Goal: Task Accomplishment & Management: Complete application form

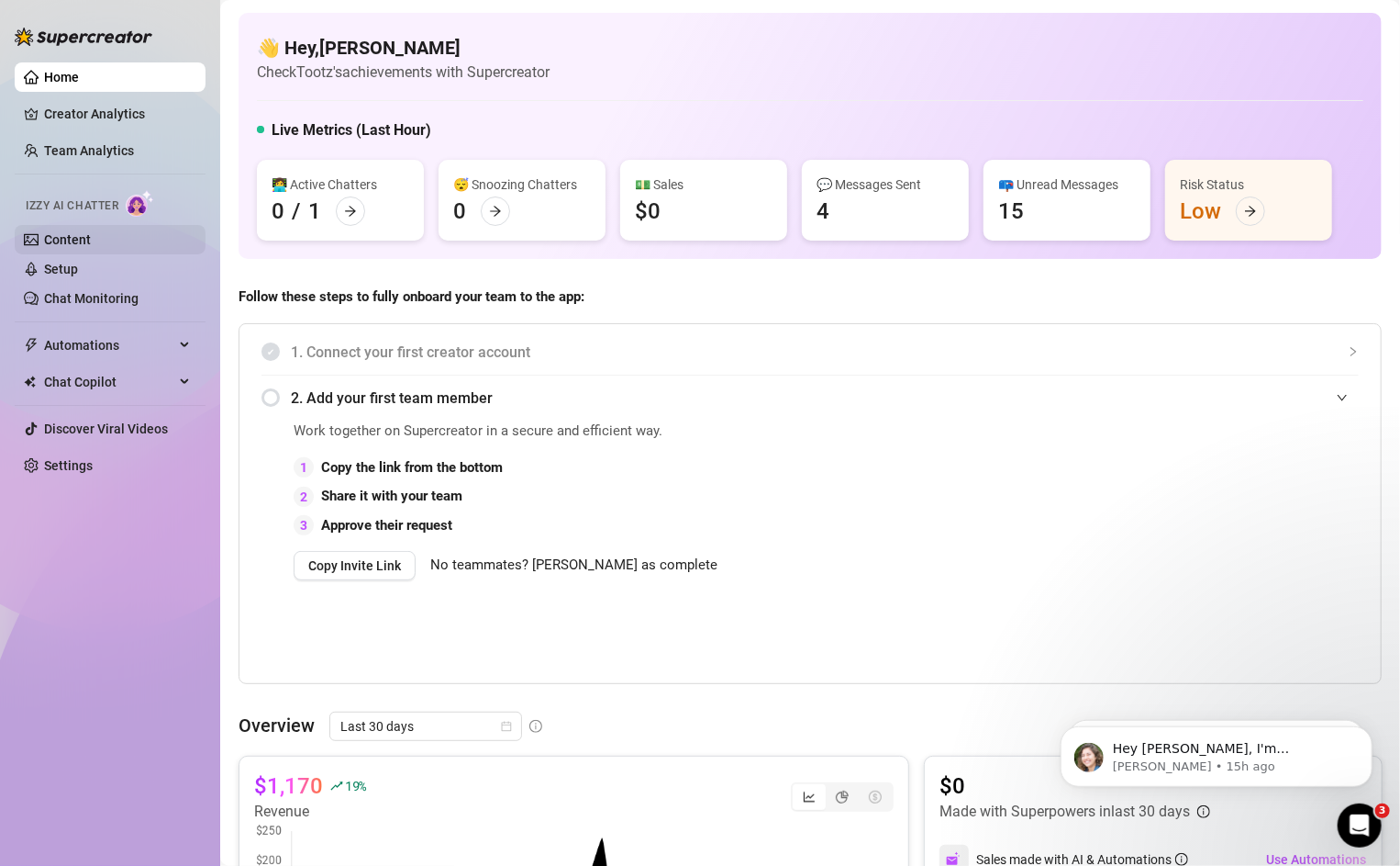
click at [59, 245] on link "Content" at bounding box center [67, 240] width 47 height 15
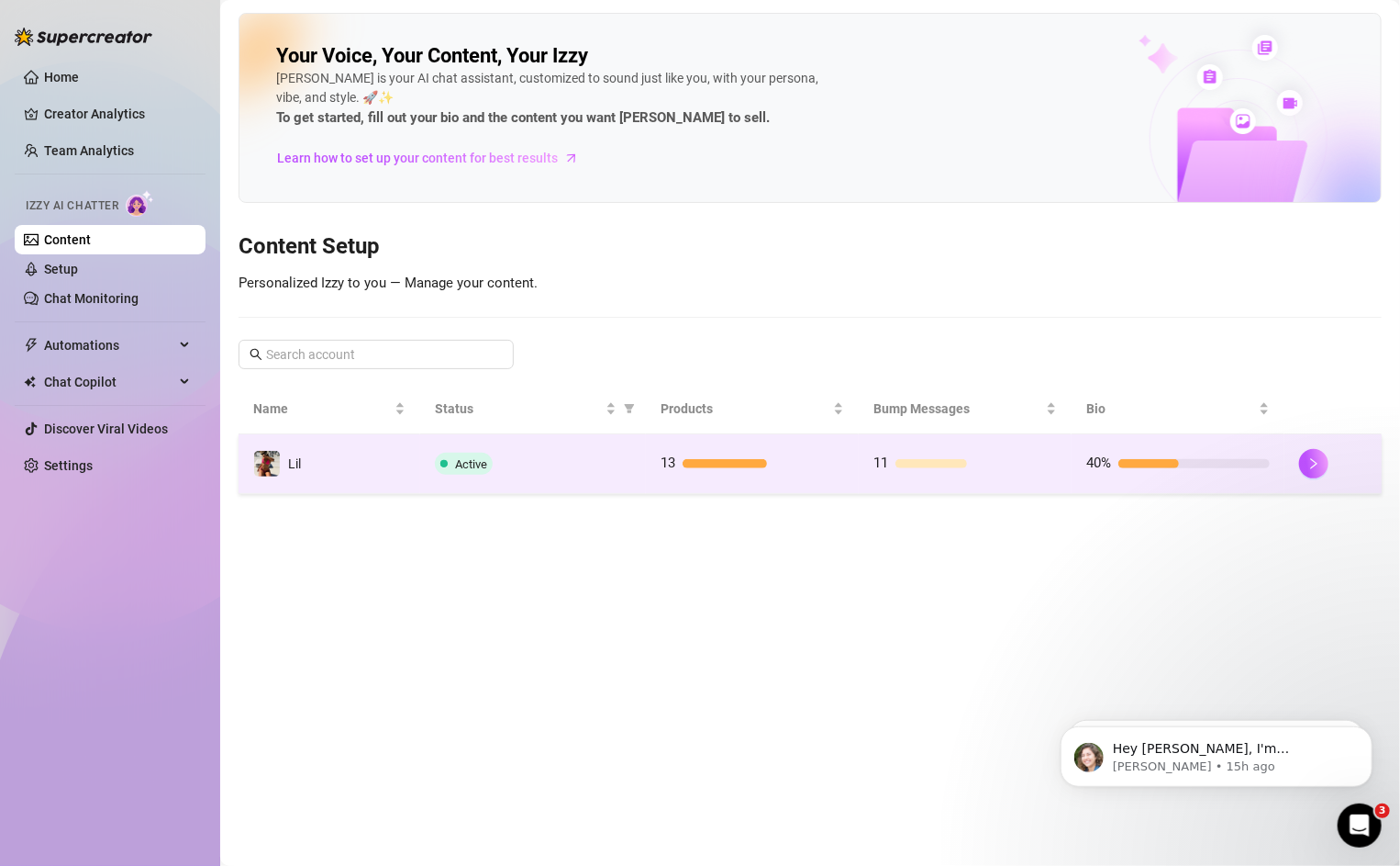
click at [733, 434] on td "13" at bounding box center [752, 464] width 213 height 59
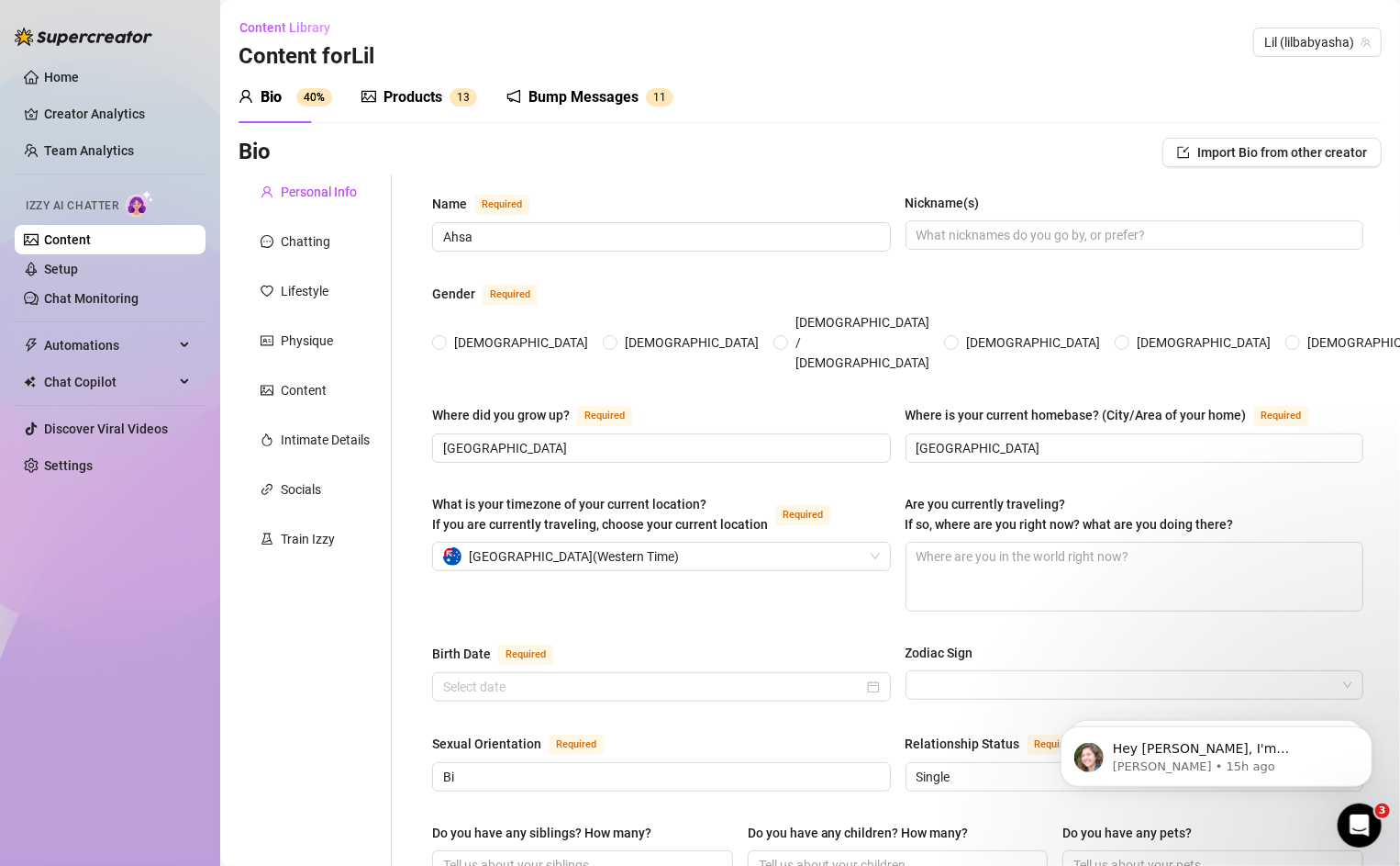
radio input "true"
type input "[DATE]"
click at [412, 91] on div "Products" at bounding box center [413, 97] width 58 height 22
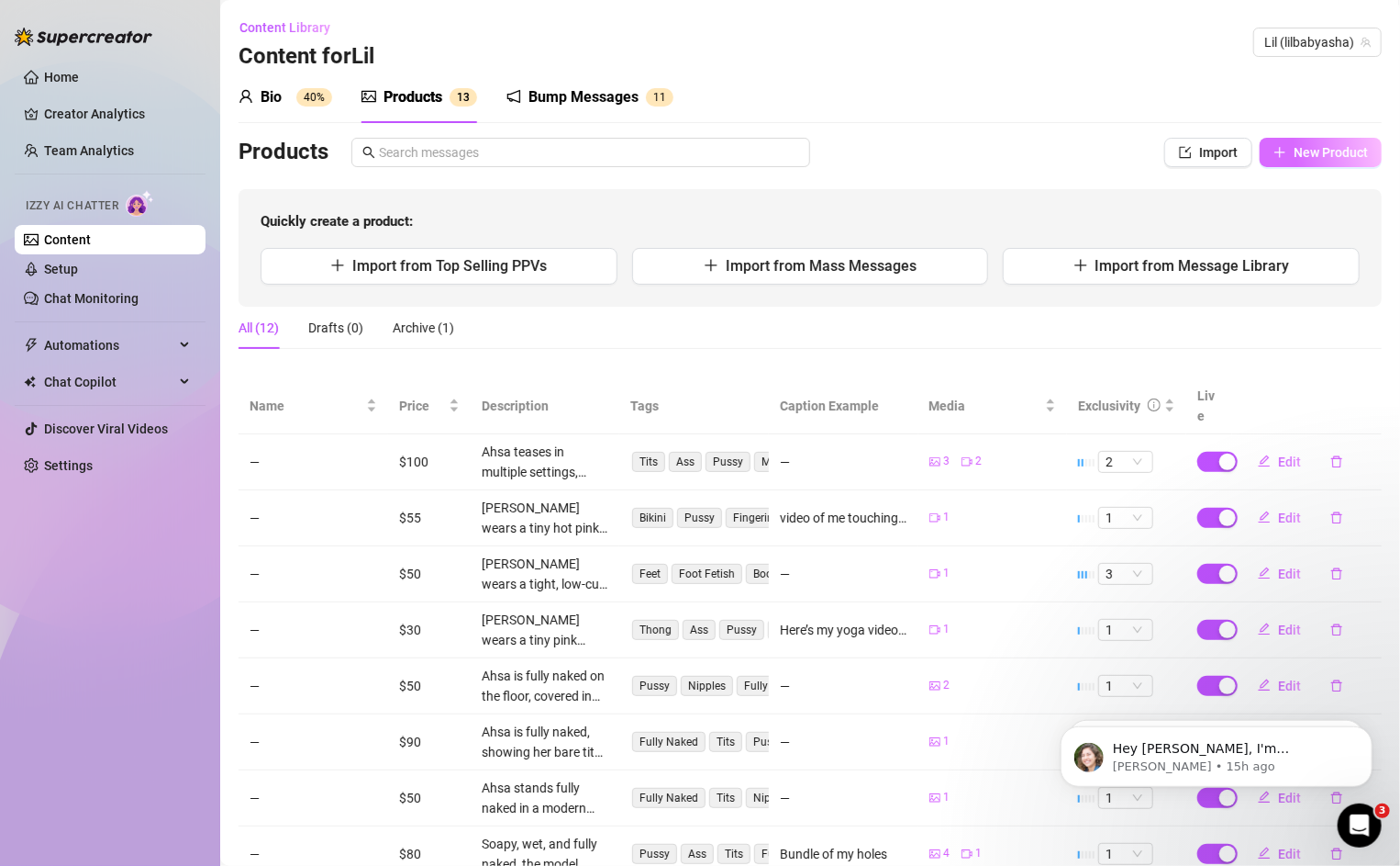
click at [1282, 147] on icon "plus" at bounding box center [1279, 151] width 13 height 13
type textarea "Type your message here..."
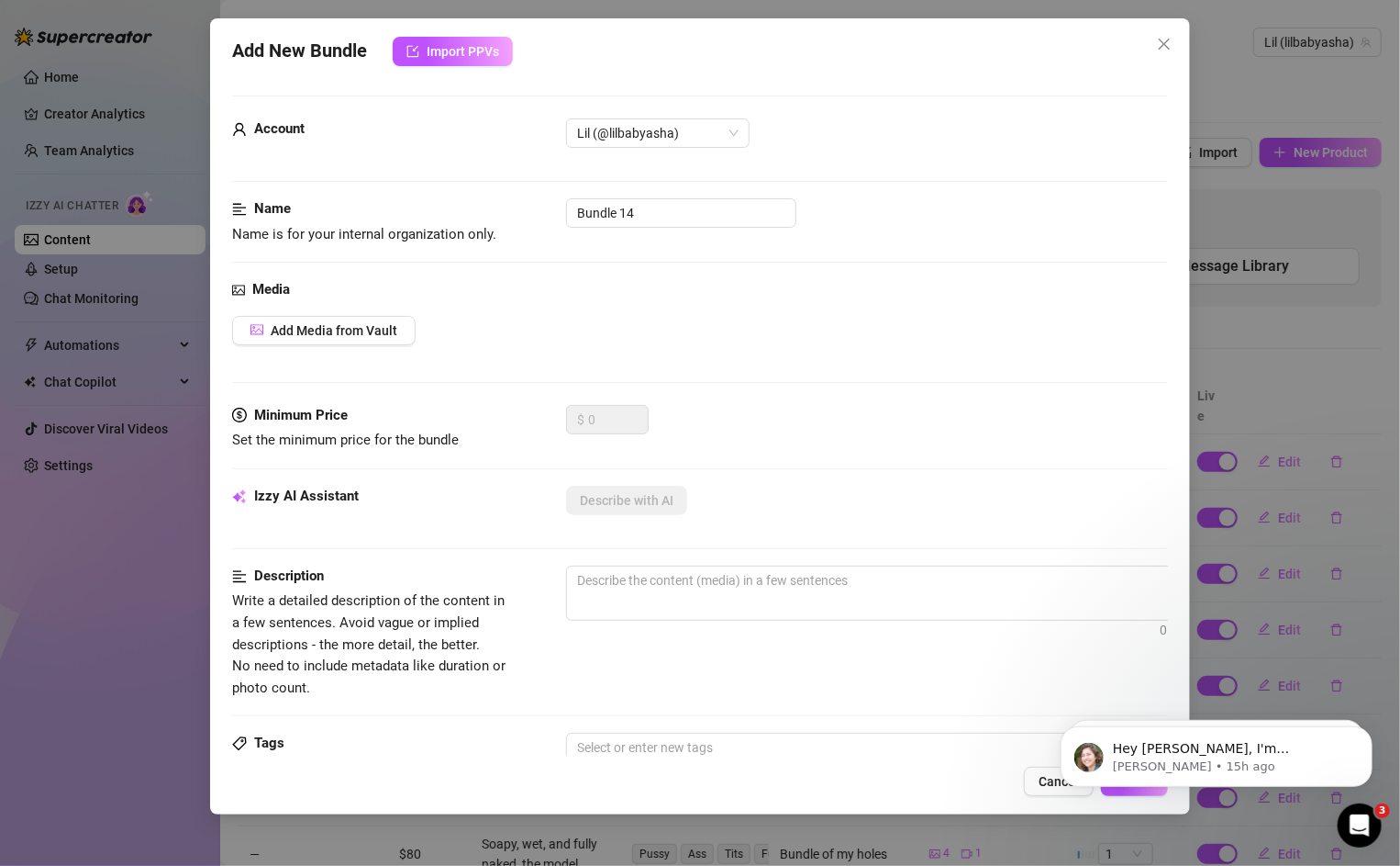
click at [360, 310] on div "Media Add Media from Vault" at bounding box center [700, 341] width 936 height 126
click at [360, 329] on span "Add Media from Vault" at bounding box center [334, 330] width 127 height 15
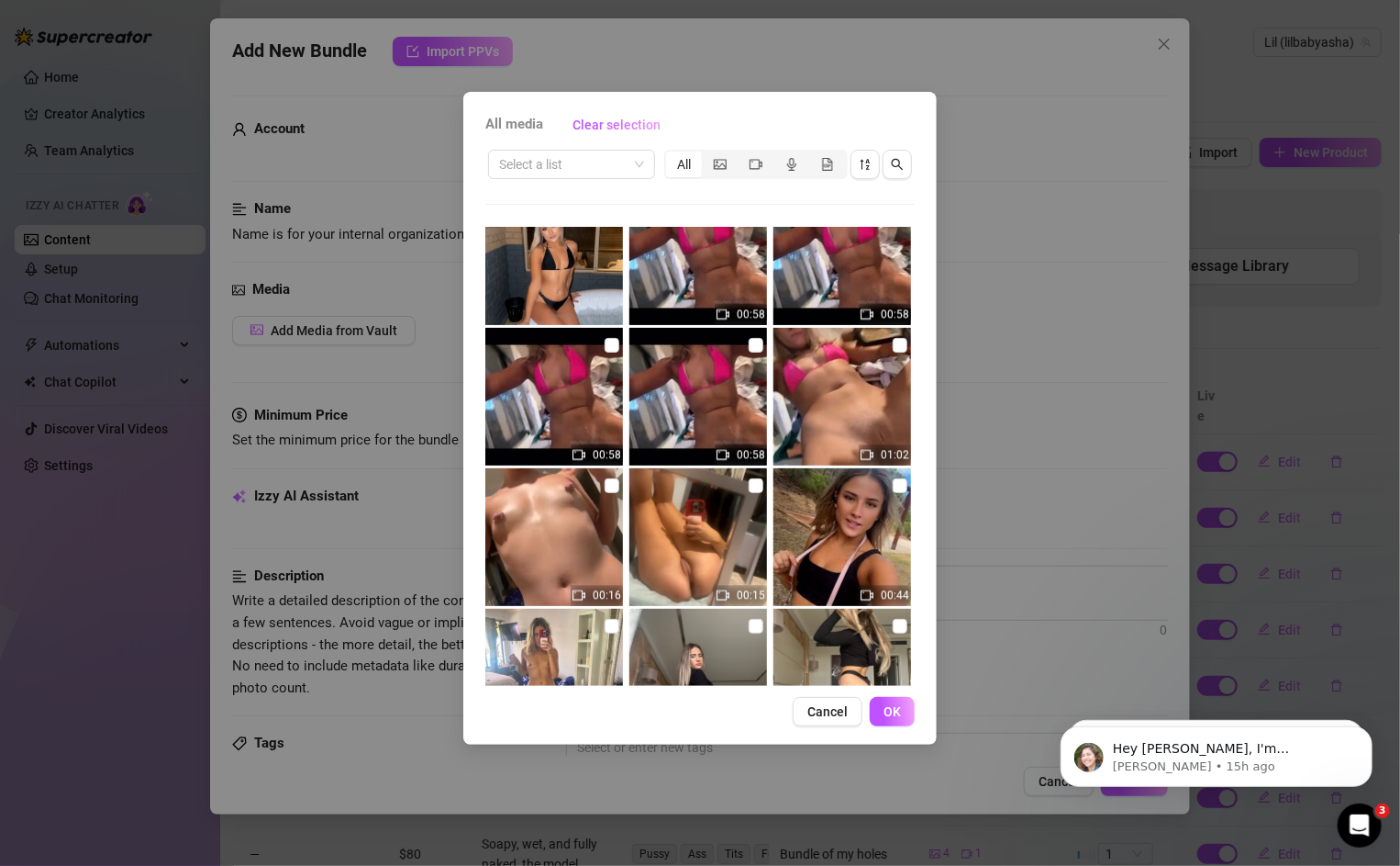
scroll to position [5635, 0]
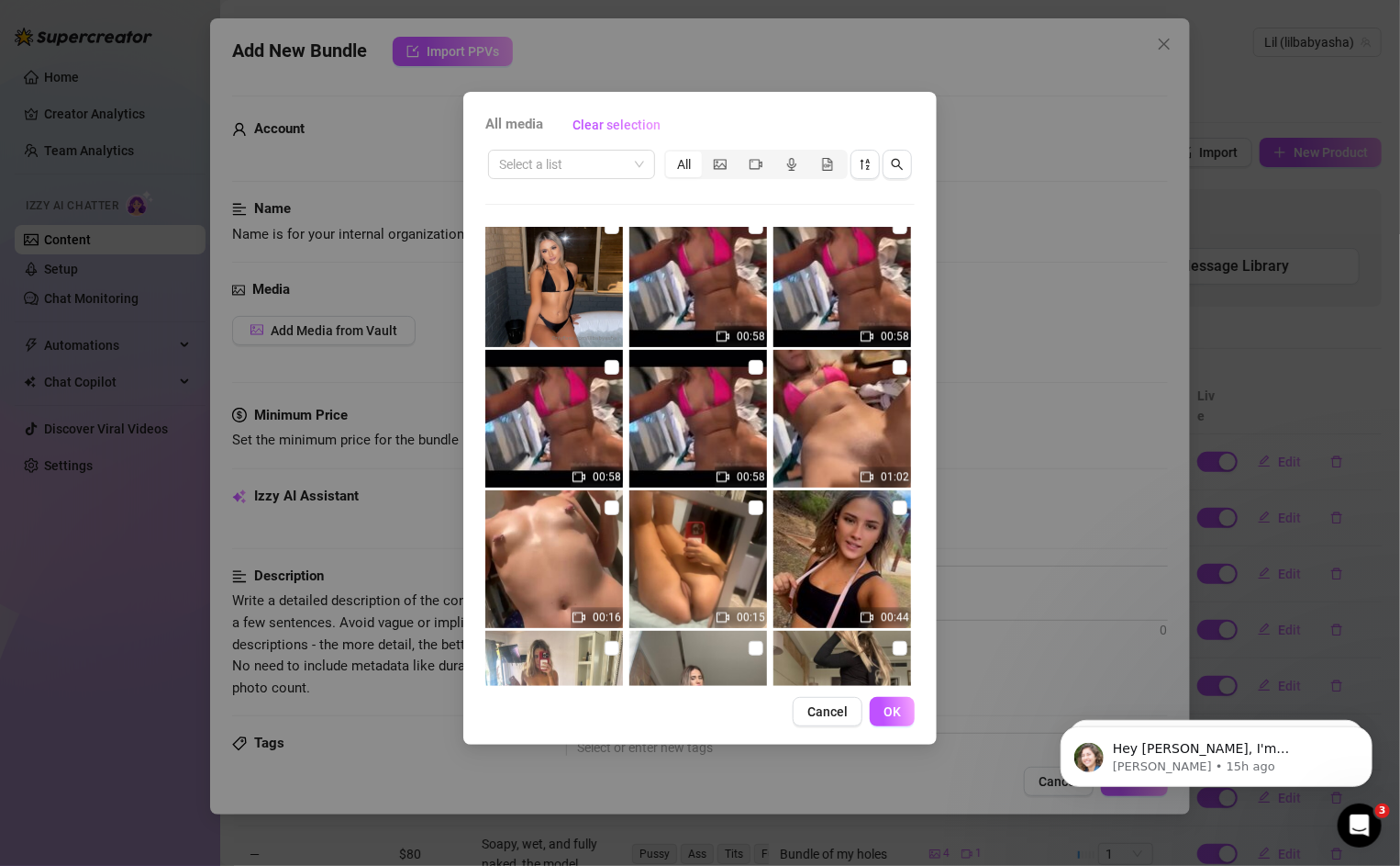
click at [862, 424] on img at bounding box center [842, 418] width 138 height 138
click at [903, 361] on input "checkbox" at bounding box center [899, 367] width 15 height 15
checkbox input "true"
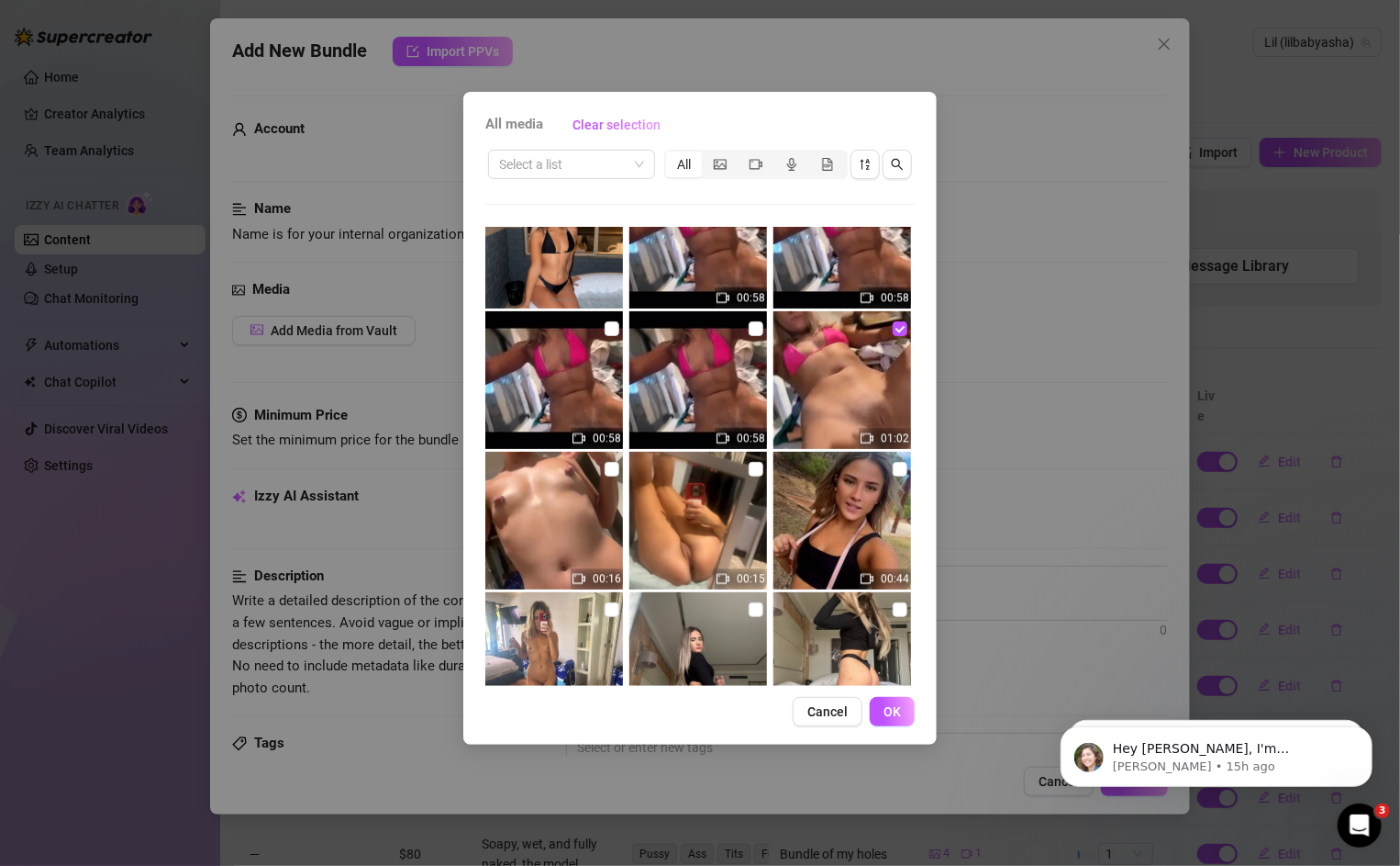
scroll to position [5686, 0]
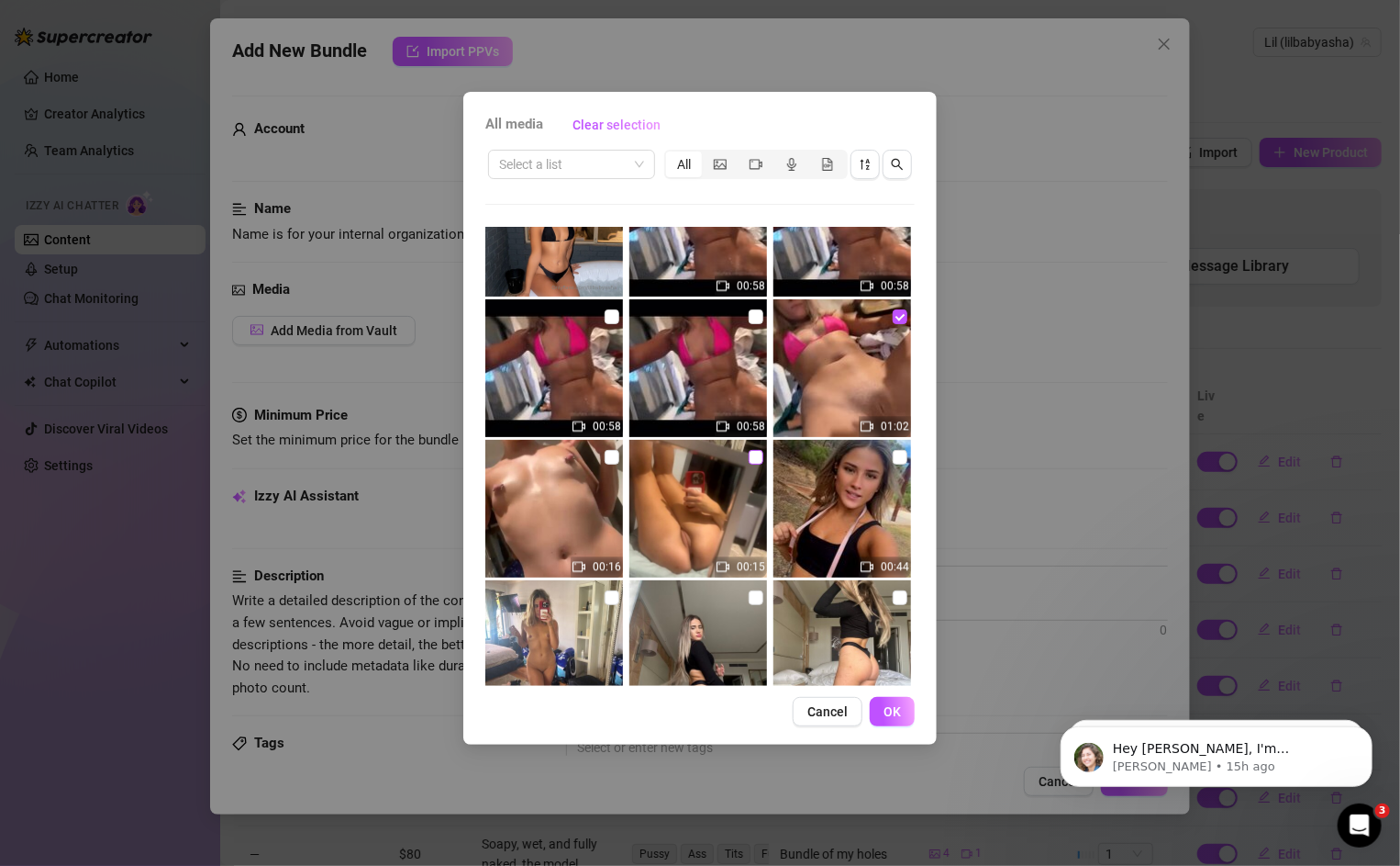
click at [749, 461] on input "checkbox" at bounding box center [756, 456] width 15 height 15
checkbox input "true"
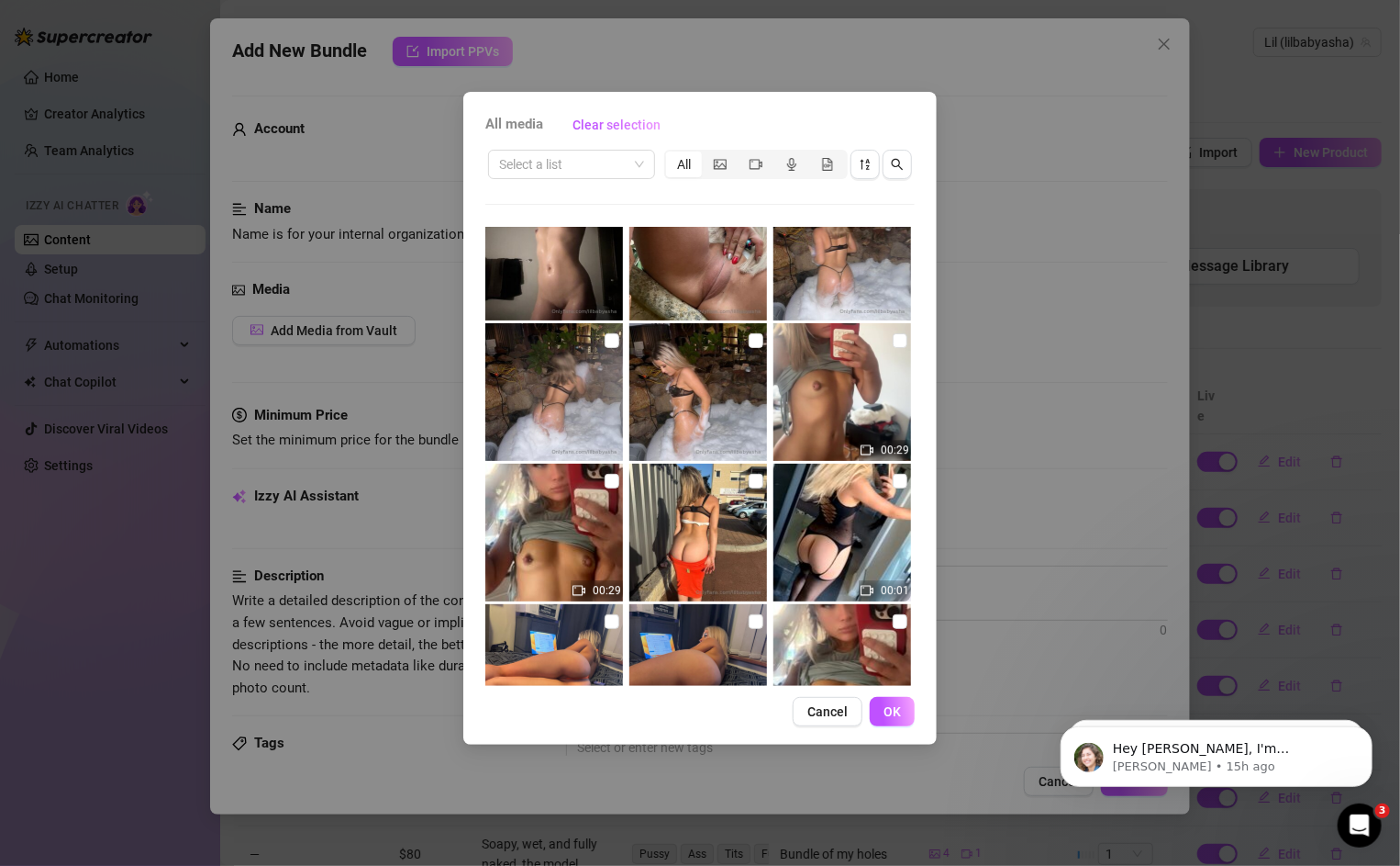
scroll to position [6226, 0]
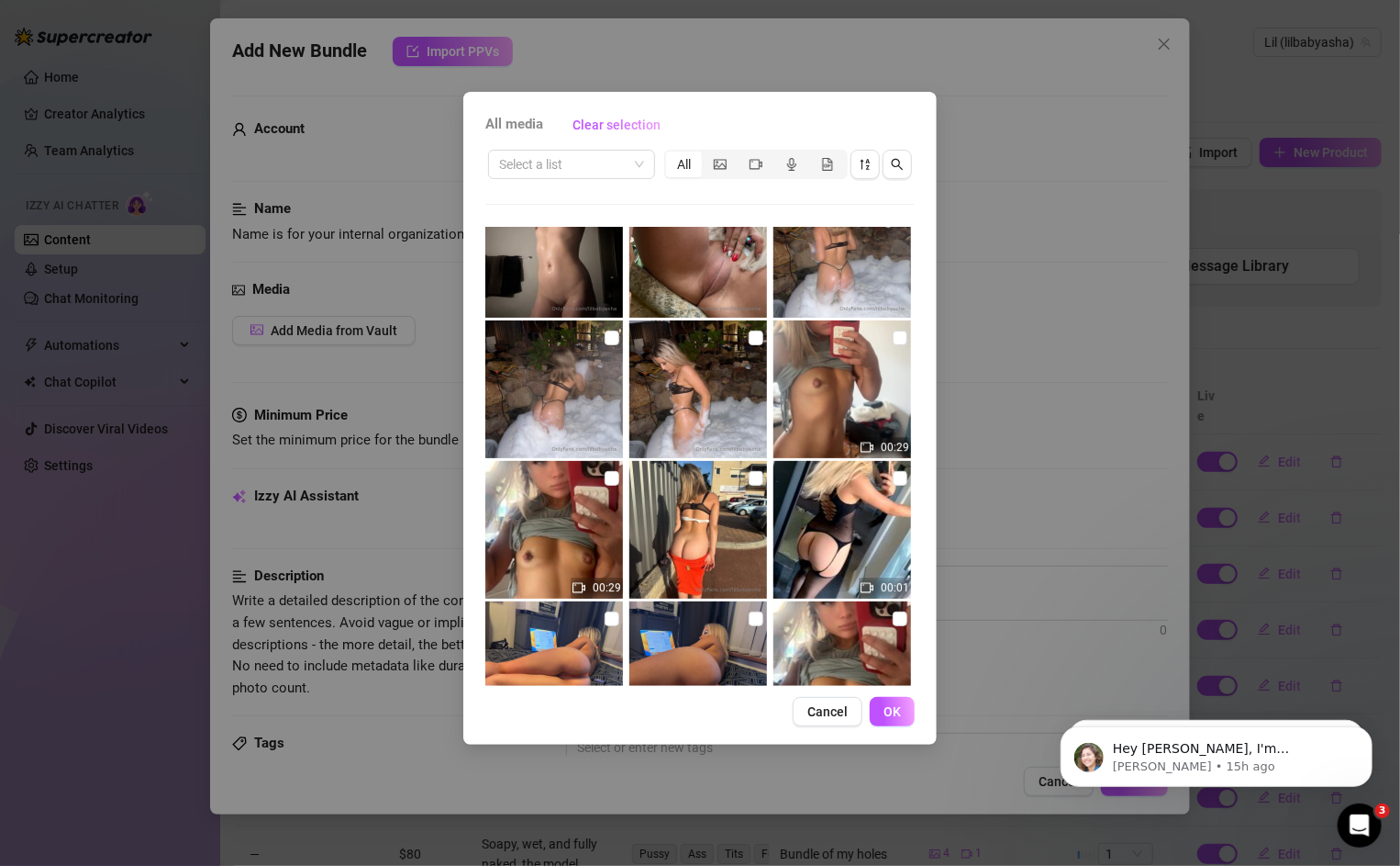
click at [893, 689] on div "All media Clear selection Select a list All 00:09 00:10 00:10 00:08 00:43 00:13…" at bounding box center [700, 418] width 474 height 652
click at [892, 707] on span "OK" at bounding box center [892, 711] width 18 height 15
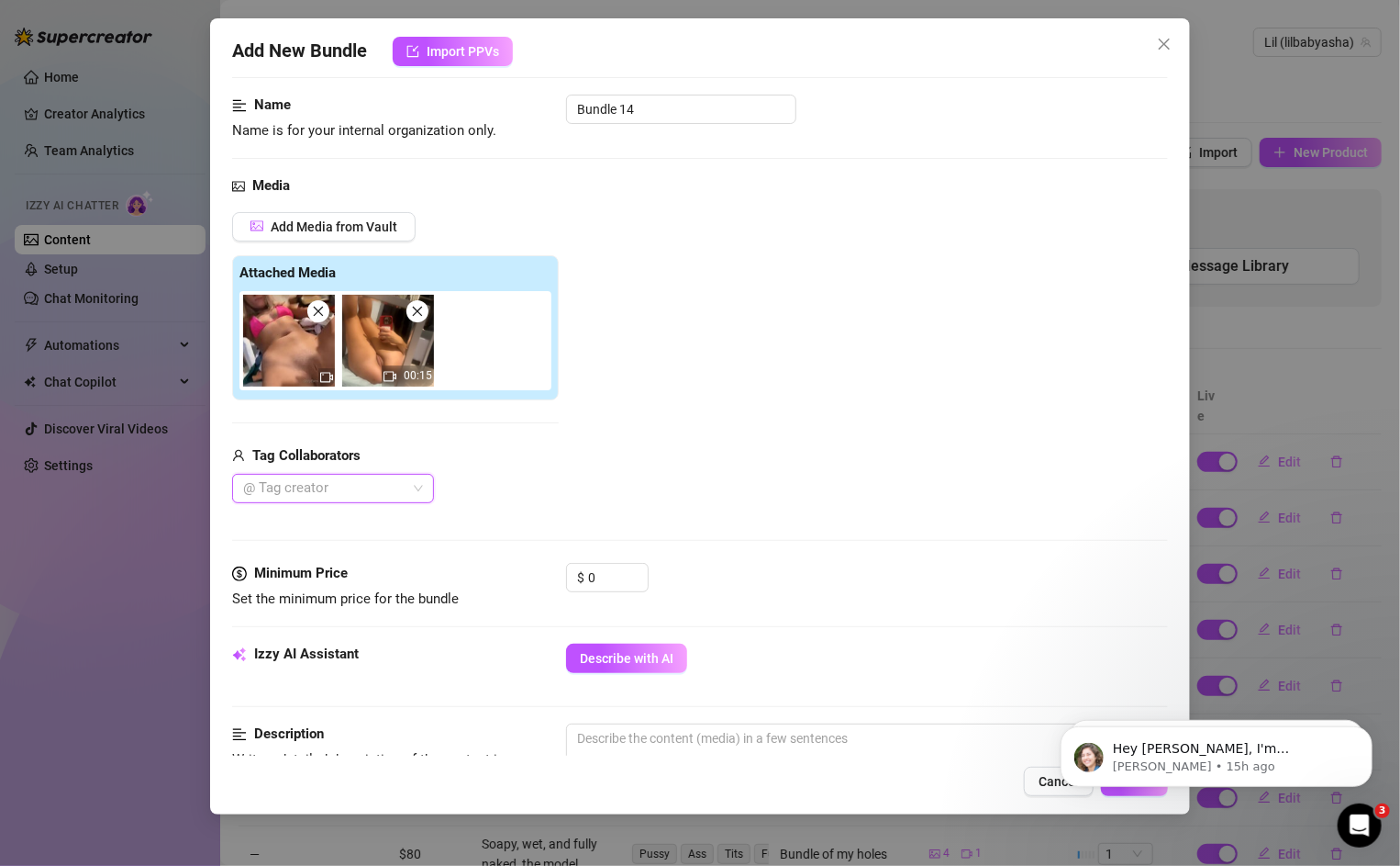
scroll to position [125, 0]
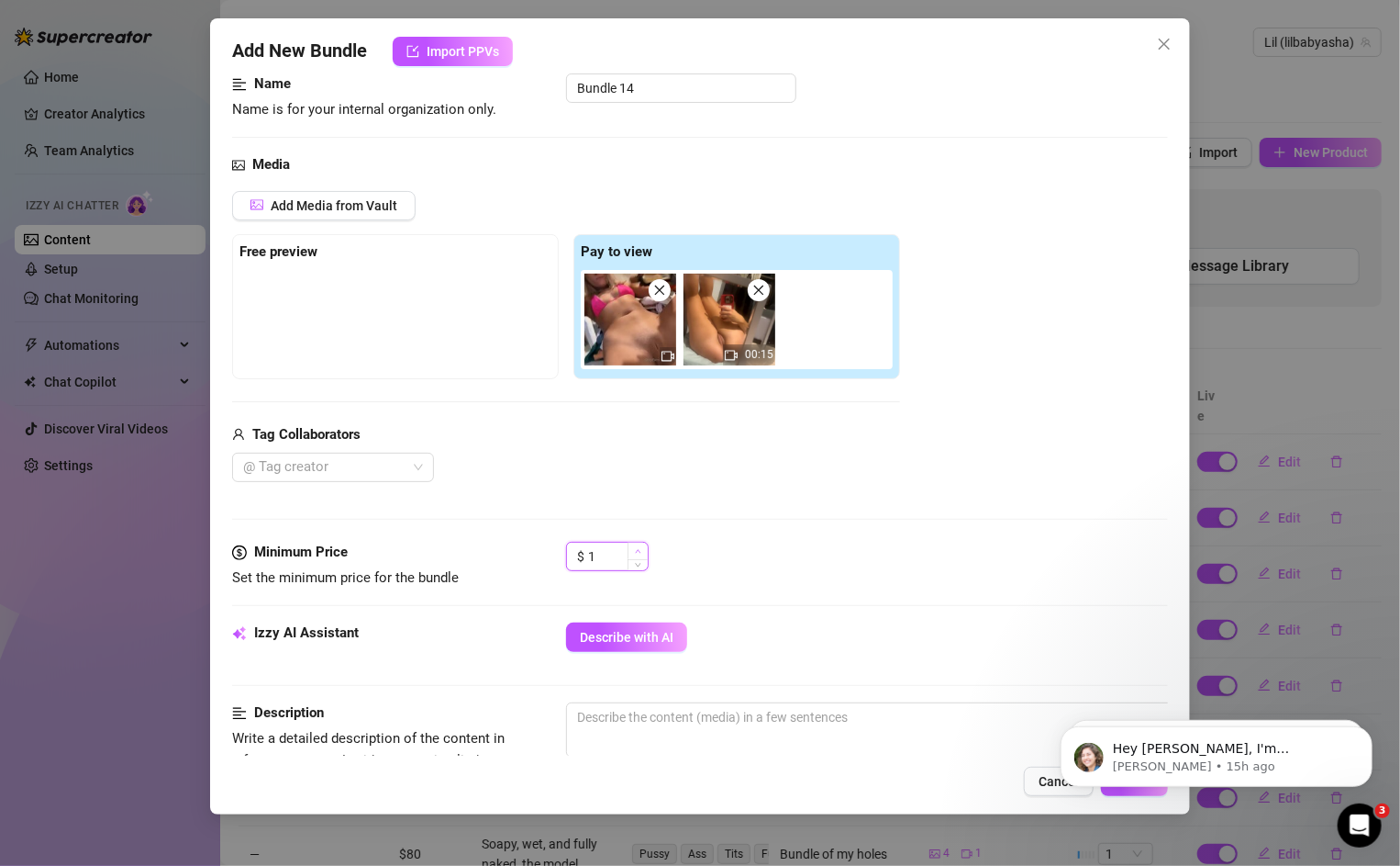
click at [633, 548] on span "Increase Value" at bounding box center [637, 550] width 20 height 17
type input "150"
click at [677, 625] on button "Describe with AI" at bounding box center [626, 637] width 121 height 30
type textarea "Ahsa"
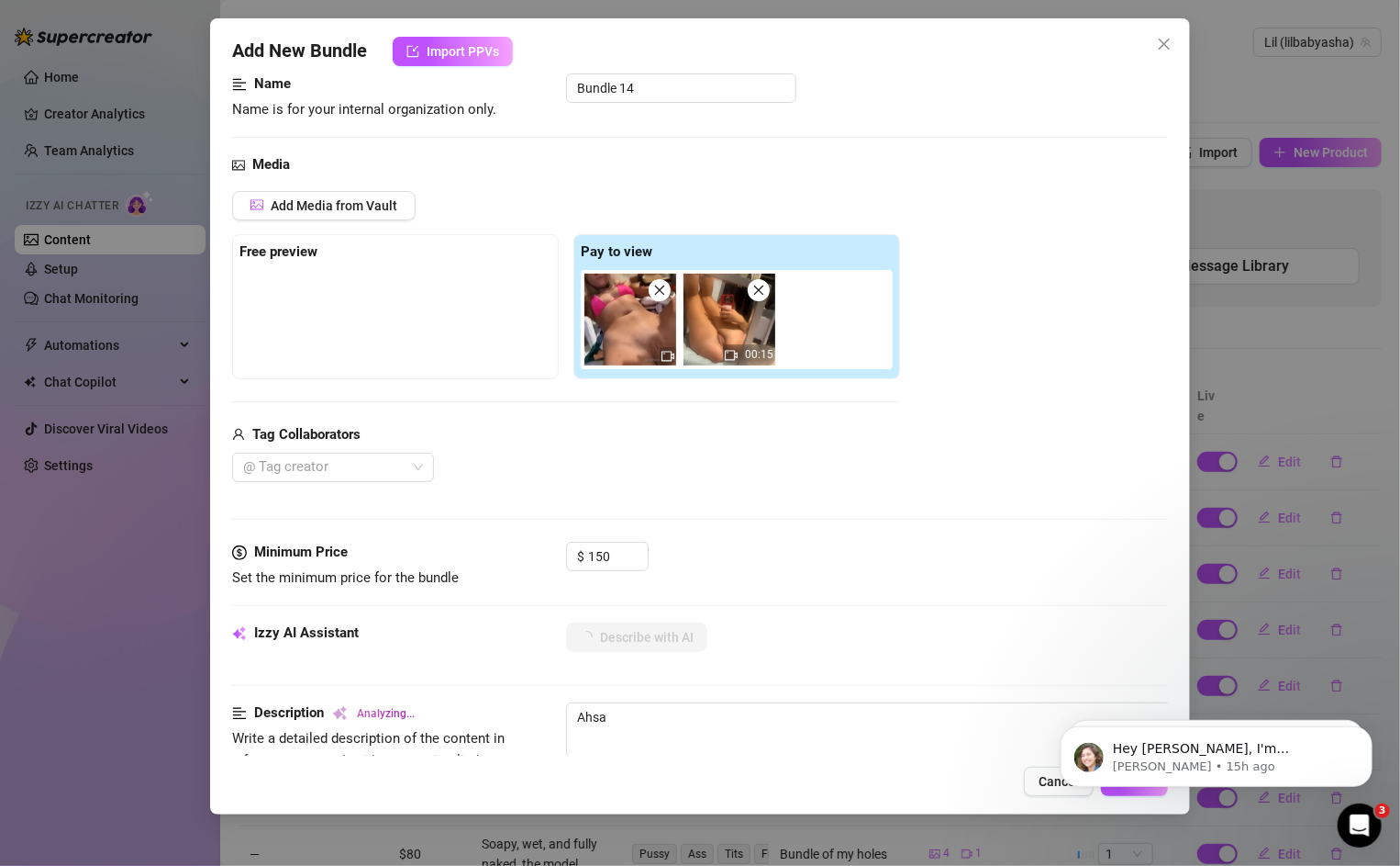
type textarea "Ahsa lays"
type textarea "Ahsa lays back"
type textarea "Ahsa lays back on"
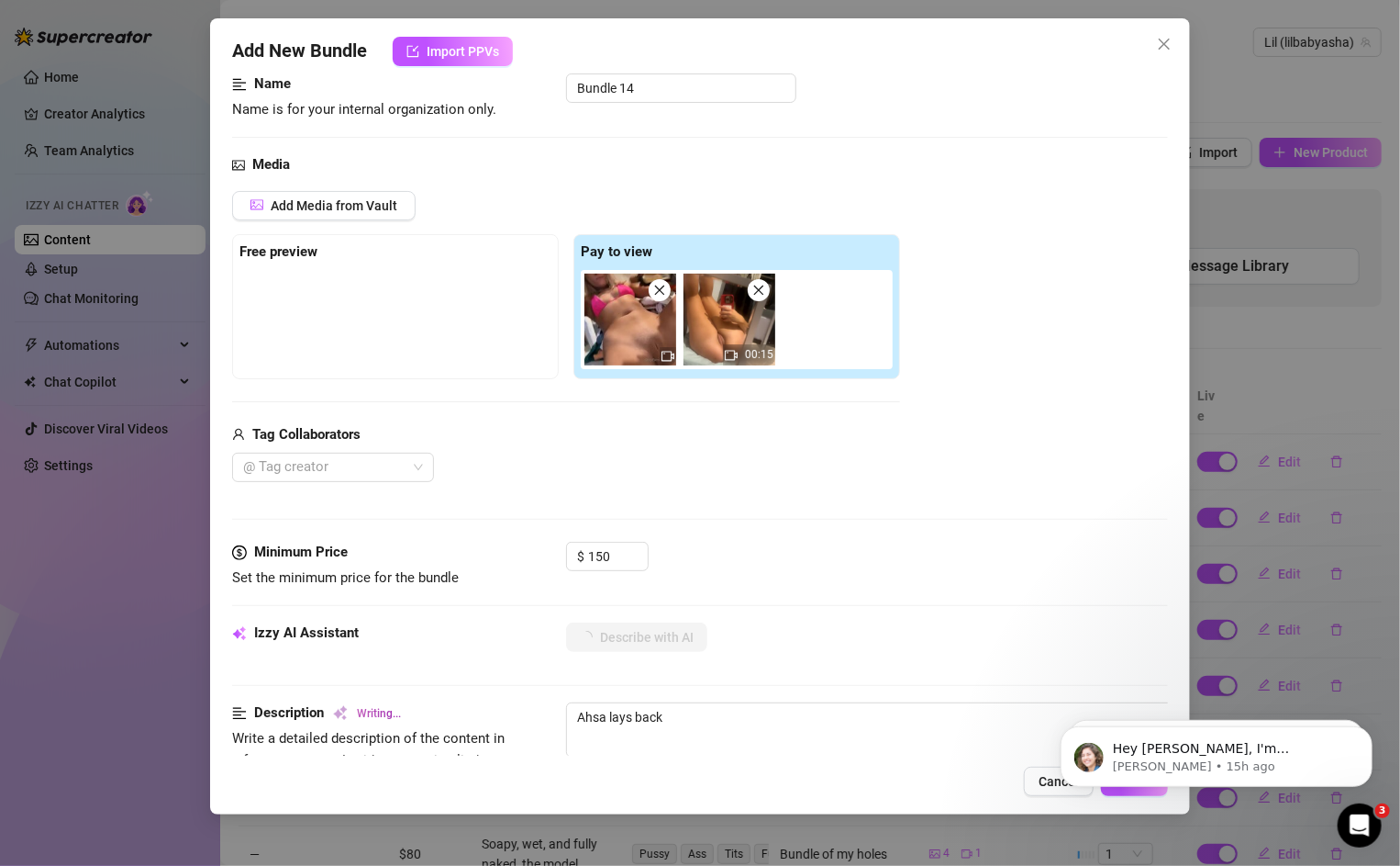
type textarea "Ahsa lays back on"
type textarea "Ahsa lays back on the"
type textarea "Ahsa lays back on the bed"
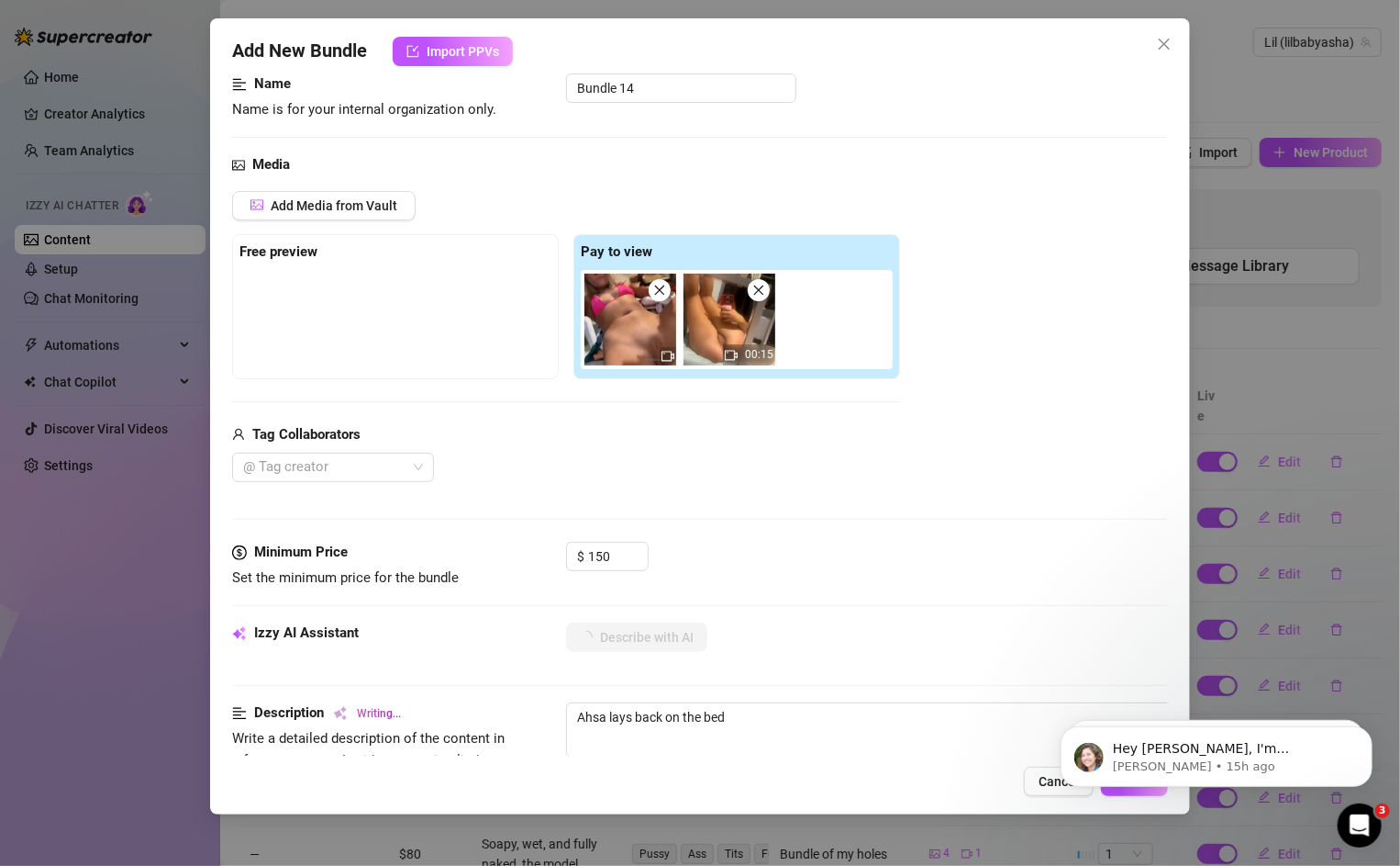
type textarea "Ahsa lays back on the bed in"
type textarea "Ahsa lays back on the bed in just"
type textarea "Ahsa lays back on the bed in just a"
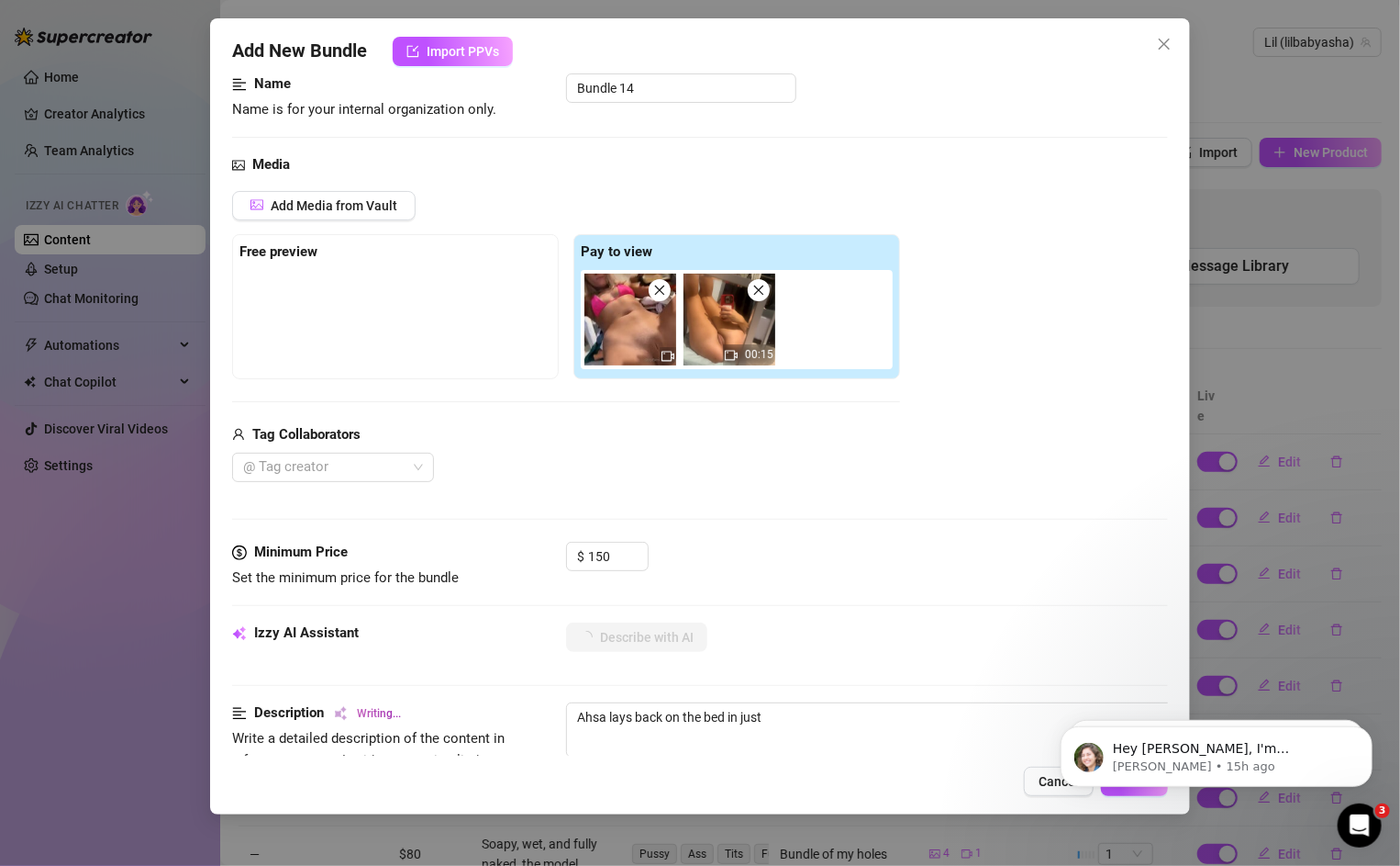
type textarea "Ahsa lays back on the bed in just a"
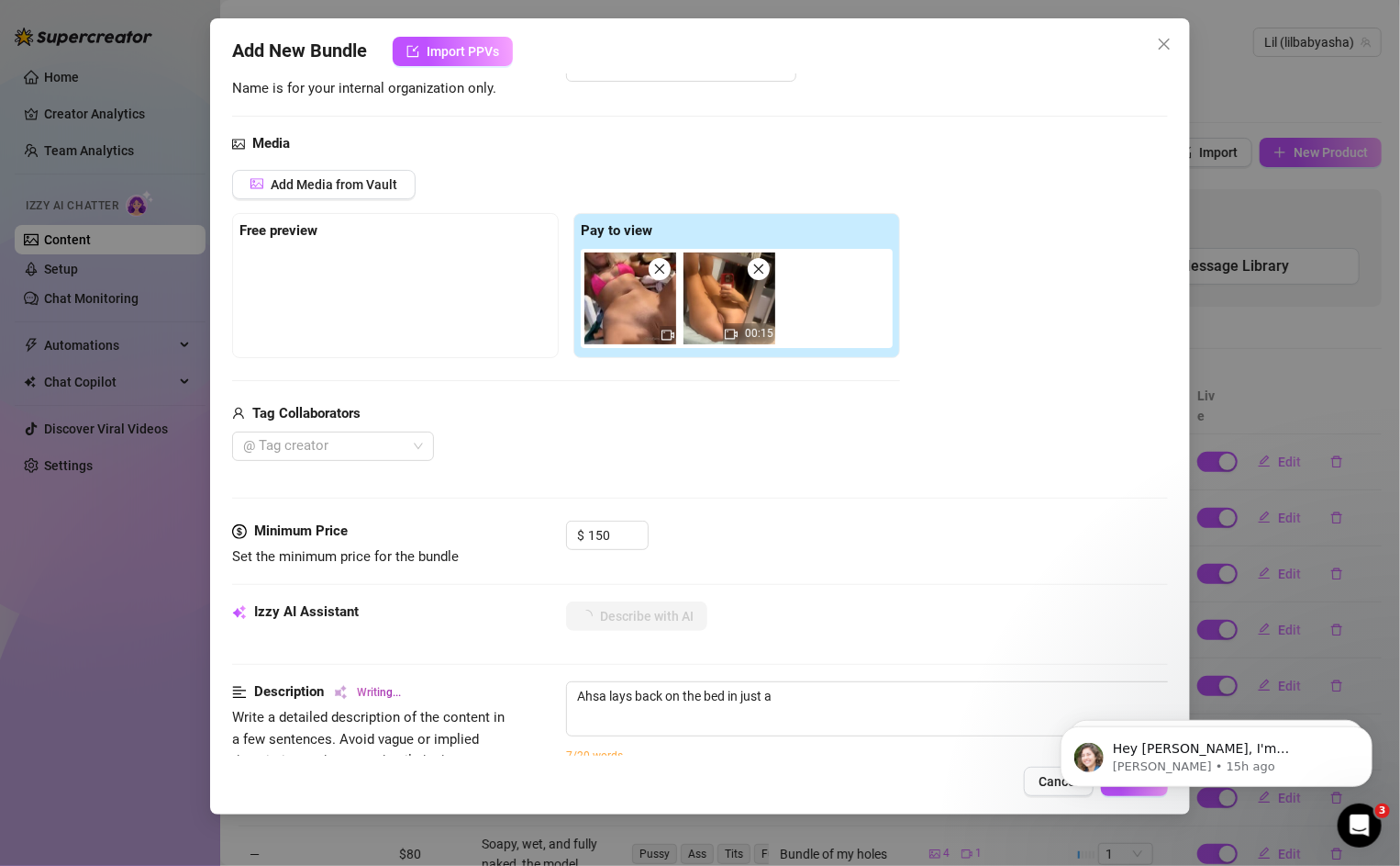
type textarea "Ahsa lays back on the bed in just a black"
type textarea "Ahsa lays back on the bed in just a black bra,"
type textarea "Ahsa lays back on the bed in just a black bra, legs"
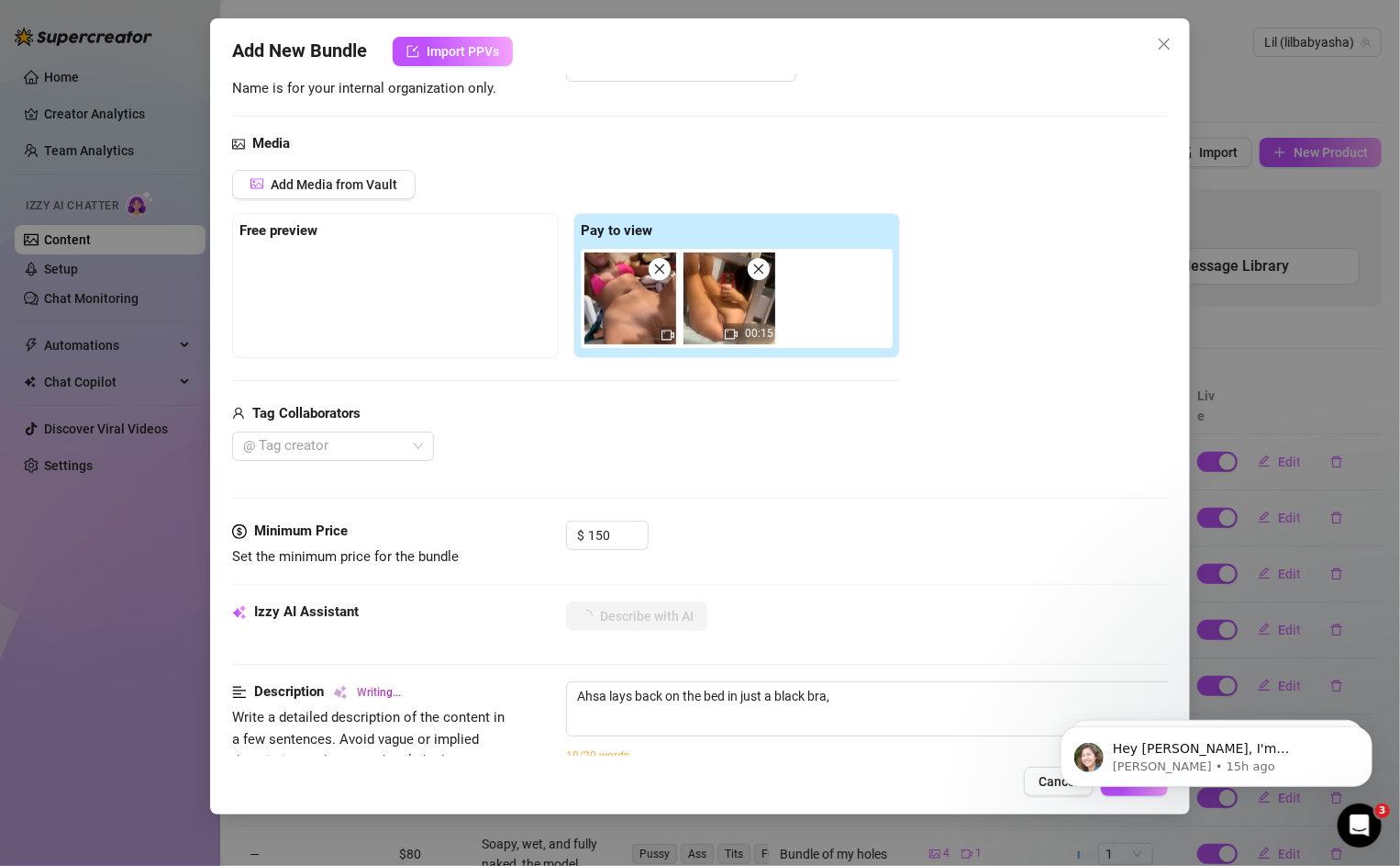
type textarea "Ahsa lays back on the bed in just a black bra, legs"
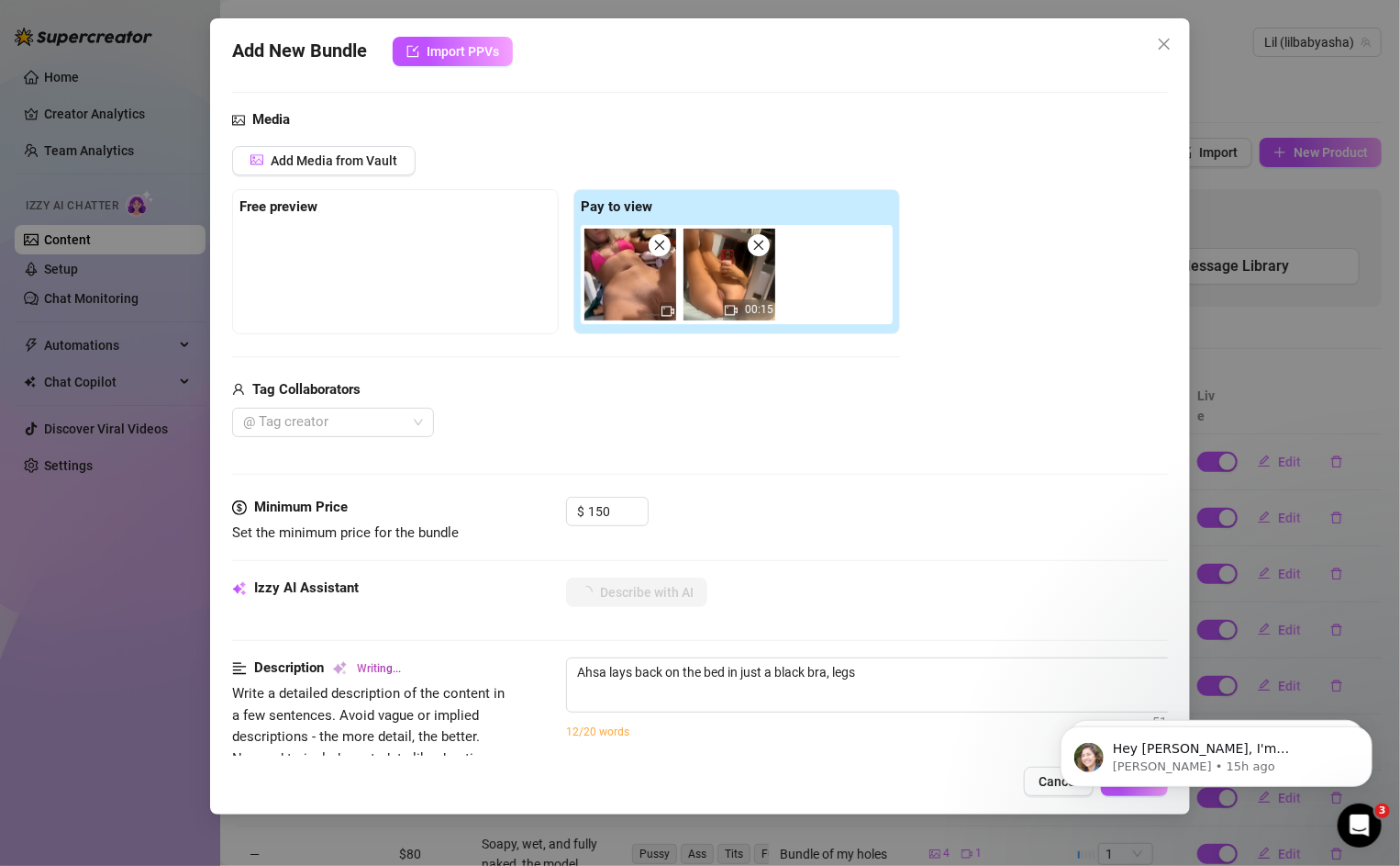
type textarea "Ahsa lays back on the bed in just a black bra, legs spread"
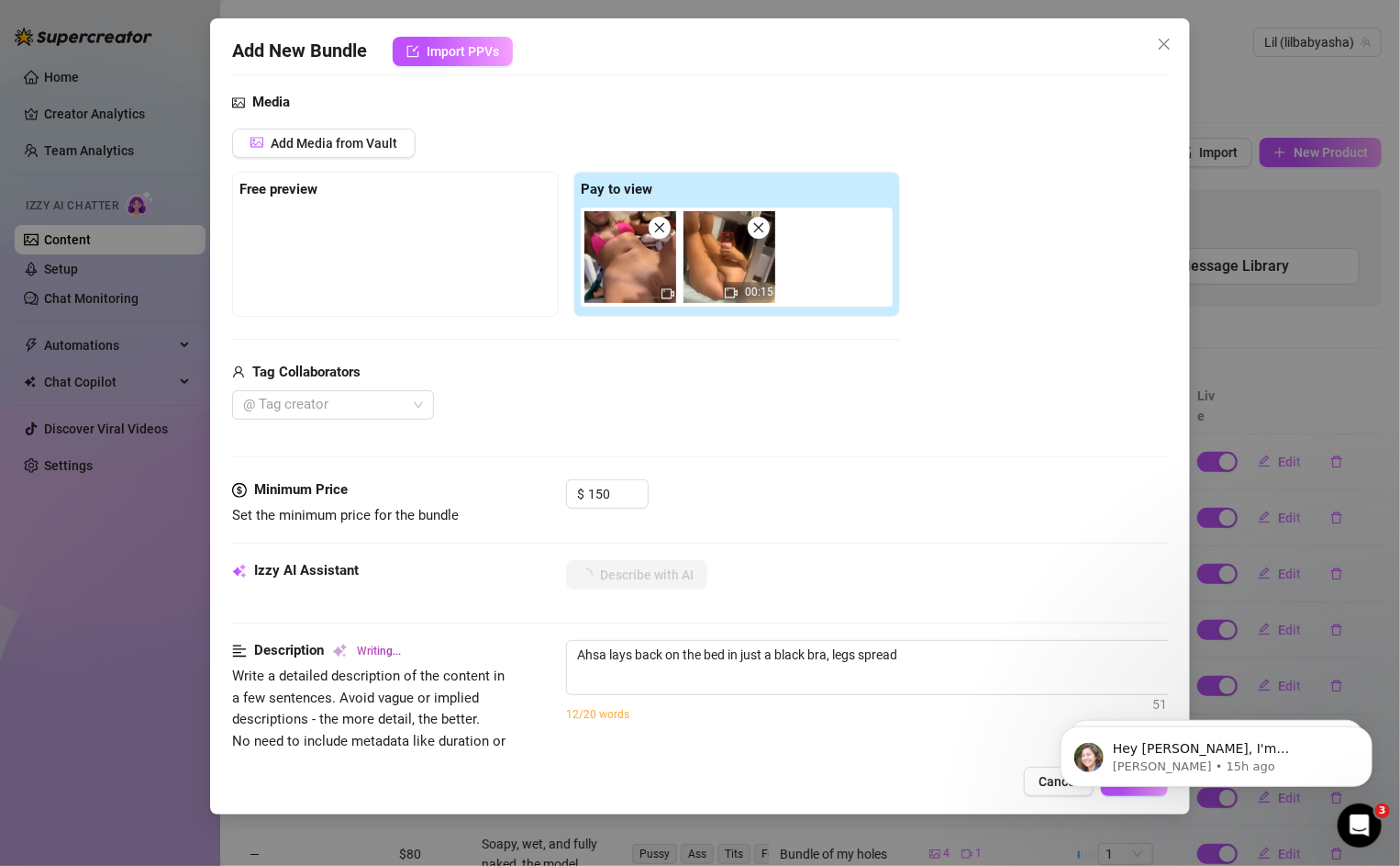
type textarea "Ahsa lays back on the bed in just a black bra, legs spread wide"
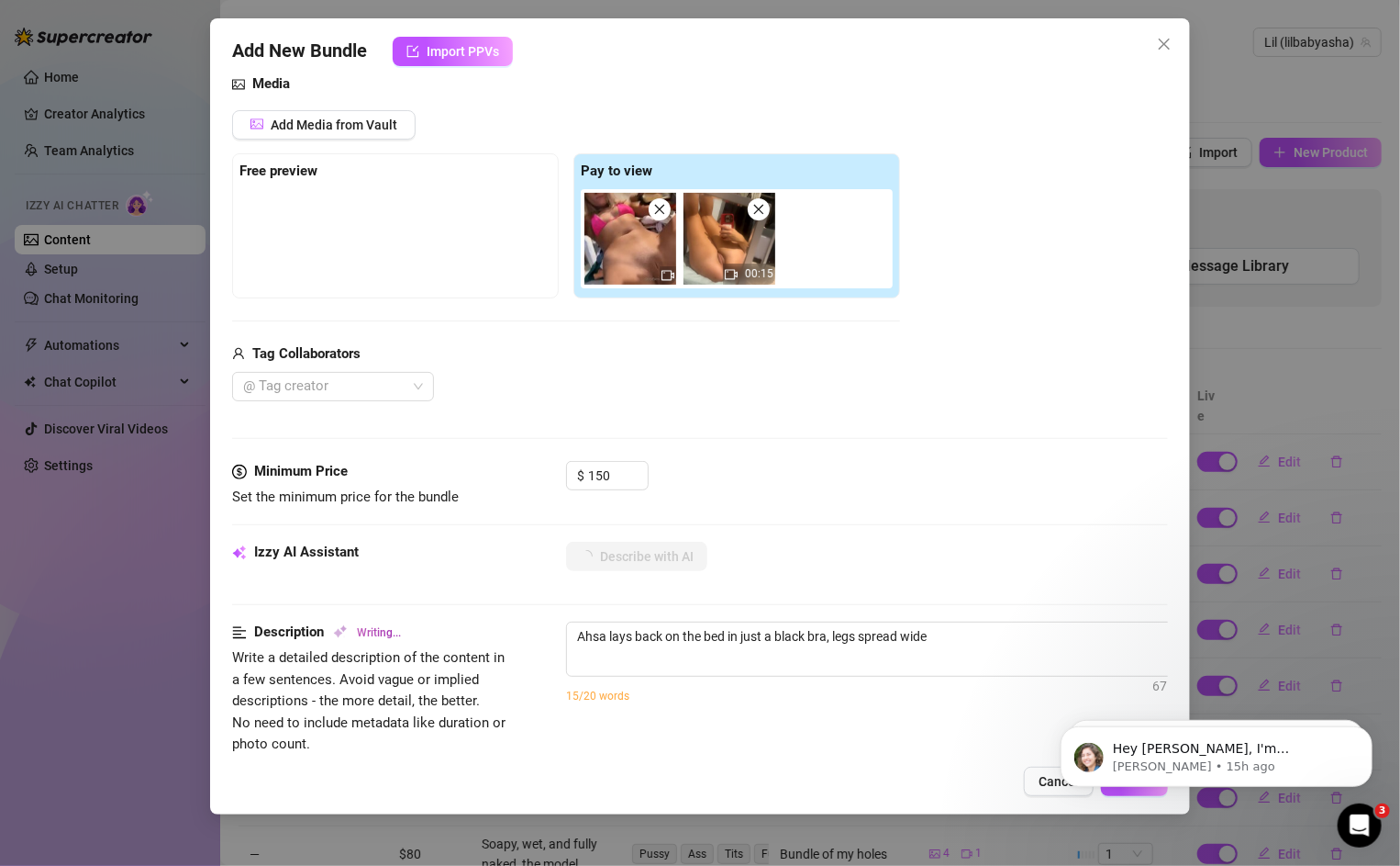
type textarea "Ahsa lays back on the bed in just a black bra, legs spread wide and"
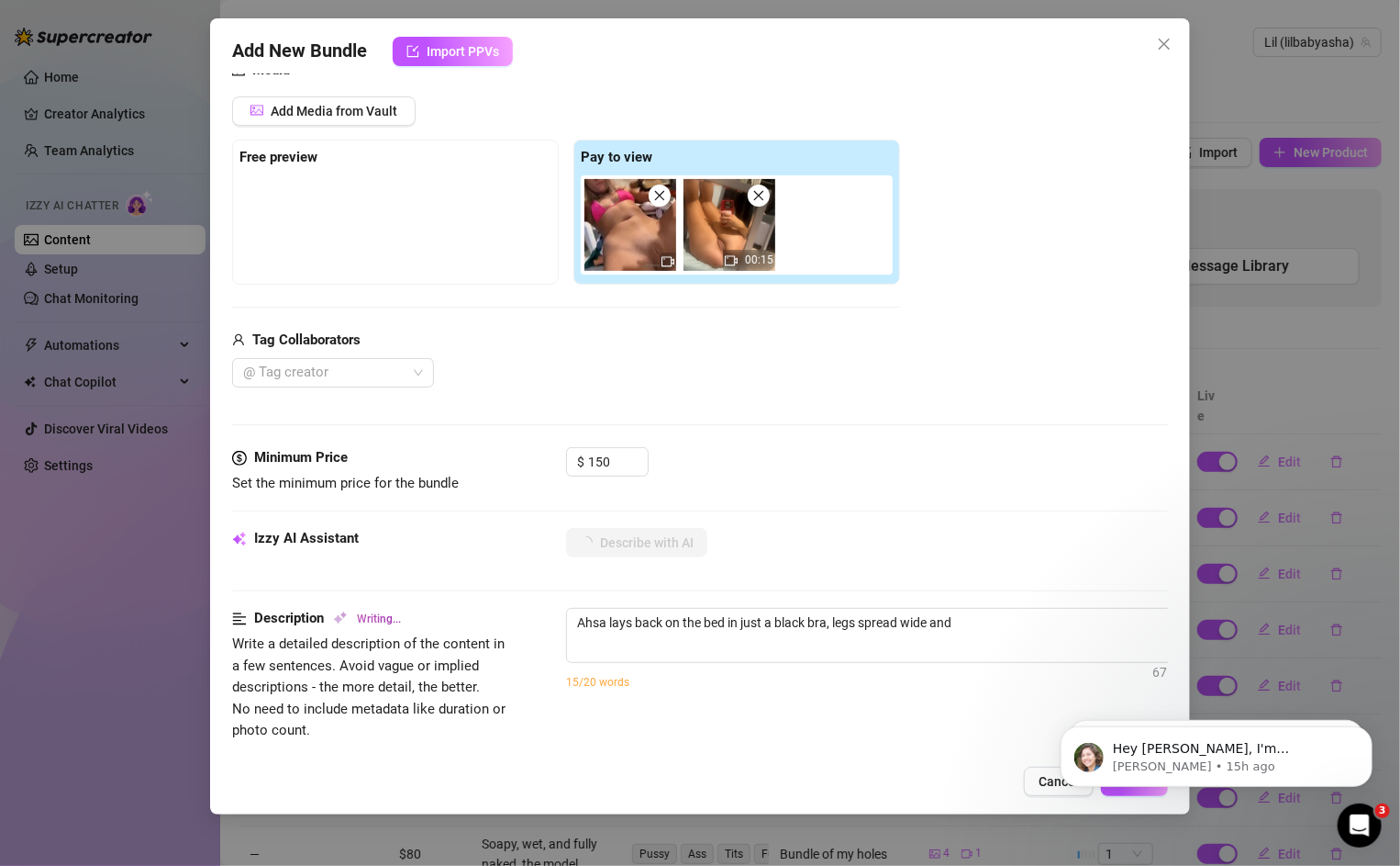
type textarea "Ahsa lays back on the bed in just a black bra, legs spread wide and pussy"
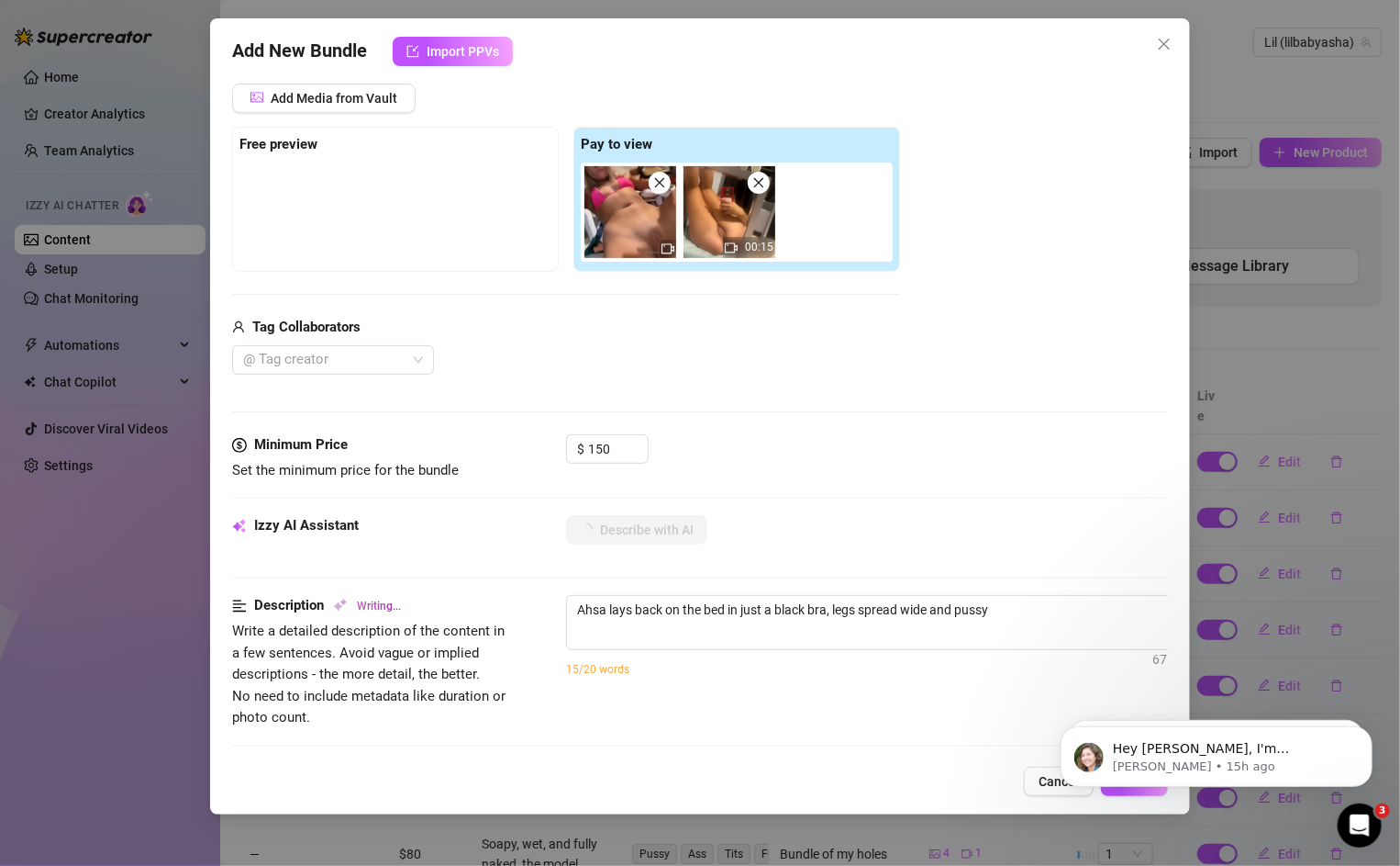
type textarea "Ahsa lays back on the bed in just a black bra, legs spread wide and pussy fully"
type textarea "Ahsa lays back on the bed in just a black bra, legs spread wide and pussy fully…"
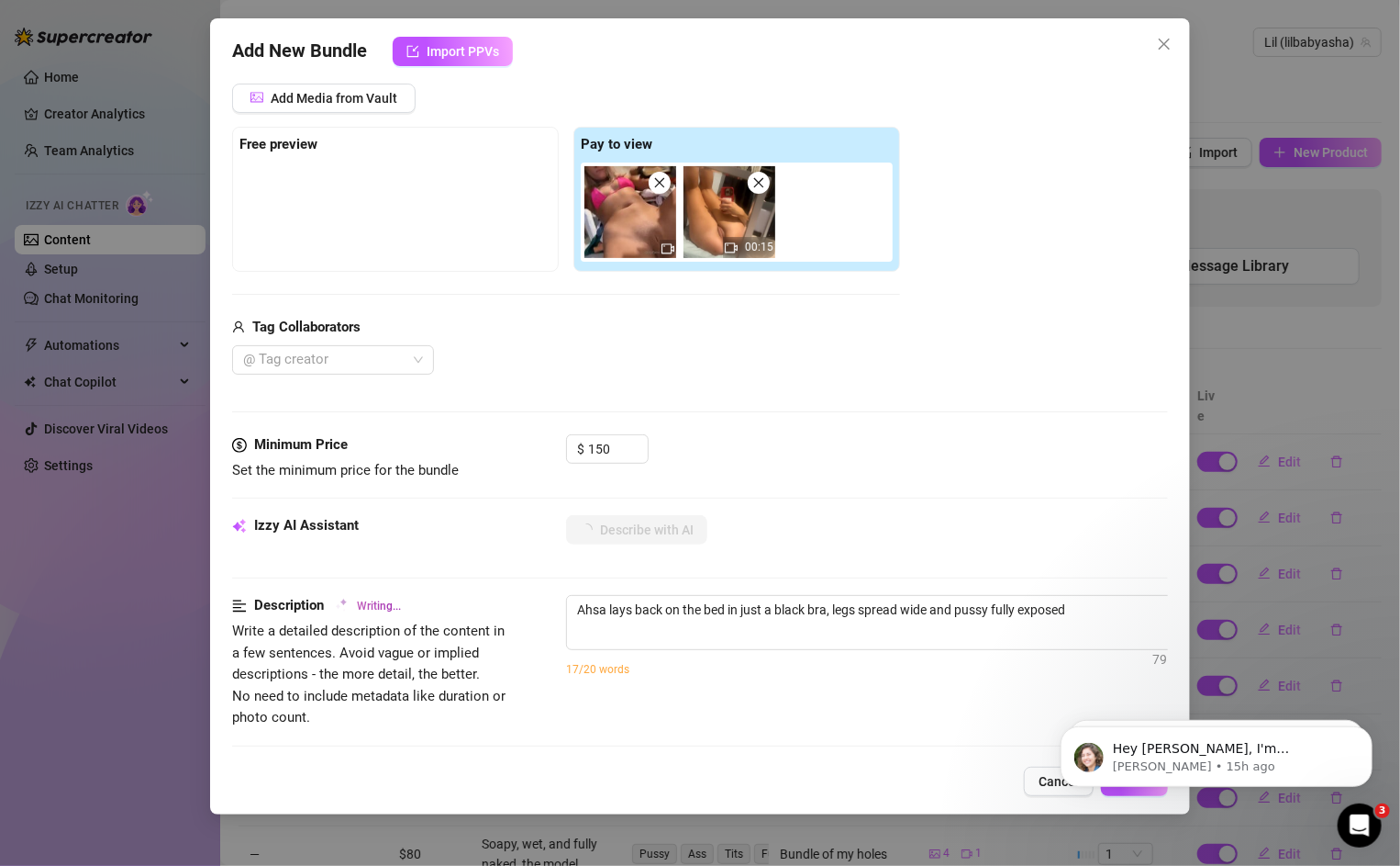
type textarea "Ahsa lays back on the bed in just a black bra, legs spread wide and pussy fully…"
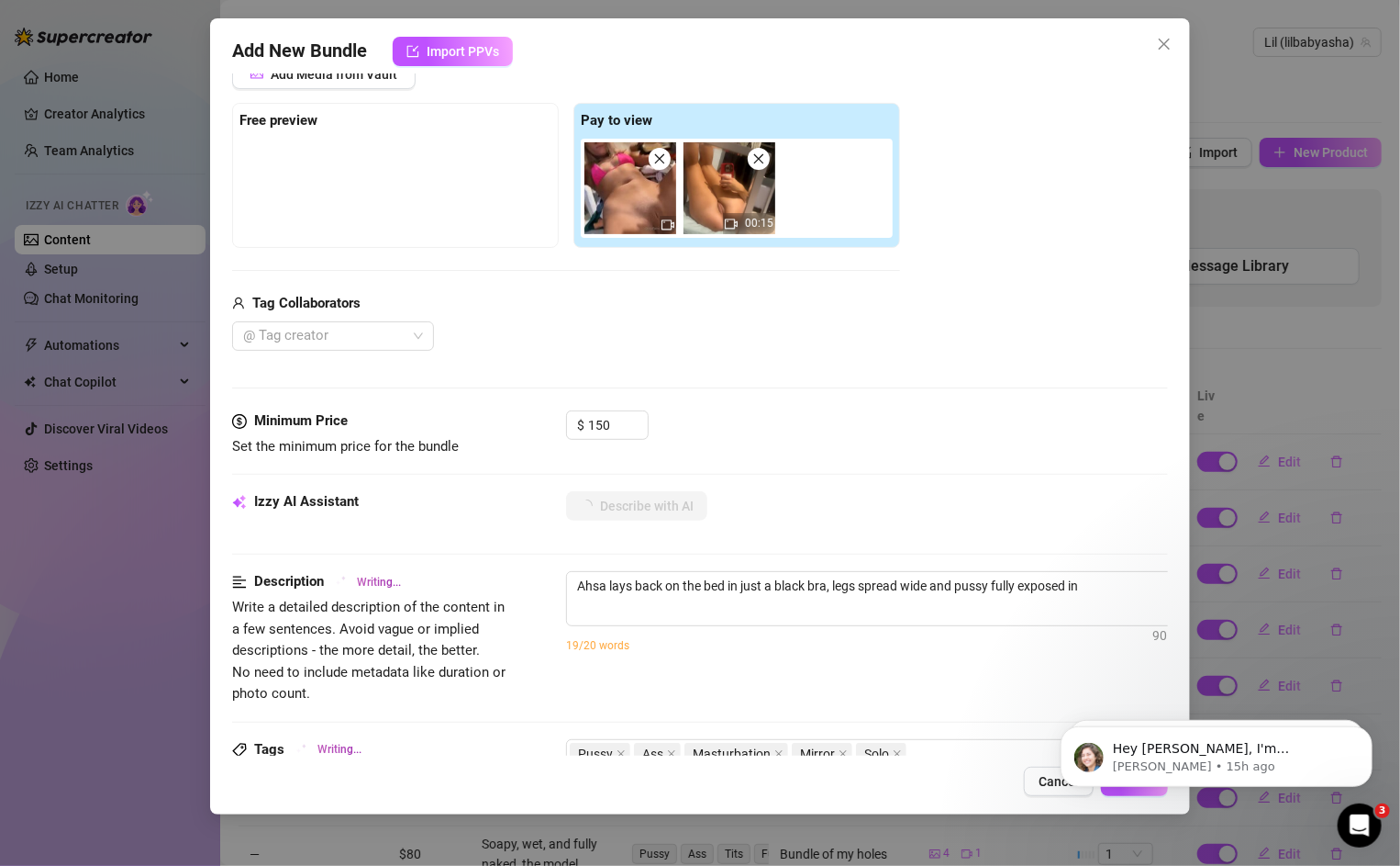
type textarea "Ahsa lays back on the bed in just a black bra, legs spread wide and pussy fully…"
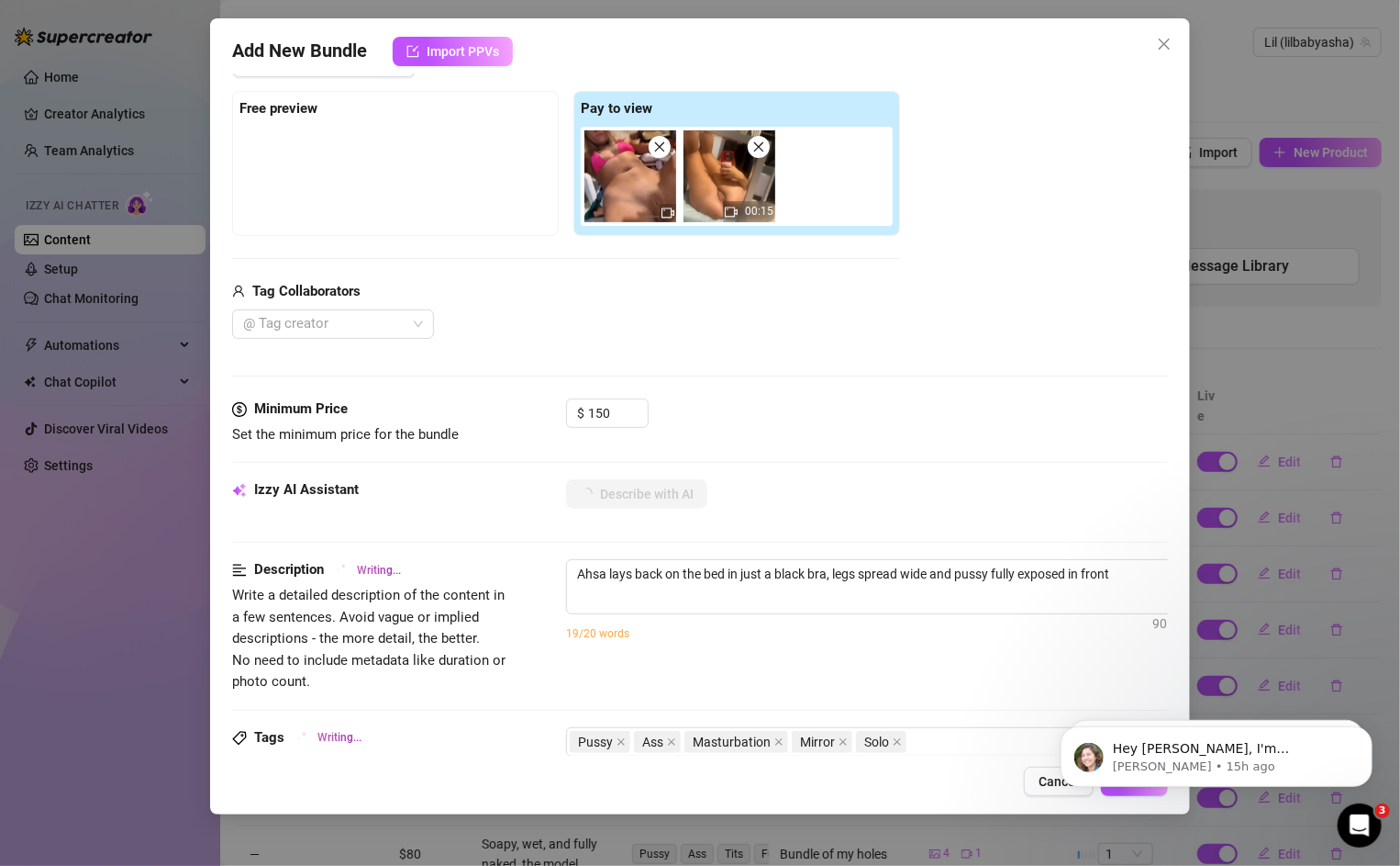
type textarea "Ahsa lays back on the bed in just a black bra, legs spread wide and pussy fully…"
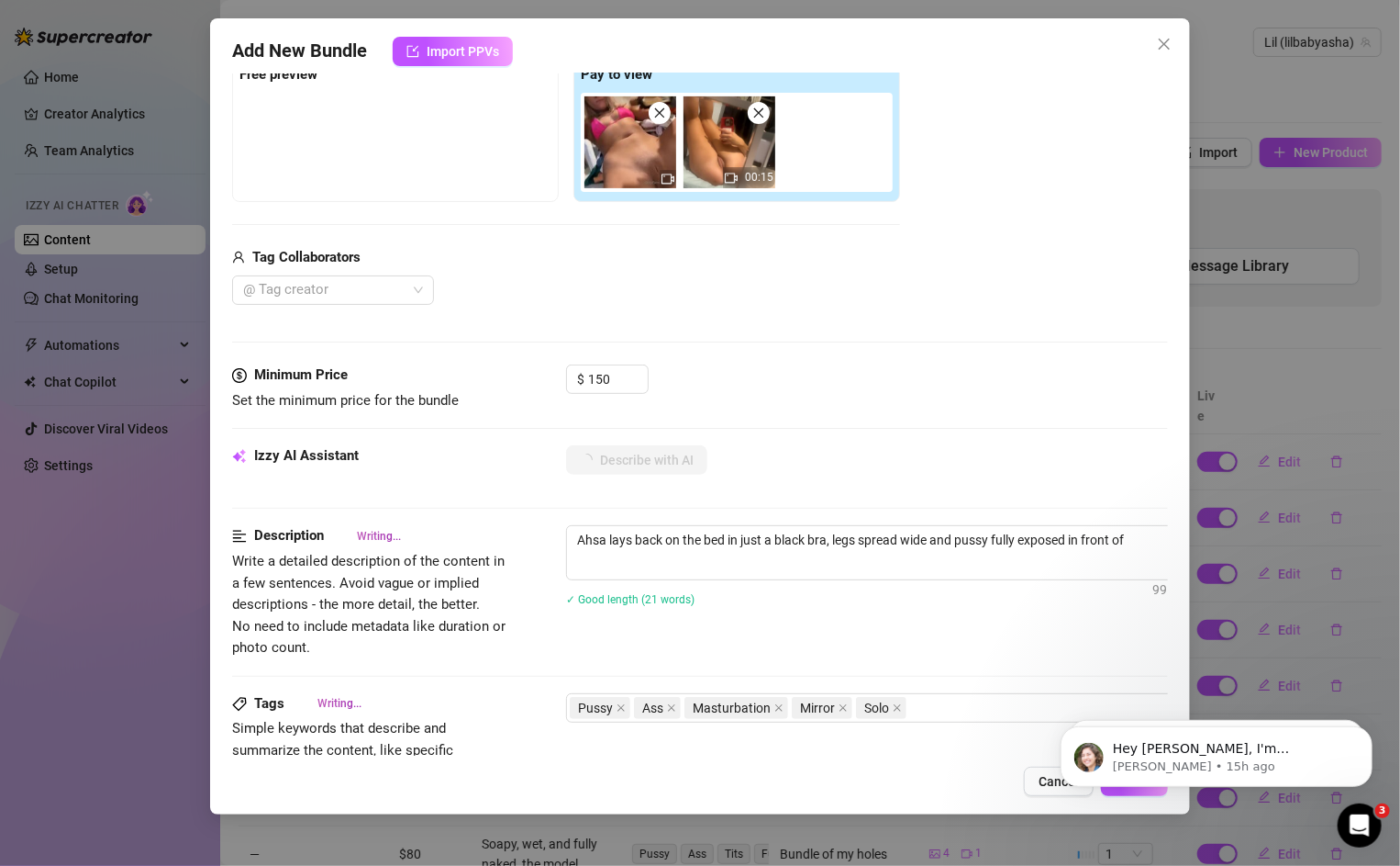
type textarea "Ahsa lays back on the bed in just a black bra, legs spread wide and pussy fully…"
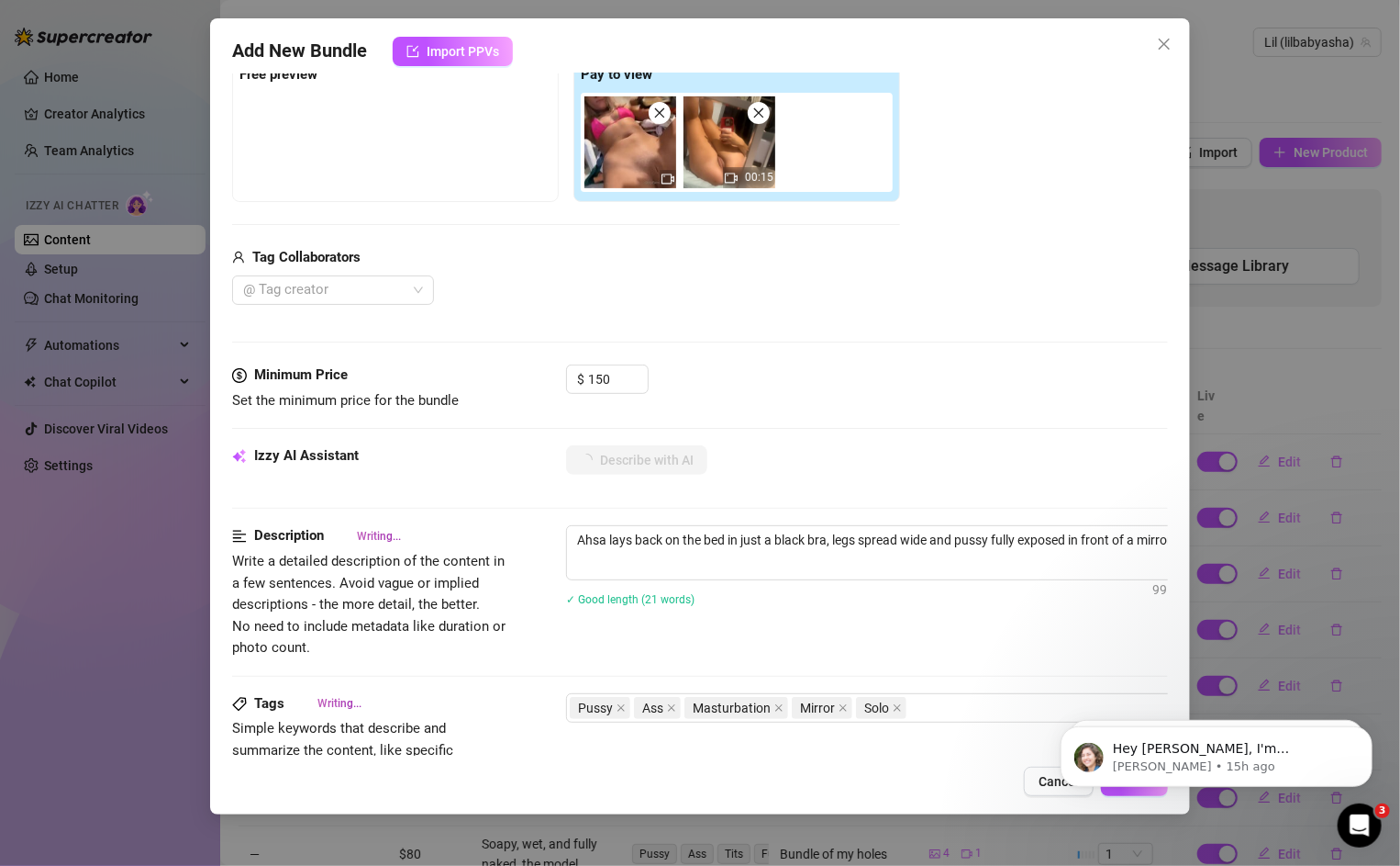
type textarea "Ahsa lays back on the bed in just a black bra, legs spread wide and pussy fully…"
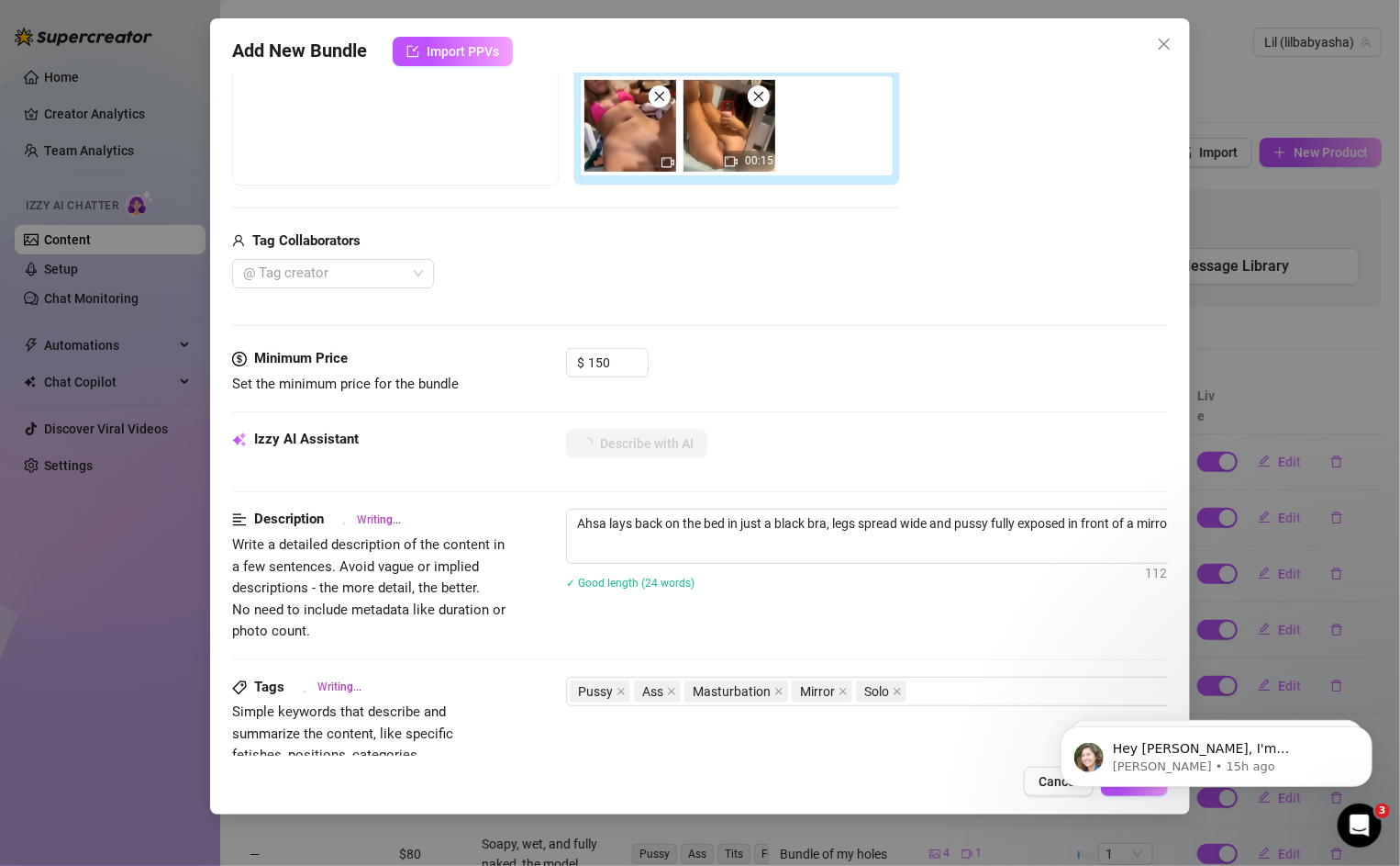
type textarea "Ahsa lays back on the bed in just a black bra, legs spread wide and pussy fully…"
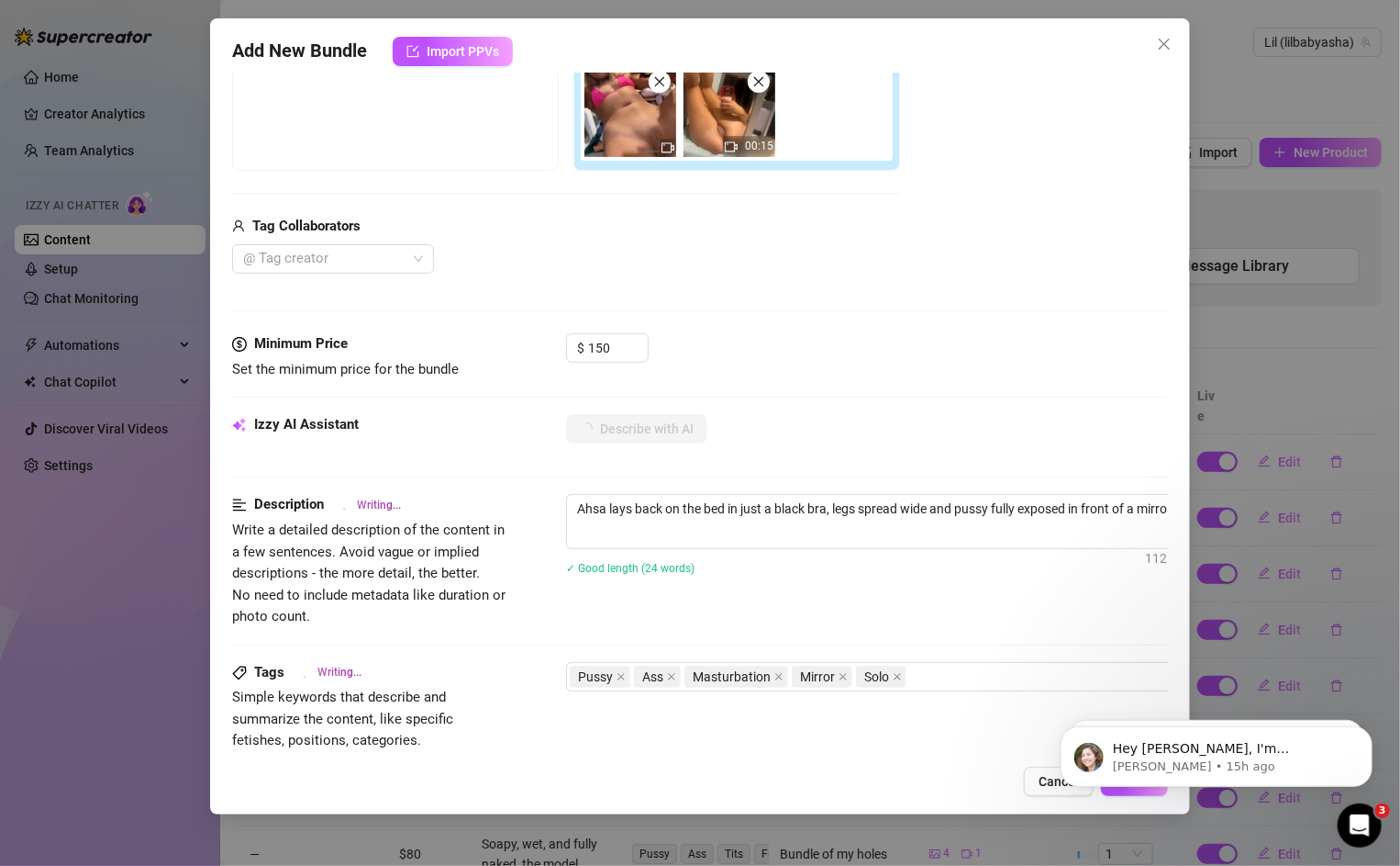
type textarea "Ahsa lays back on the bed in just a black bra, legs spread wide and pussy fully…"
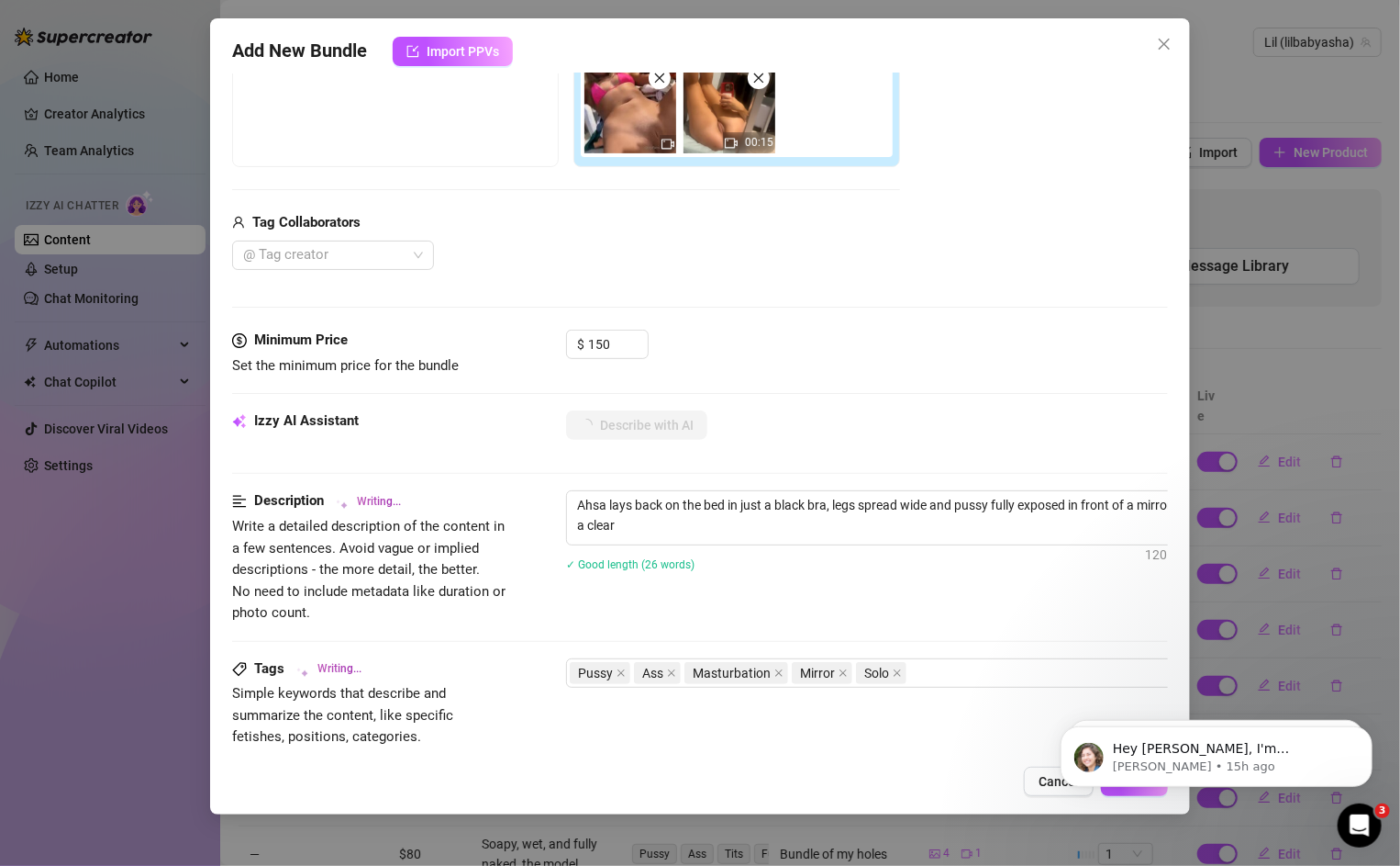
type textarea "Ahsa lays back on the bed in just a black bra, legs spread wide and pussy fully…"
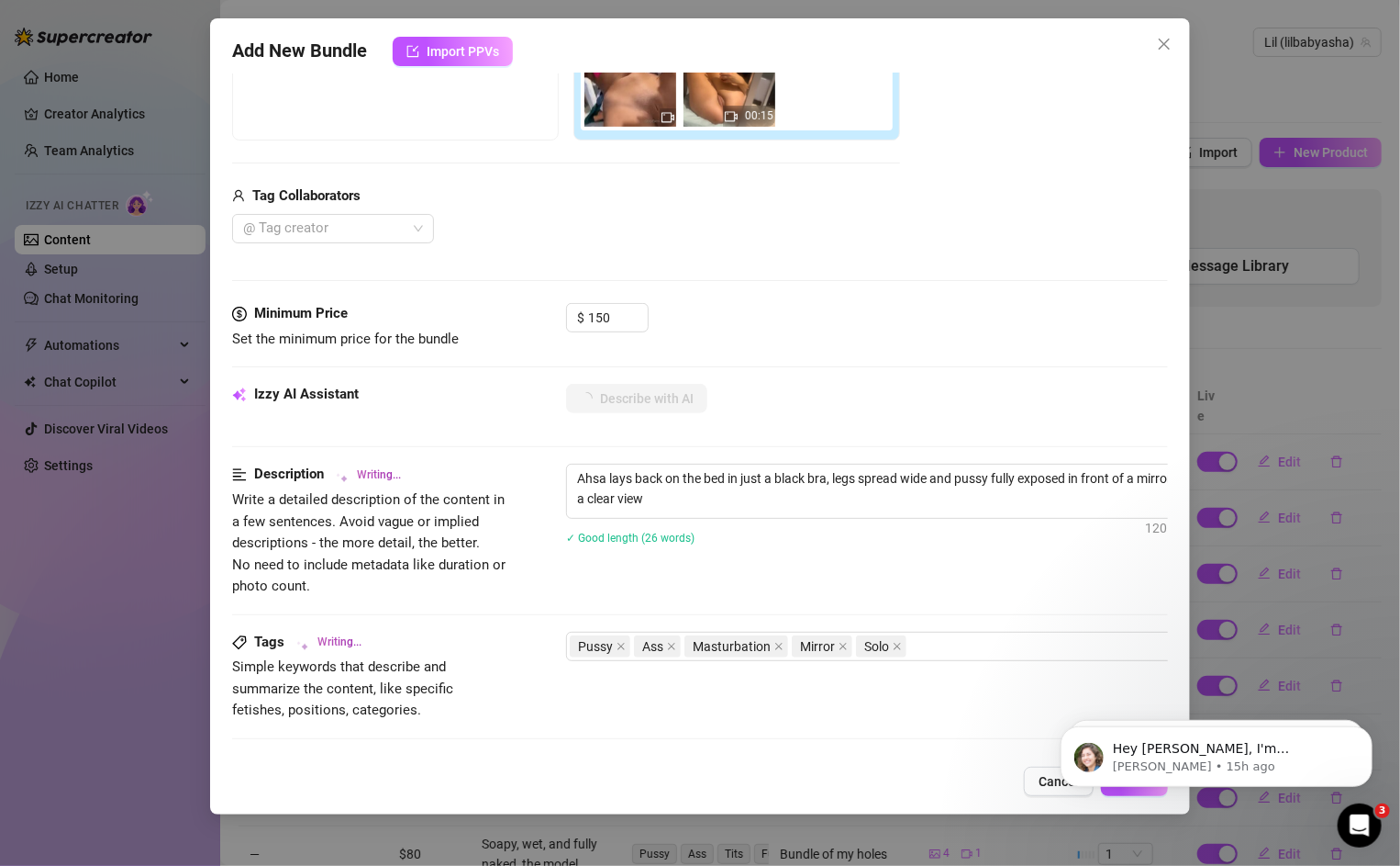
type textarea "Ahsa lays back on the bed in just a black bra, legs spread wide and pussy fully…"
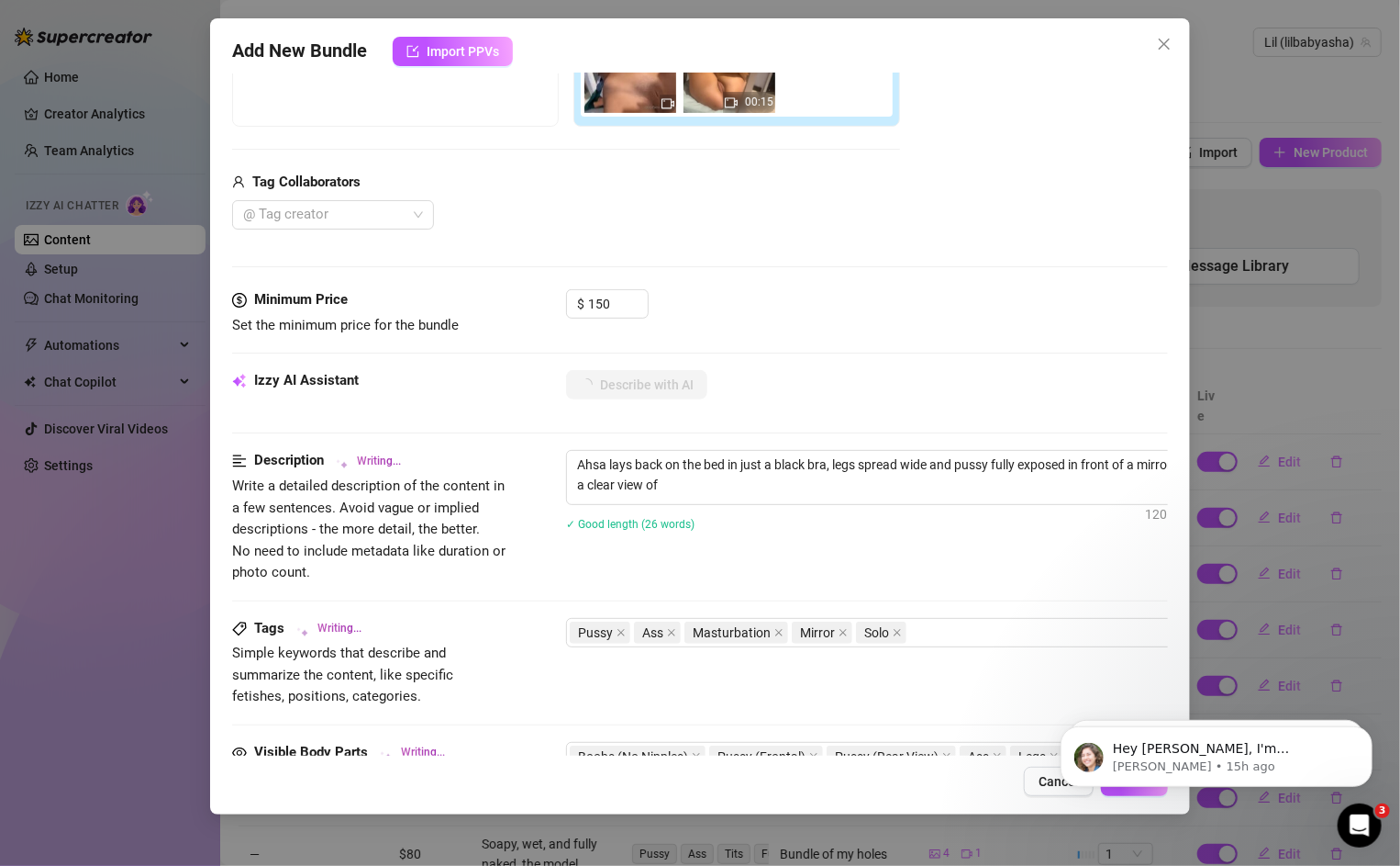
type textarea "Ahsa lays back on the bed in just a black bra, legs spread wide and pussy fully…"
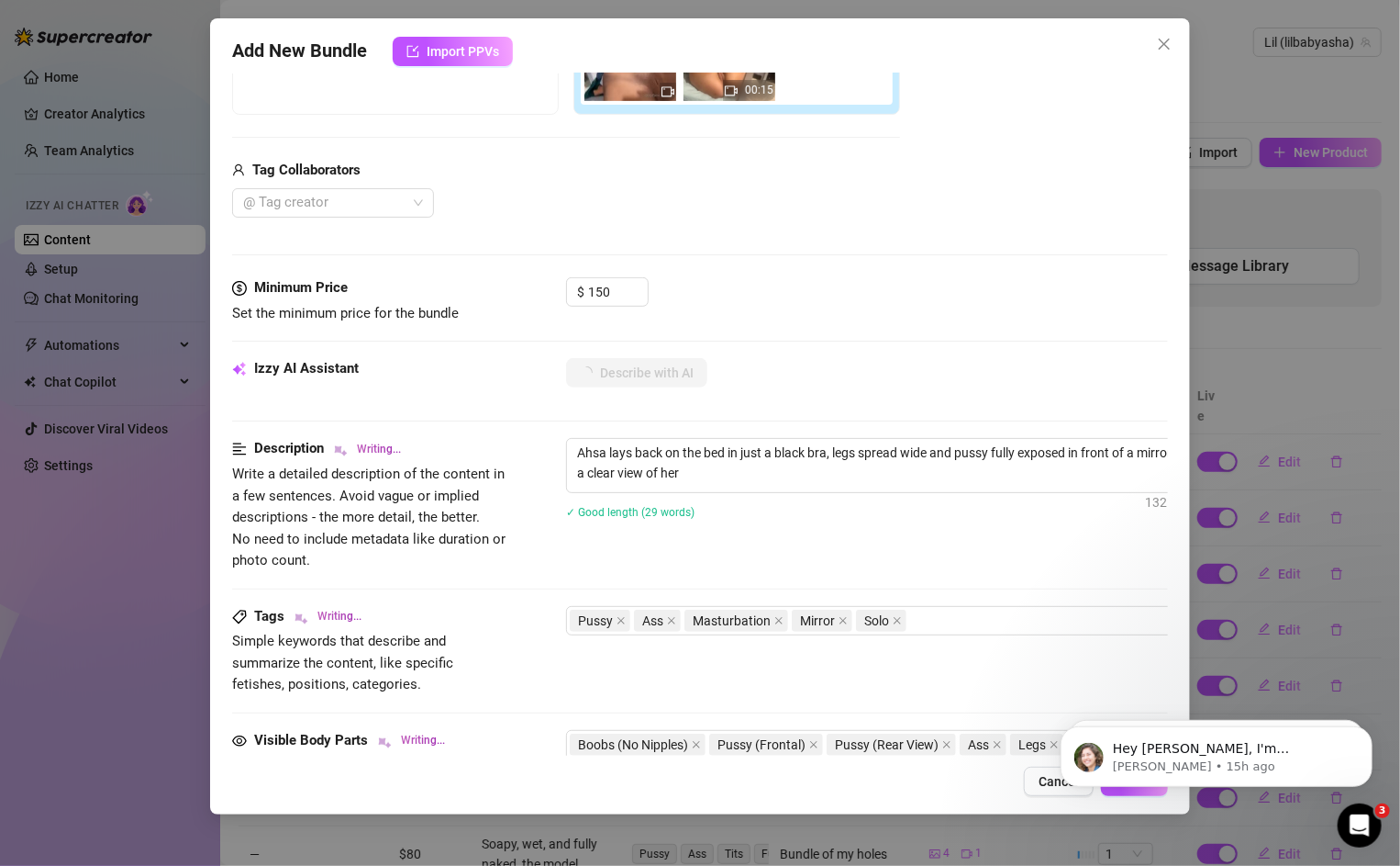
type textarea "Ahsa lays back on the bed in just a black bra, legs spread wide and pussy fully…"
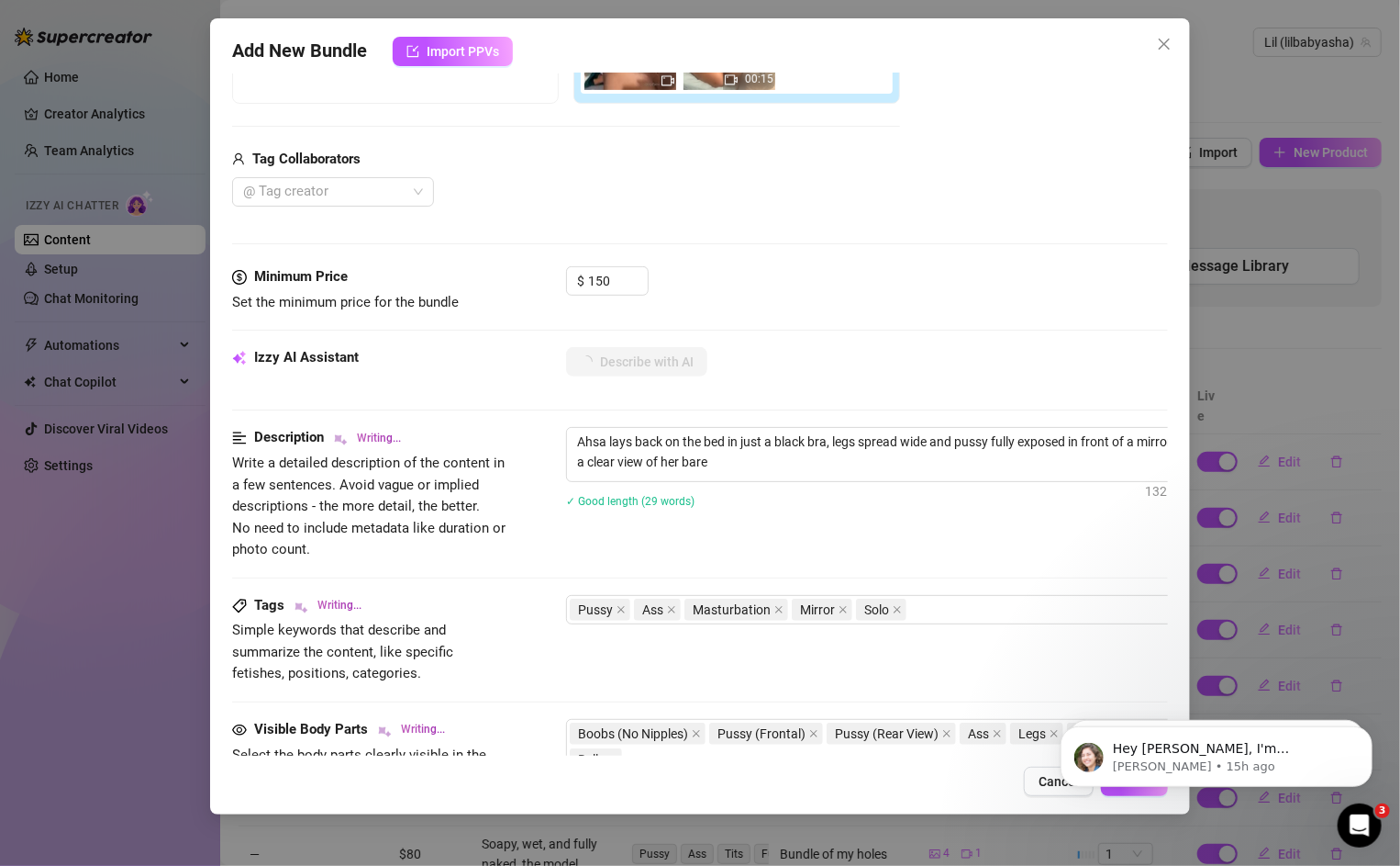
type textarea "Ahsa lays back on the bed in just a black bra, legs spread wide and pussy fully…"
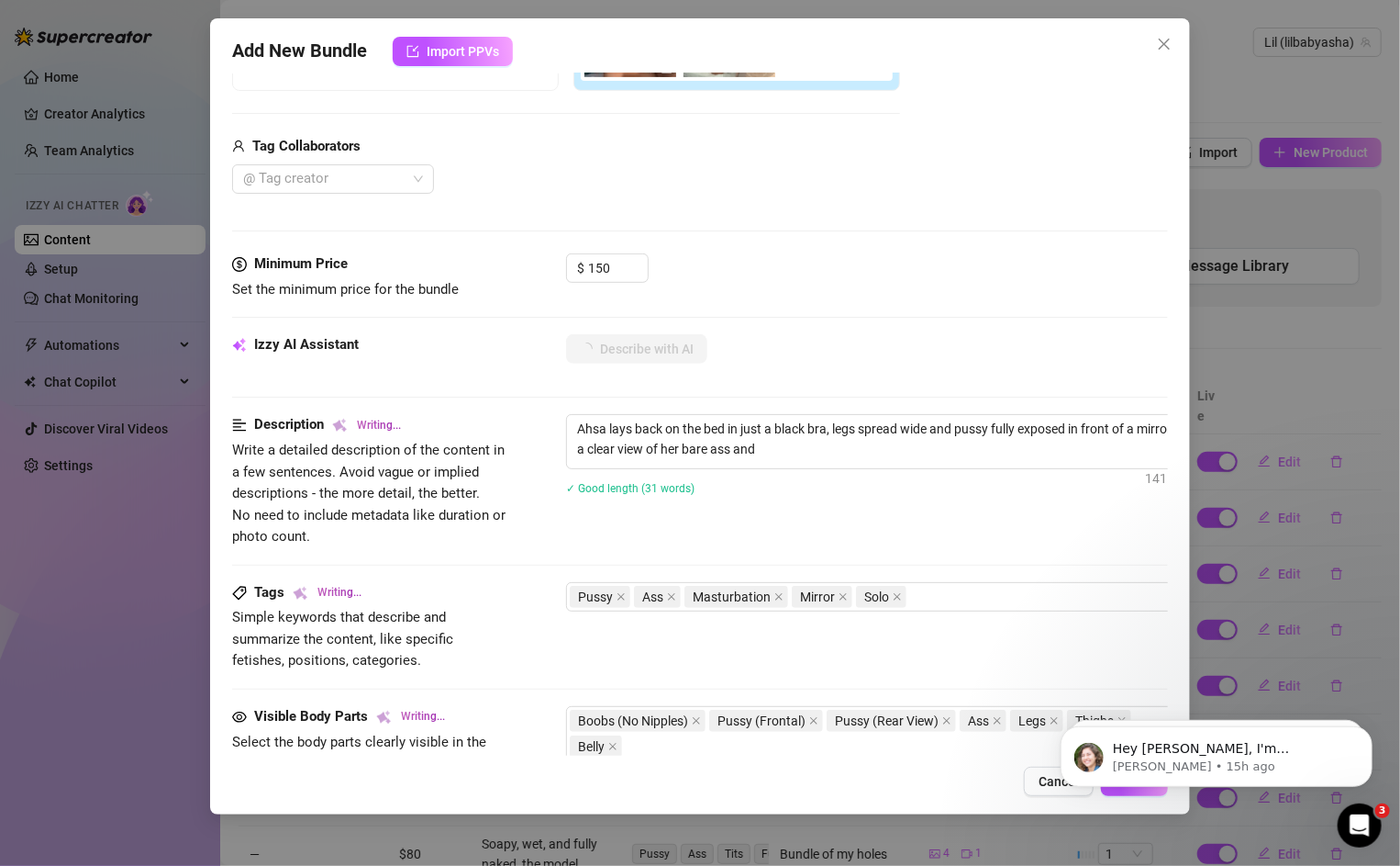
type textarea "Ahsa lays back on the bed in just a black bra, legs spread wide and pussy fully…"
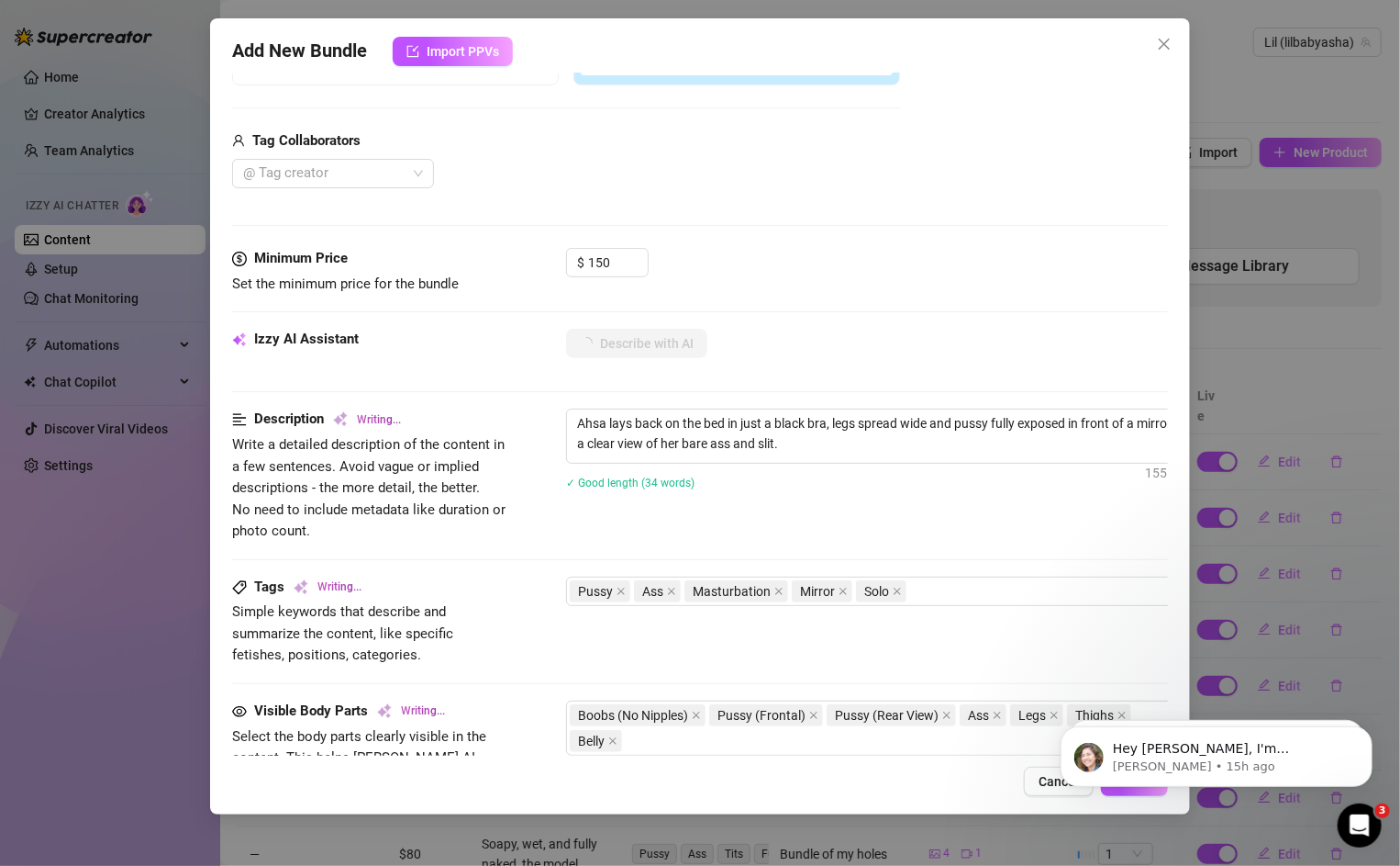
type textarea "Ahsa lays back on the bed in just a black bra, legs spread wide and pussy fully…"
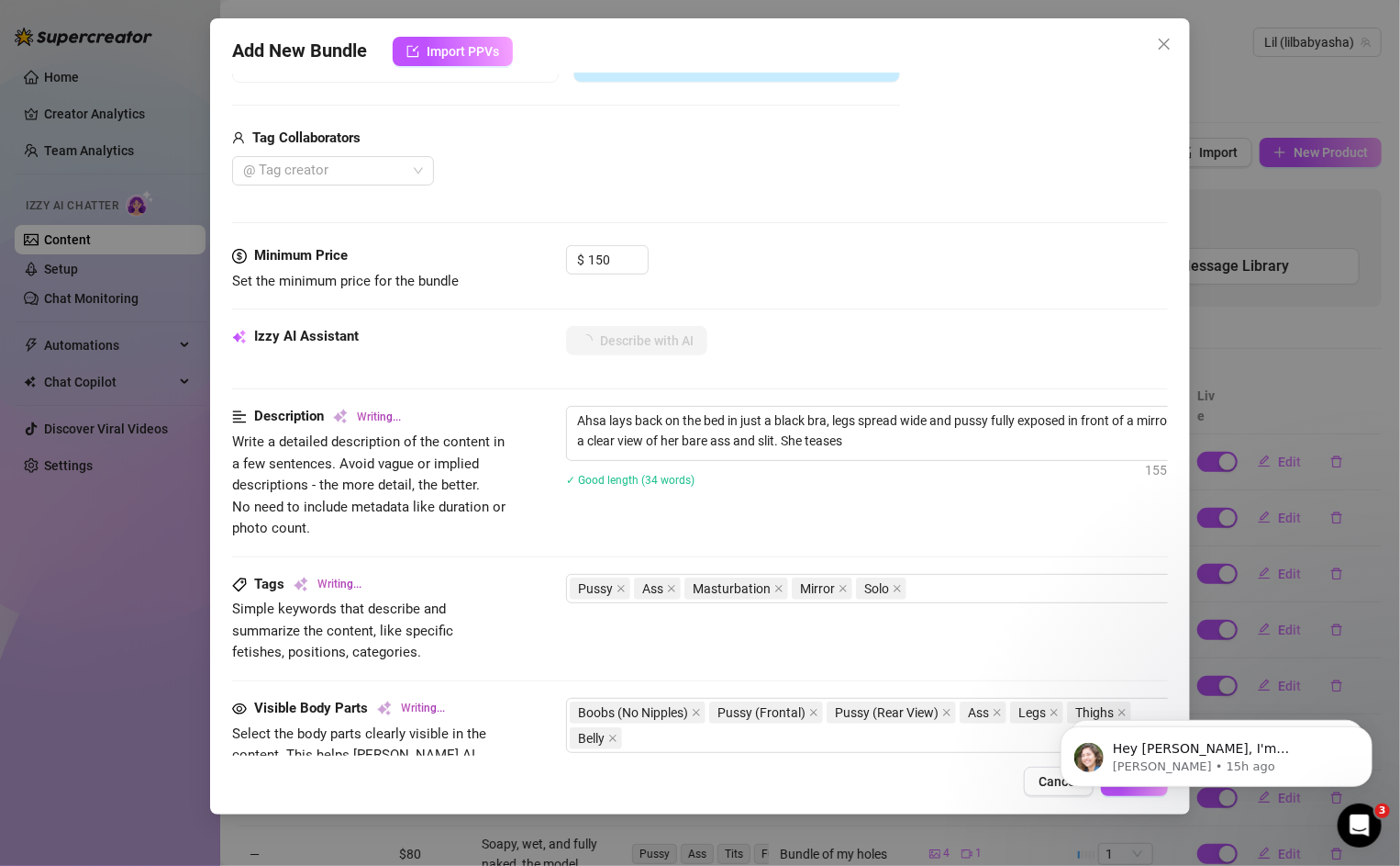
type textarea "Ahsa lays back on the bed in just a black bra, legs spread wide and pussy fully…"
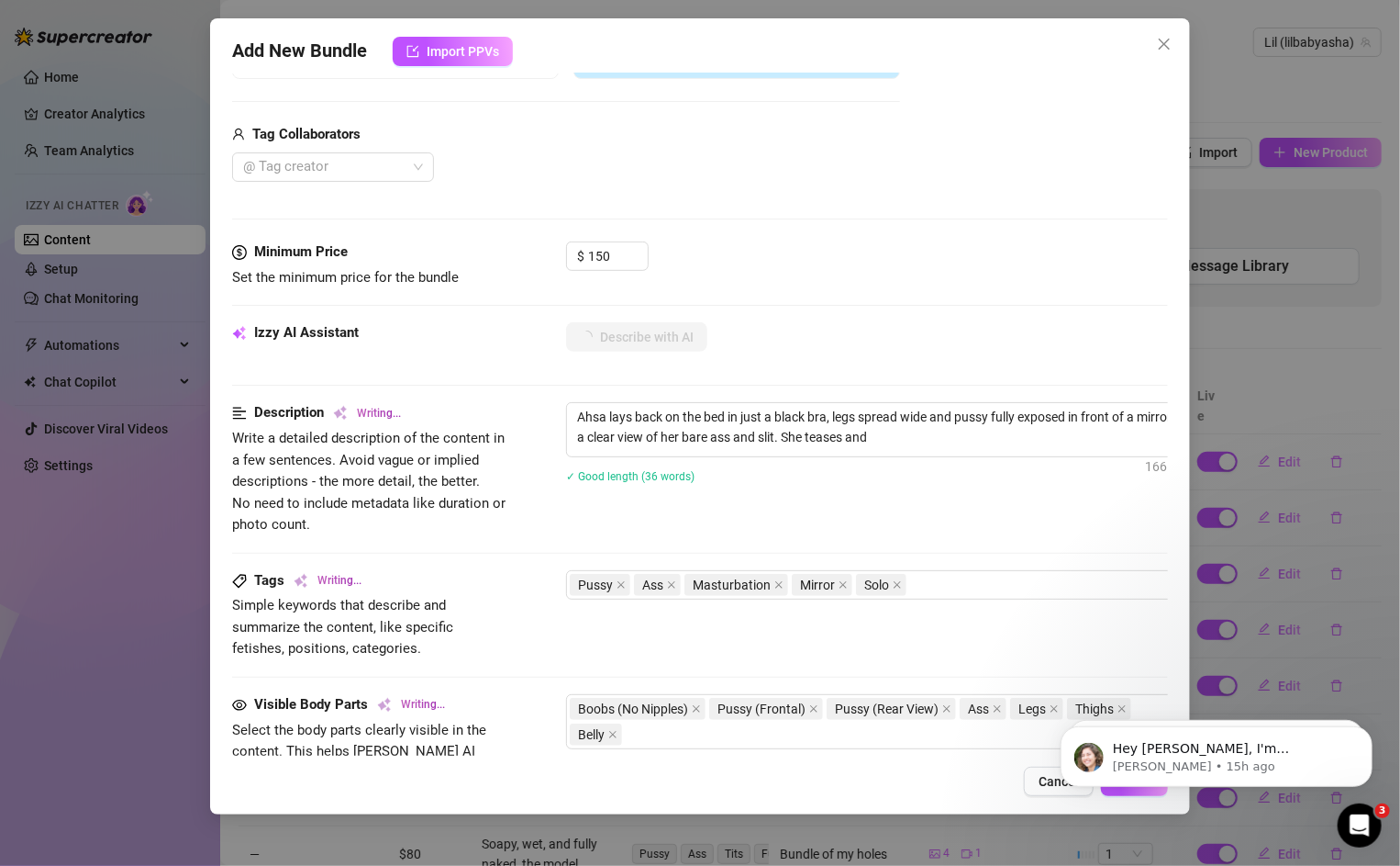
type textarea "Ahsa lays back on the bed in just a black bra, legs spread wide and pussy fully…"
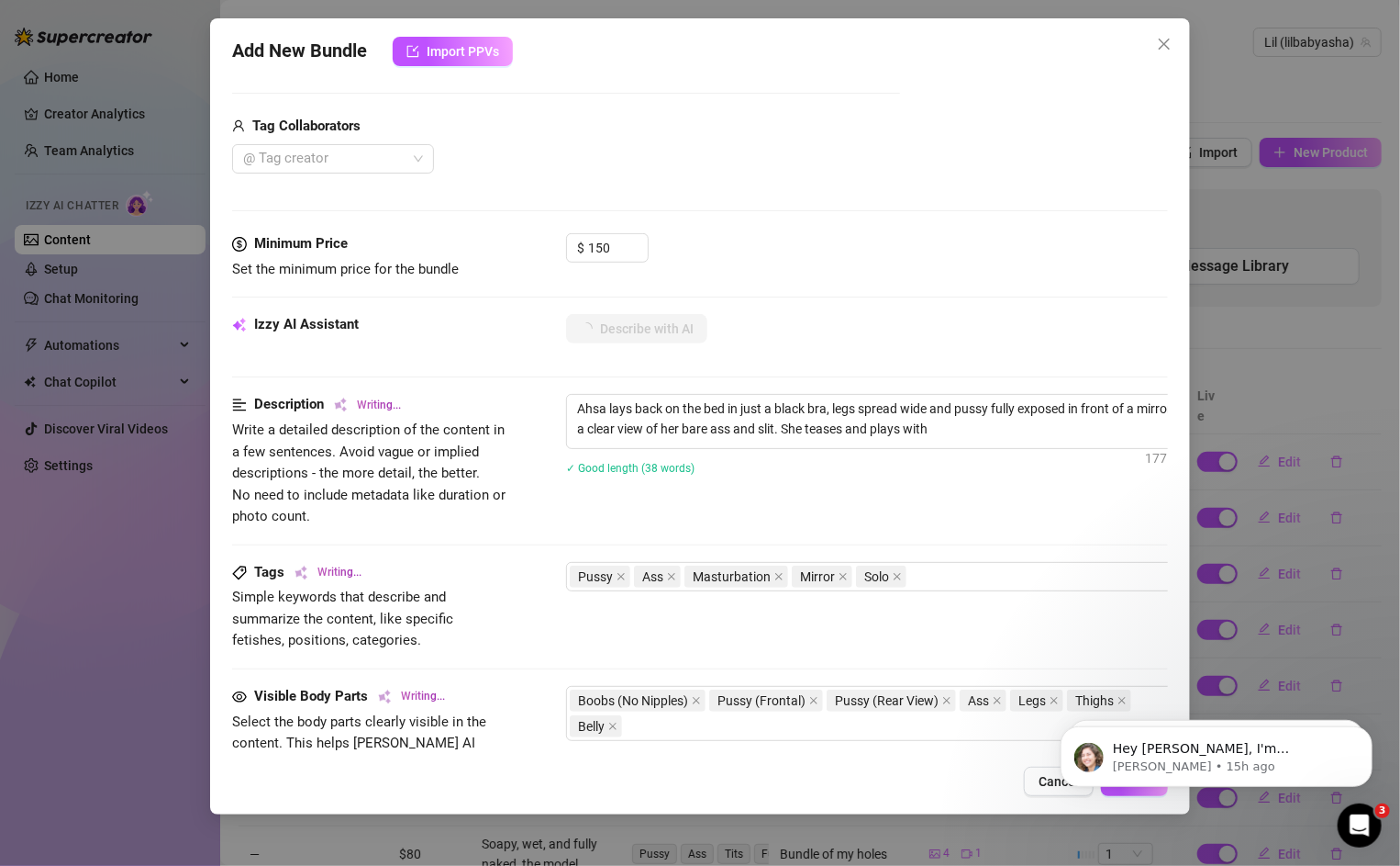
type textarea "Ahsa lays back on the bed in just a black bra, legs spread wide and pussy fully…"
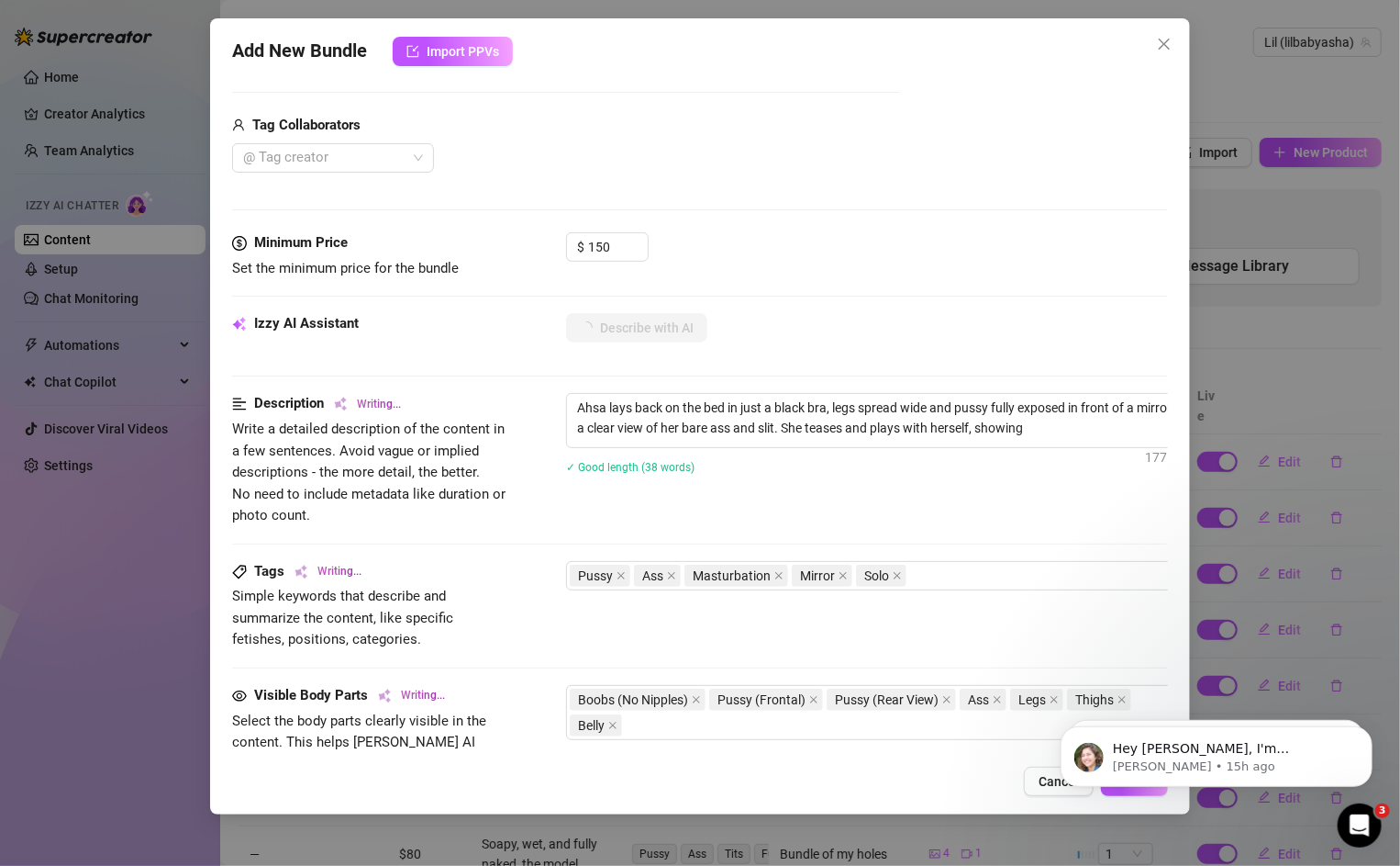
type textarea "Ahsa lays back on the bed in just a black bra, legs spread wide and pussy fully…"
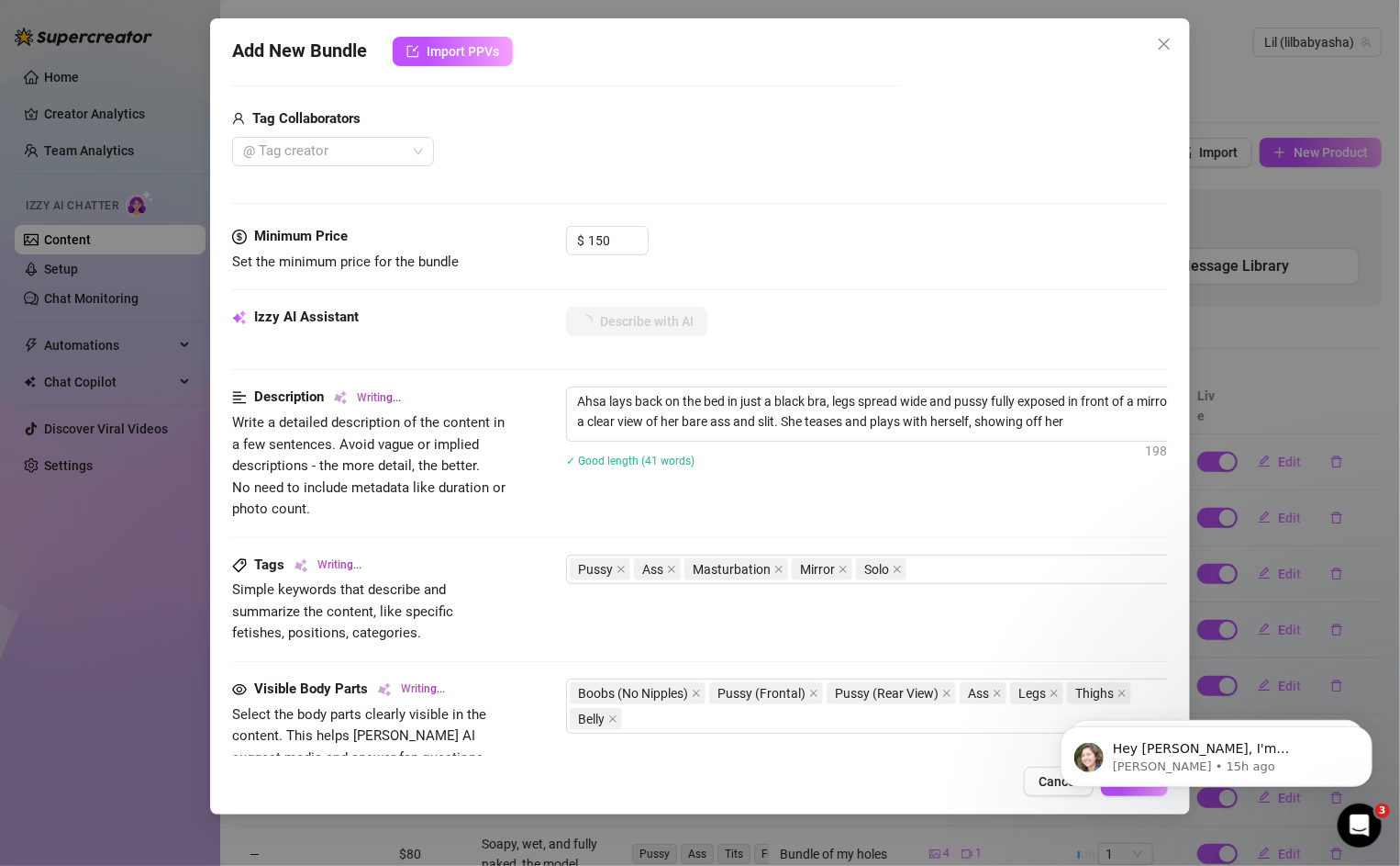
type textarea "Ahsa lays back on the bed in just a black bra, legs spread wide and pussy fully…"
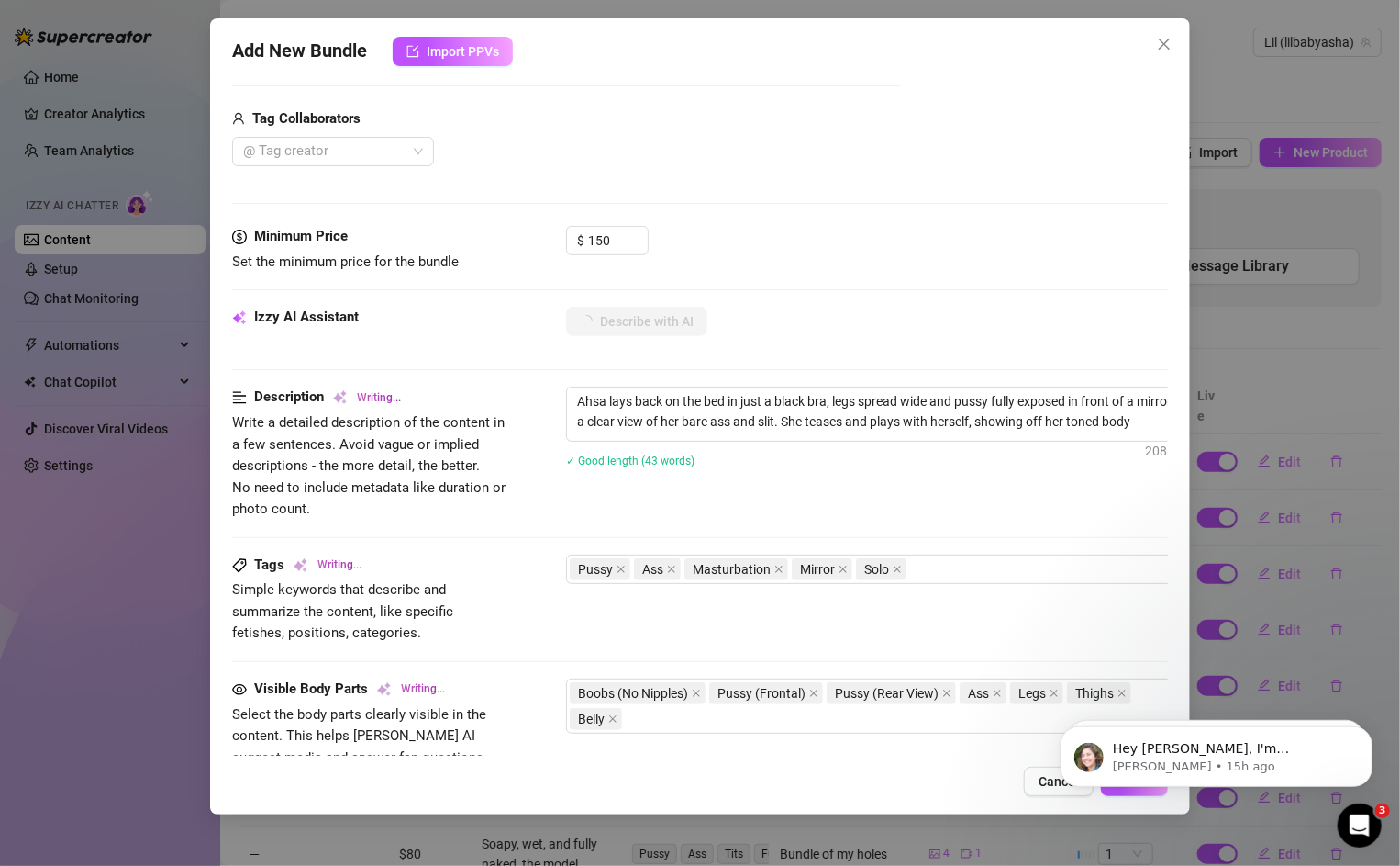
type textarea "Ahsa lays back on the bed in just a black bra, legs spread wide and pussy fully…"
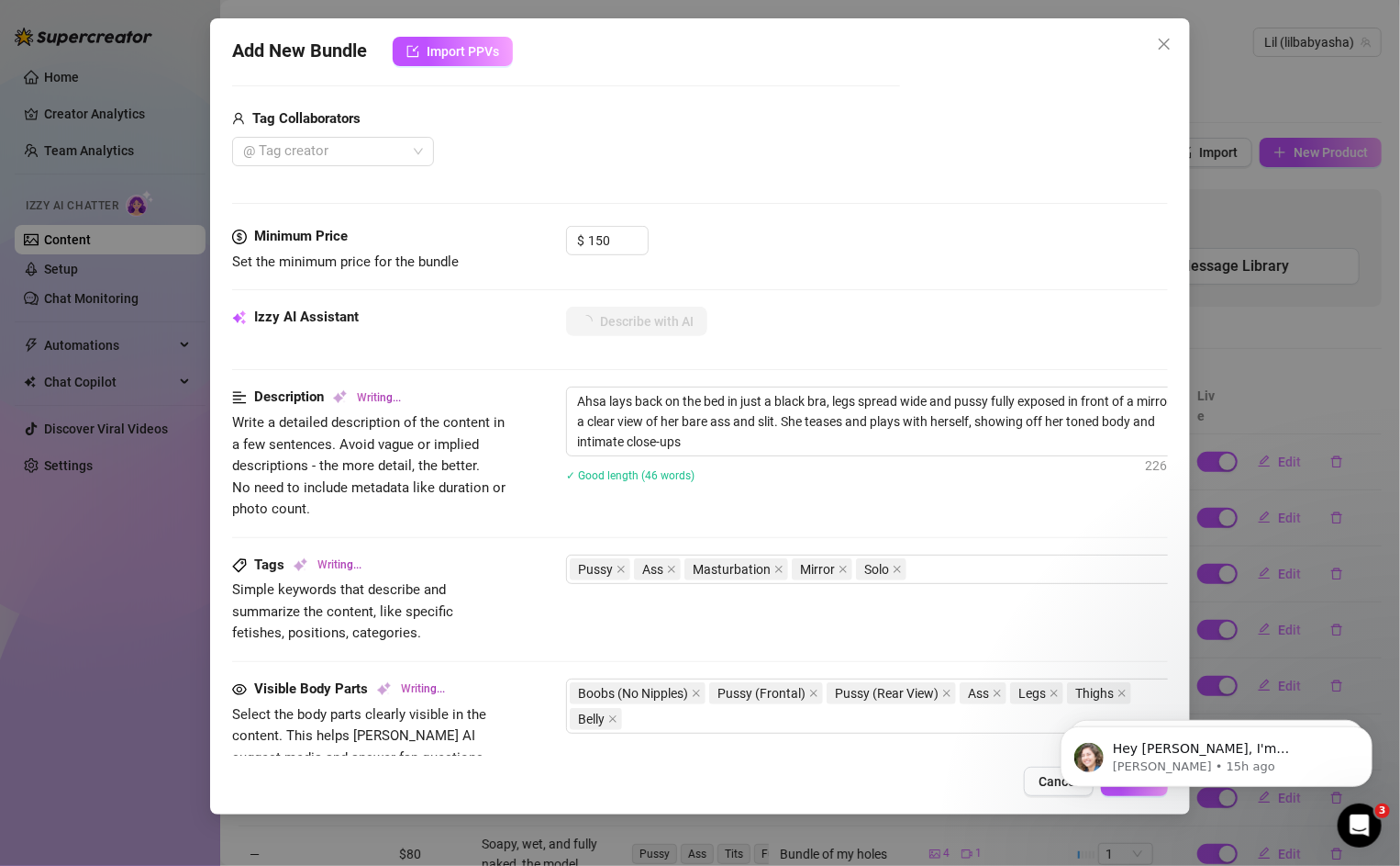
type textarea "Ahsa lays back on the bed in just a black bra, legs spread wide and pussy fully…"
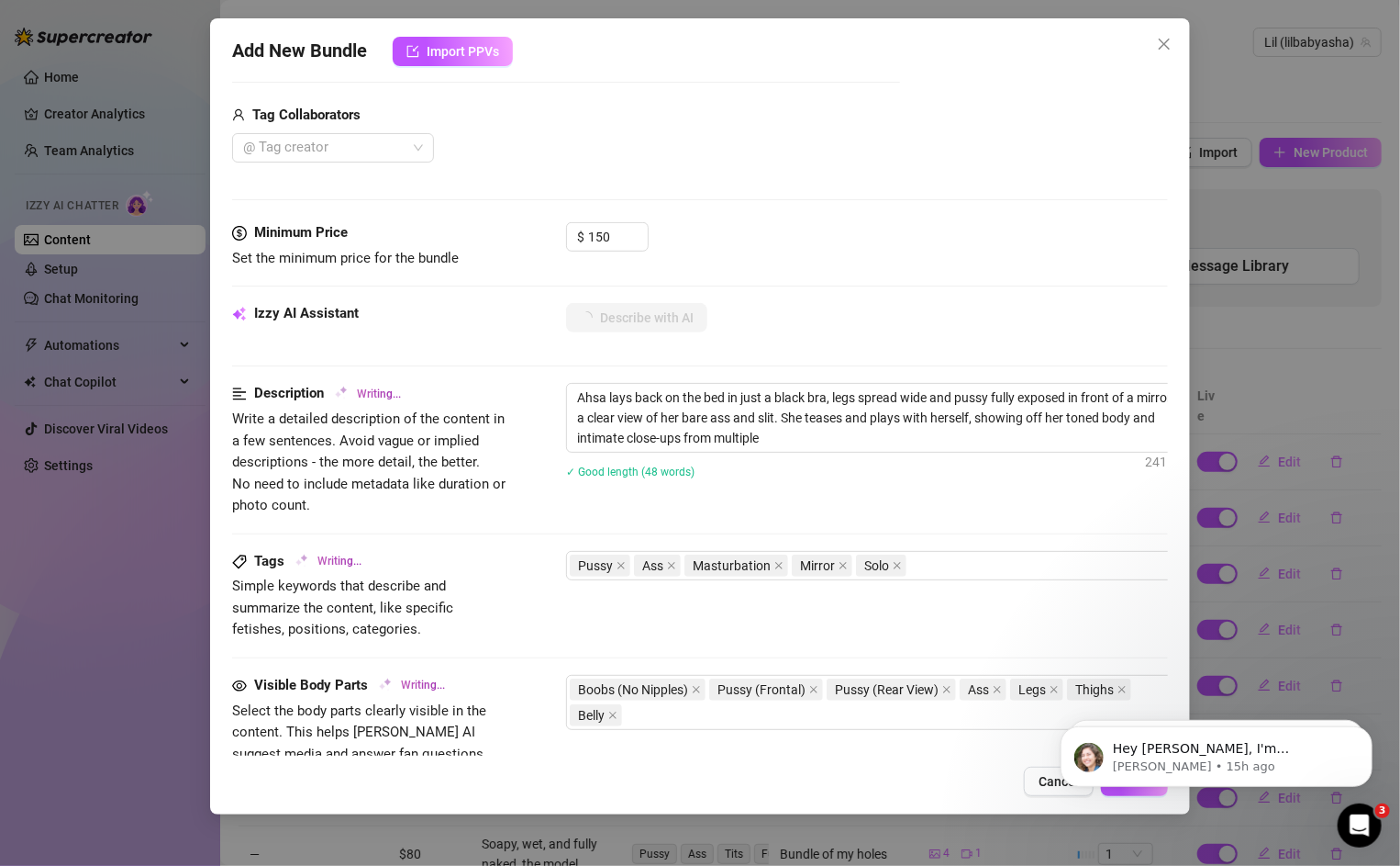
type textarea "Ahsa lays back on the bed in just a black bra, legs spread wide and pussy fully…"
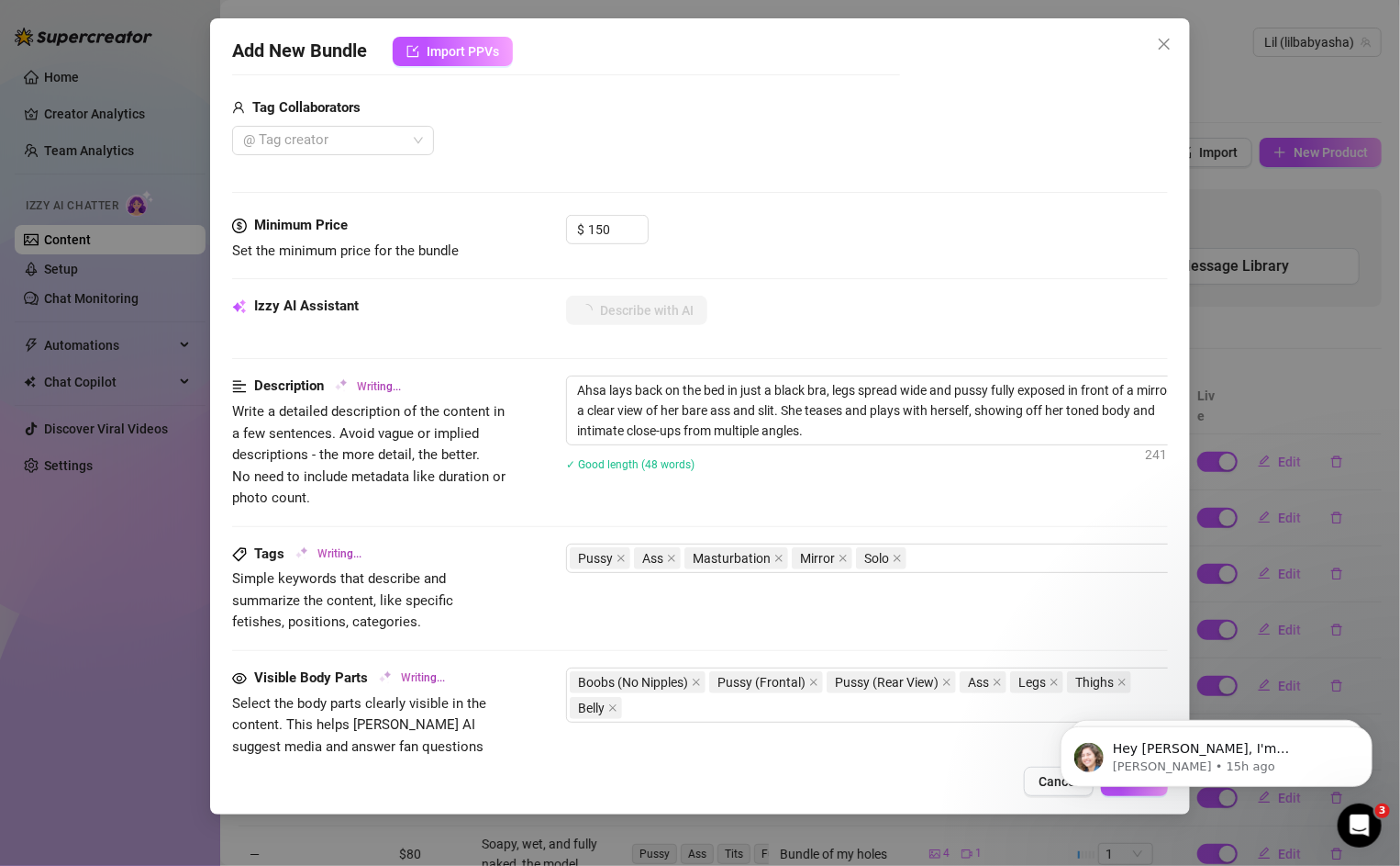
type textarea "Ahsa lays back on the bed in just a black bra, legs spread wide and pussy fully…"
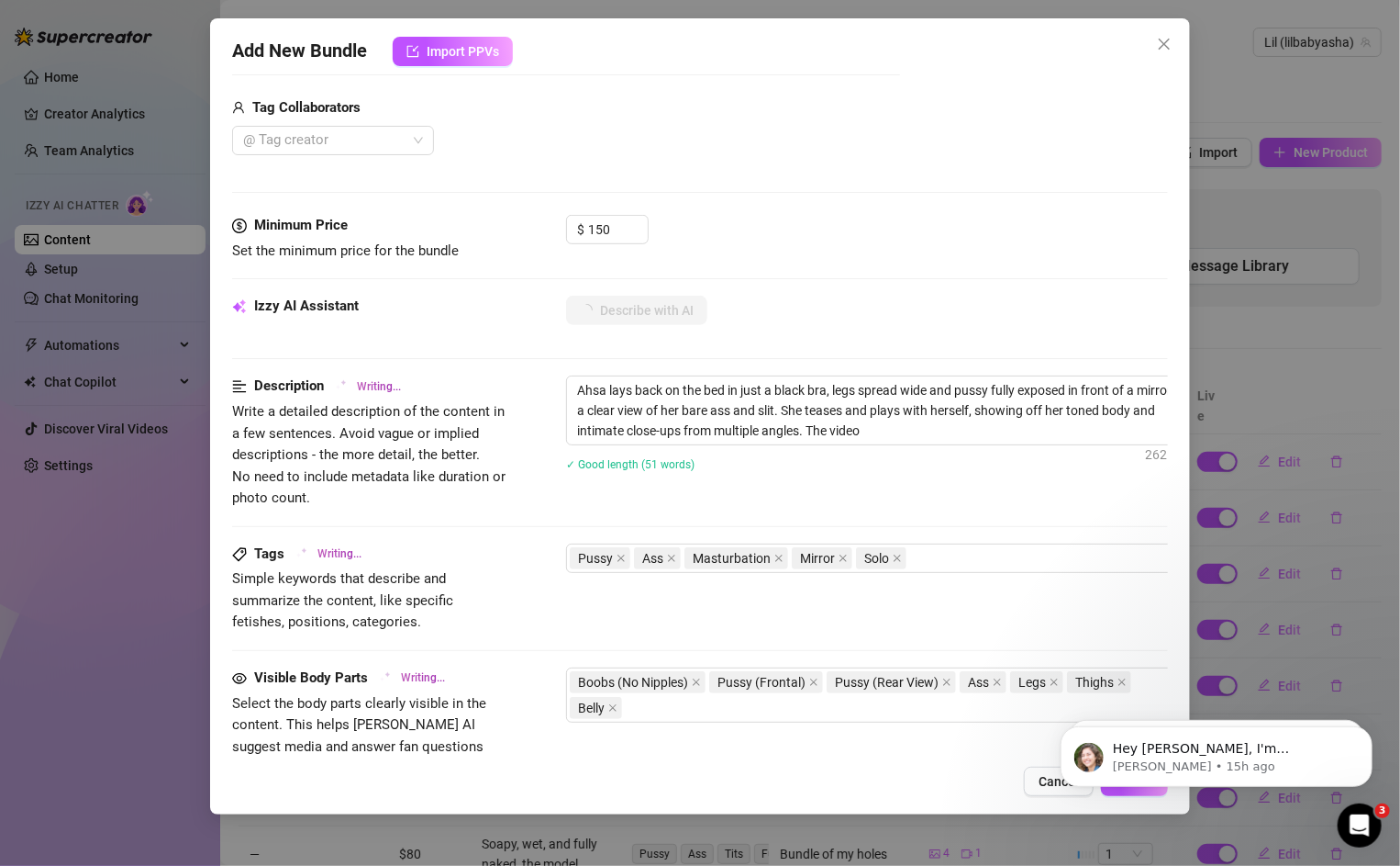
type textarea "Ahsa lays back on the bed in just a black bra, legs spread wide and pussy fully…"
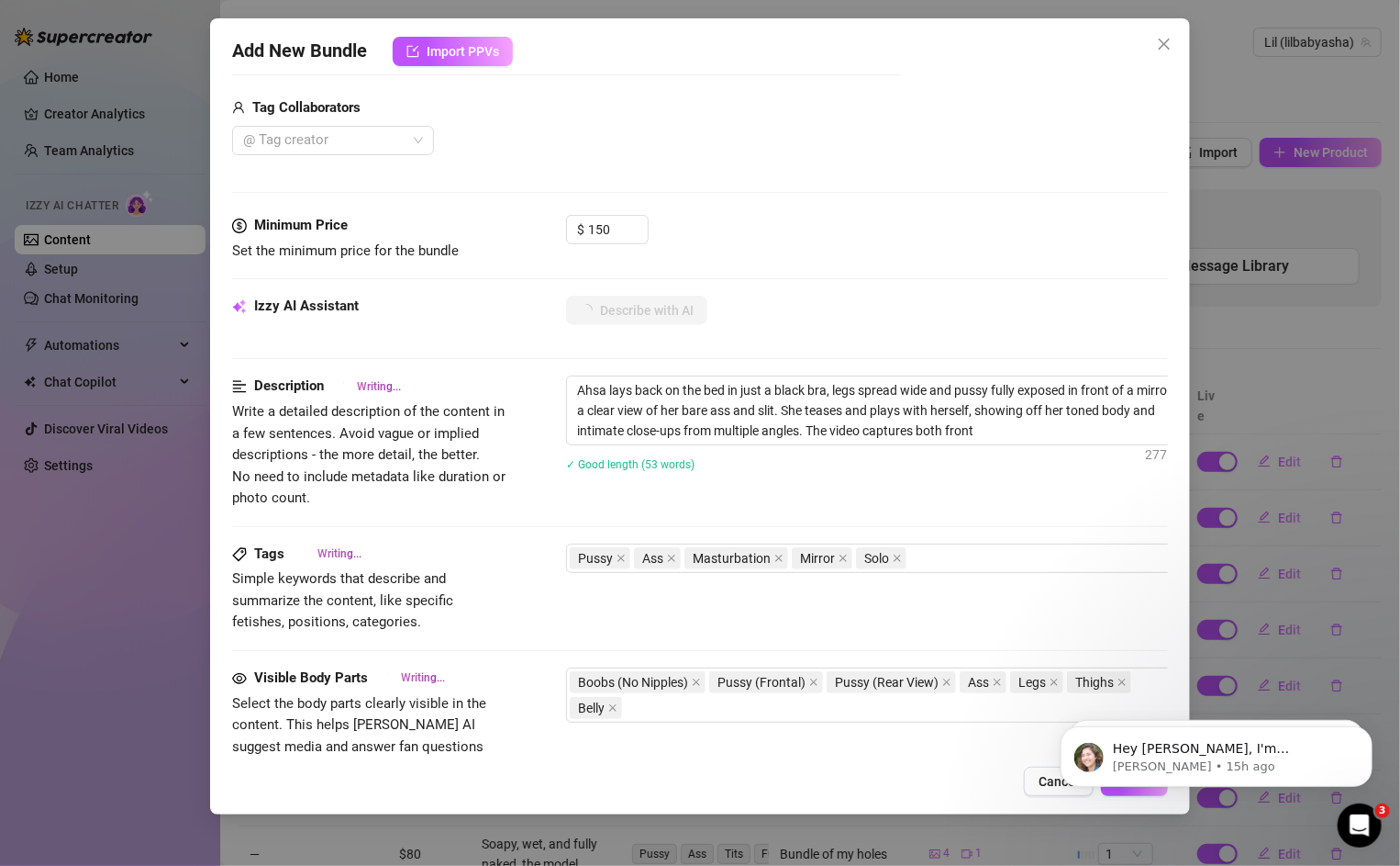
type textarea "Ahsa lays back on the bed in just a black bra, legs spread wide and pussy fully…"
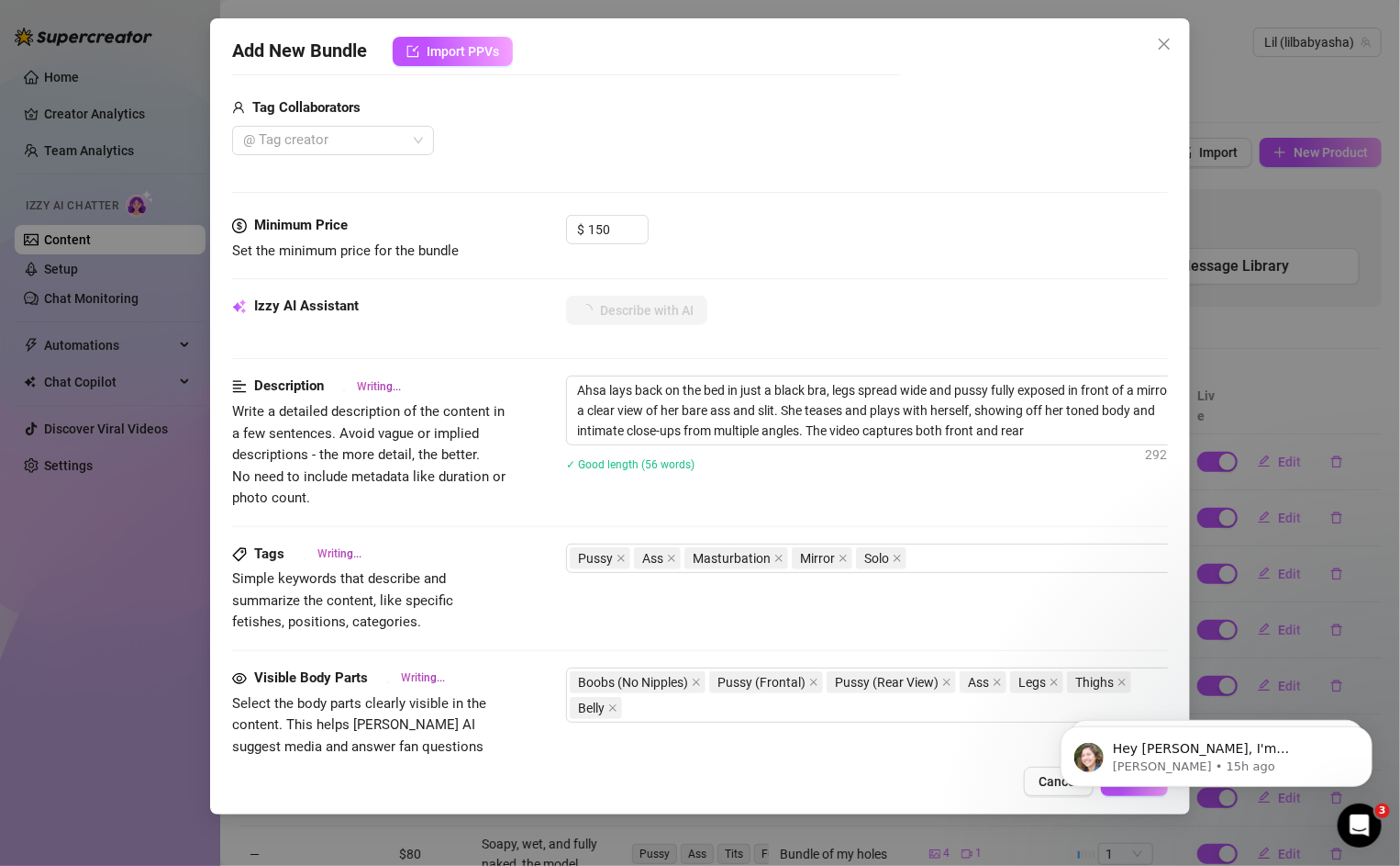
type textarea "Ahsa lays back on the bed in just a black bra, legs spread wide and pussy fully…"
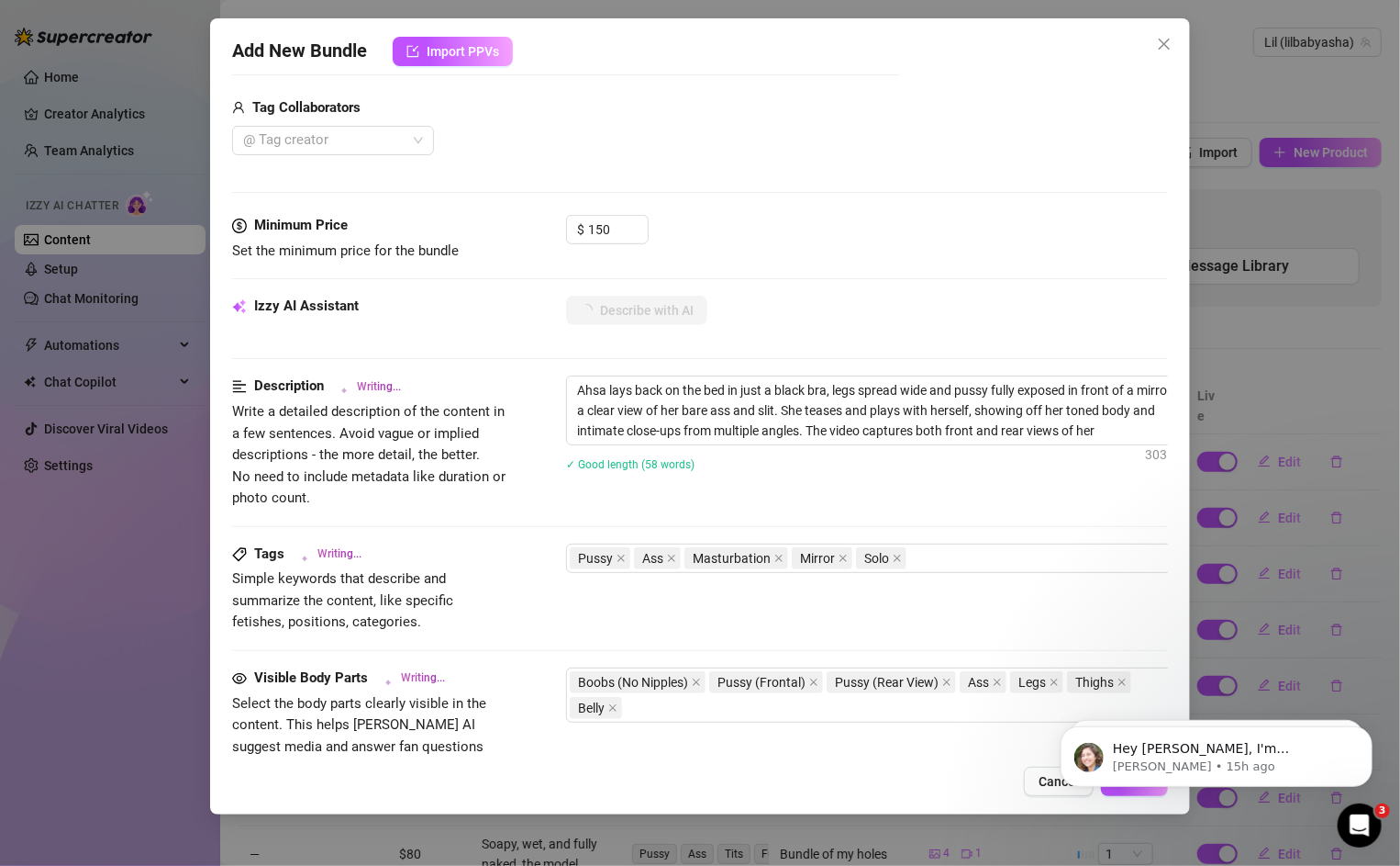
type textarea "Ahsa lays back on the bed in just a black bra, legs spread wide and pussy fully…"
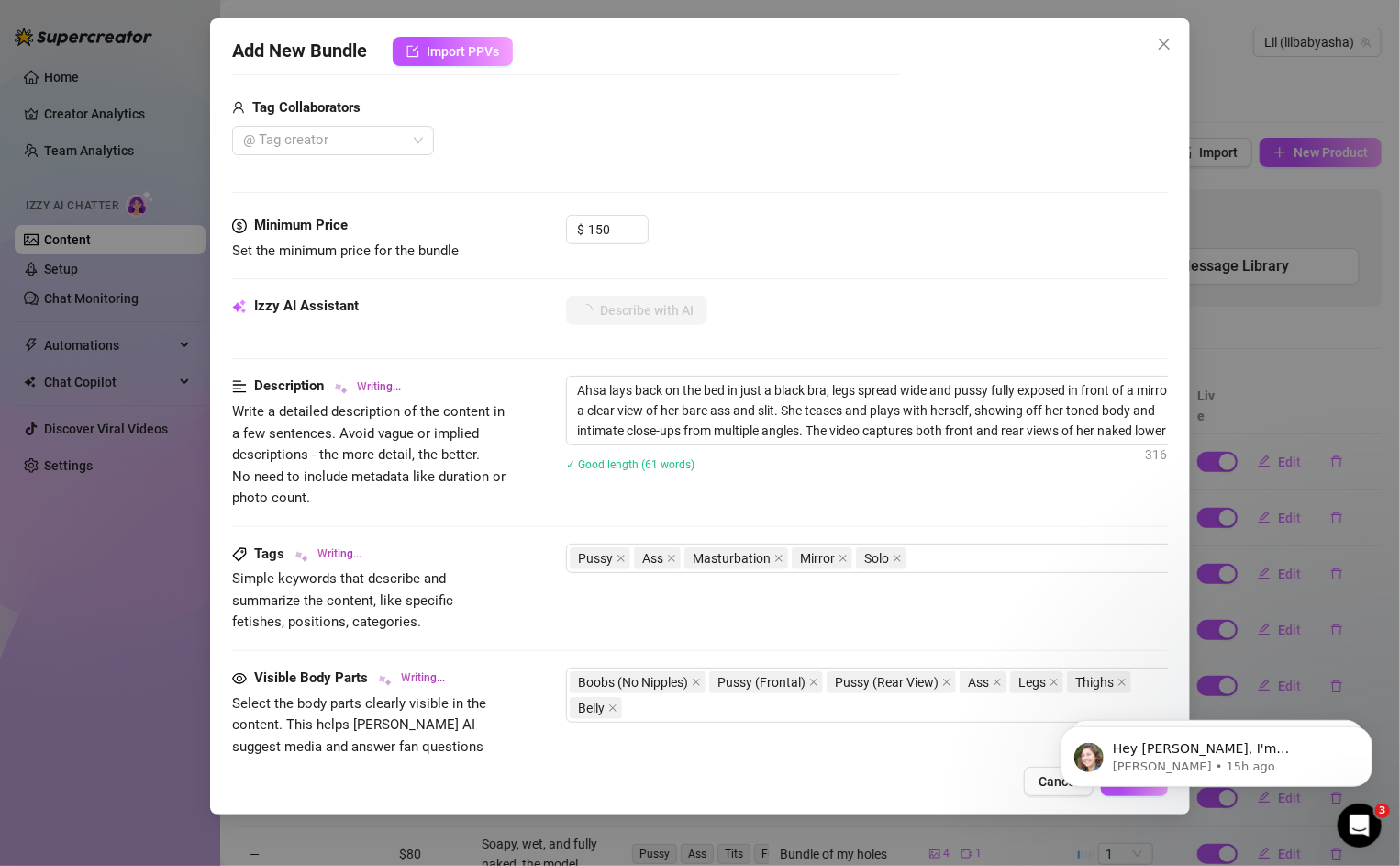
type textarea "Ahsa lays back on the bed in just a black bra, legs spread wide and pussy fully…"
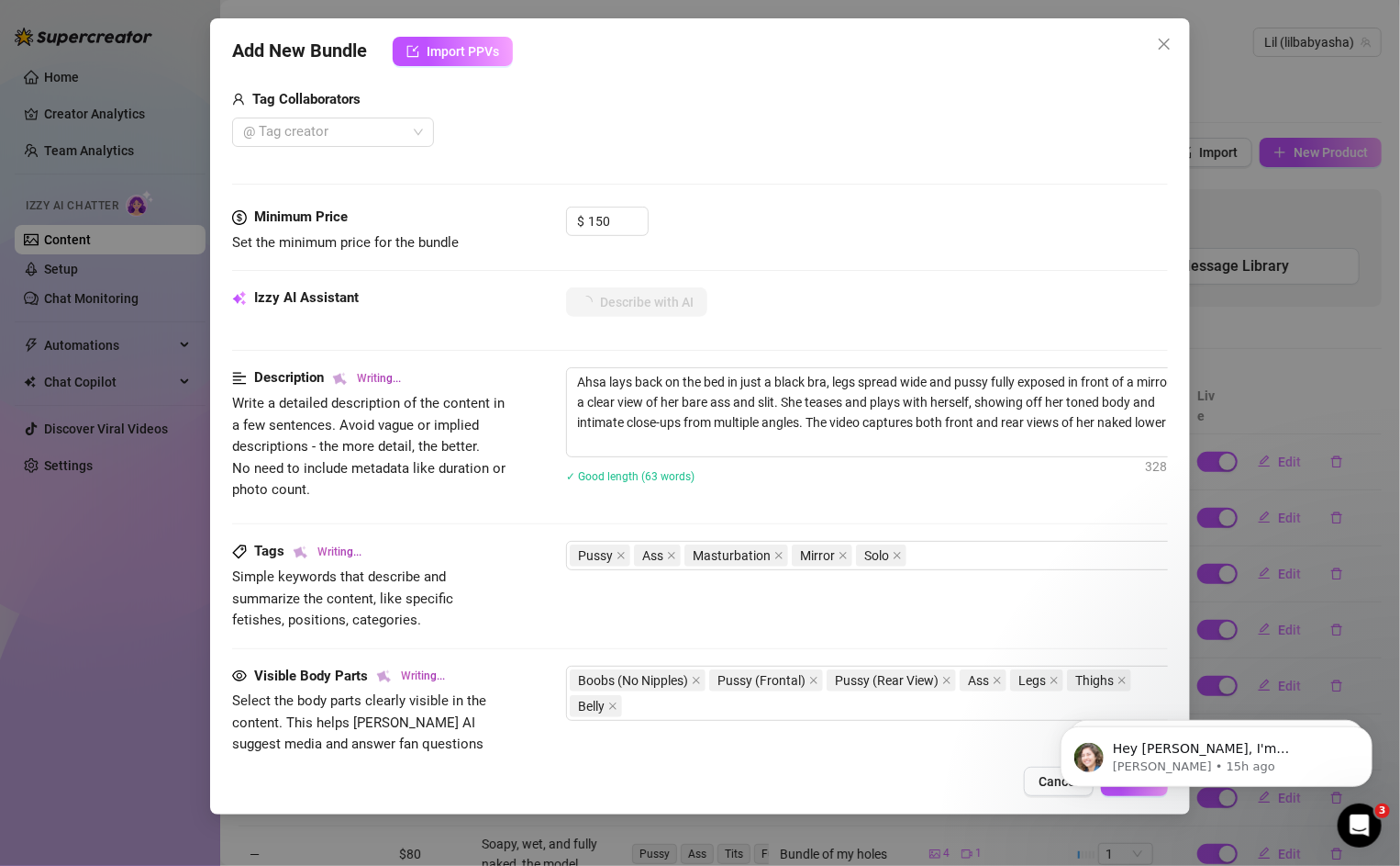
type textarea "Ahsa lays back on the bed in just a black bra, legs spread wide and pussy fully…"
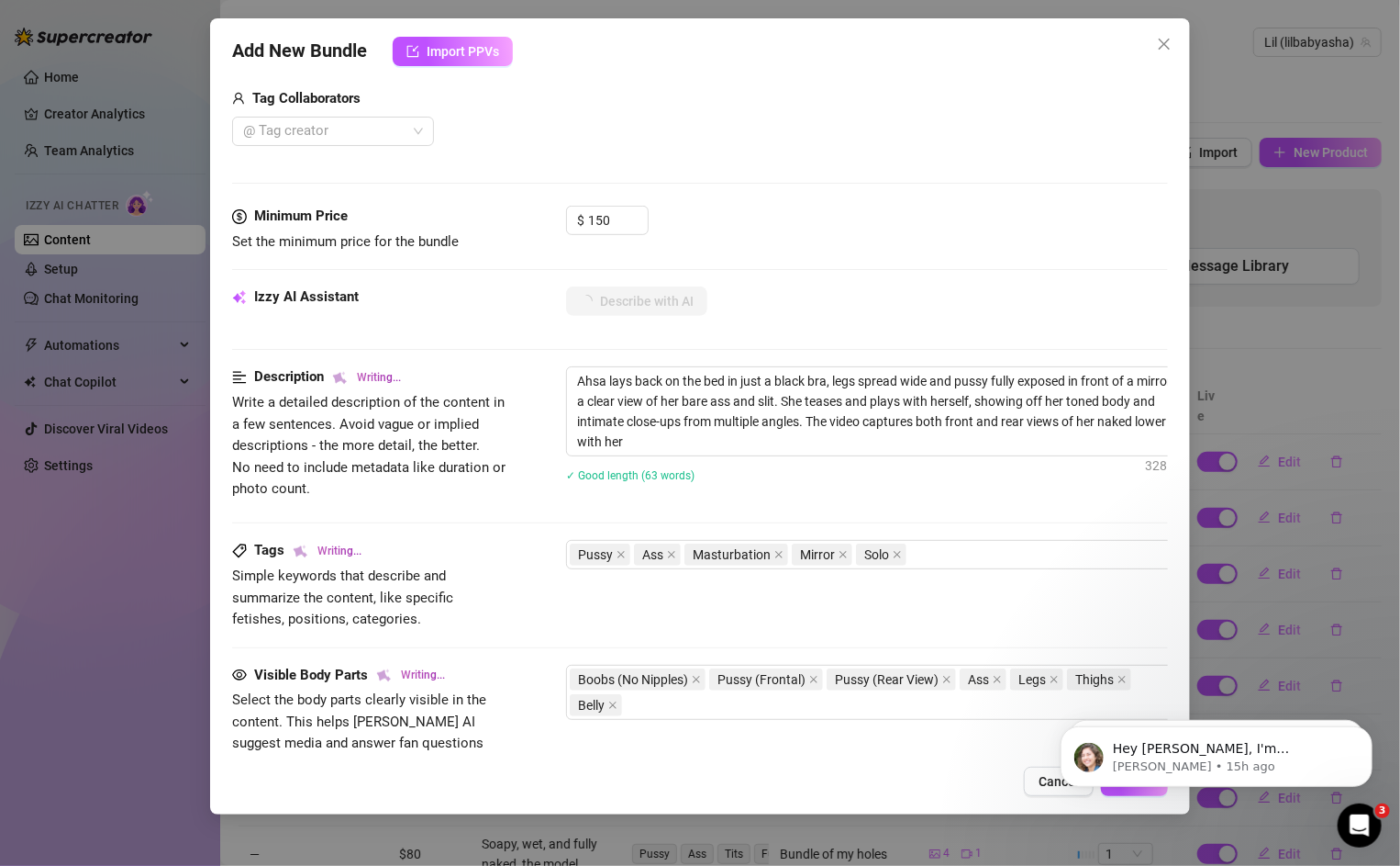
type textarea "Ahsa lays back on the bed in just a black bra, legs spread wide and pussy fully…"
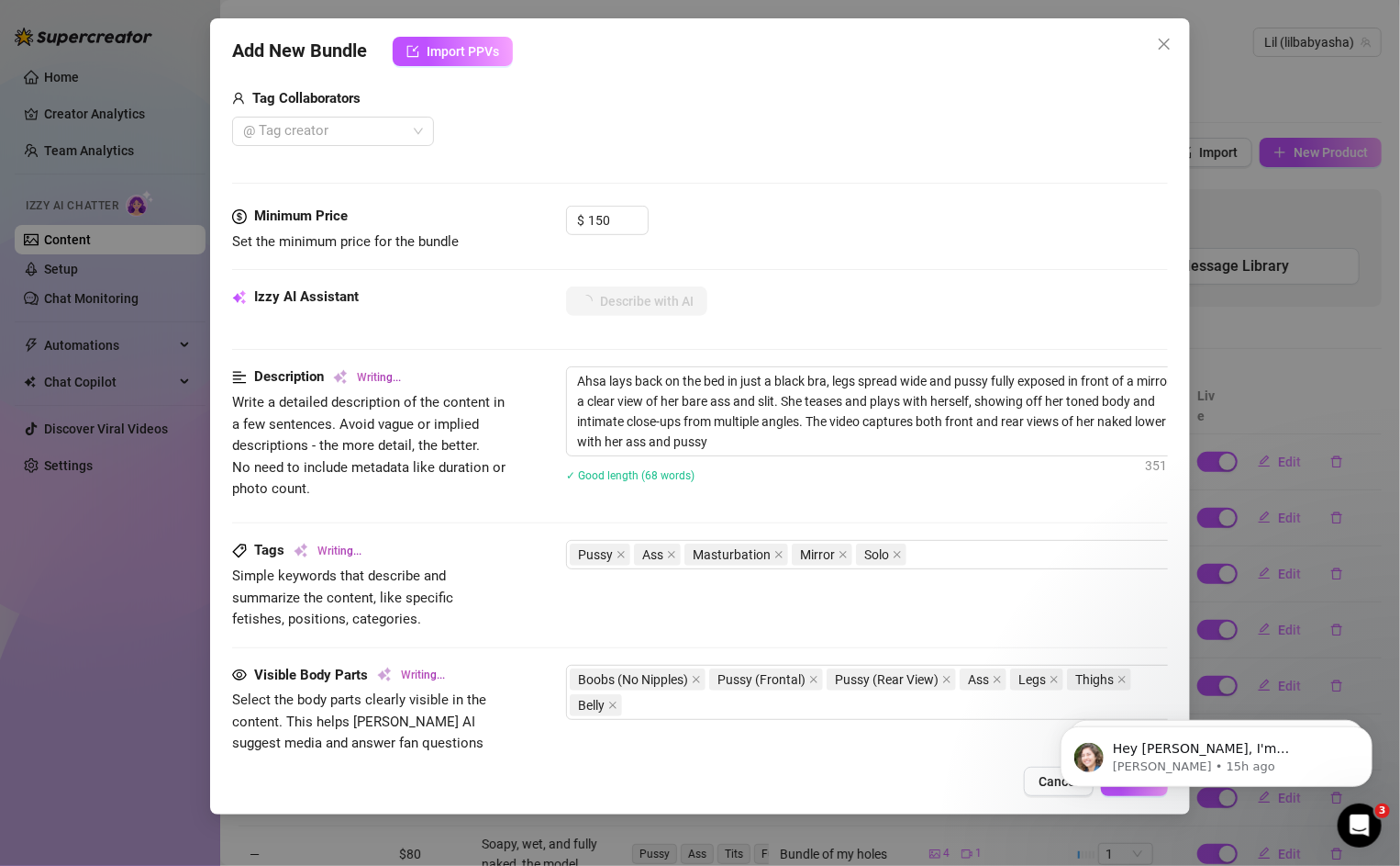
type textarea "Ahsa lays back on the bed in just a black bra, legs spread wide and pussy fully…"
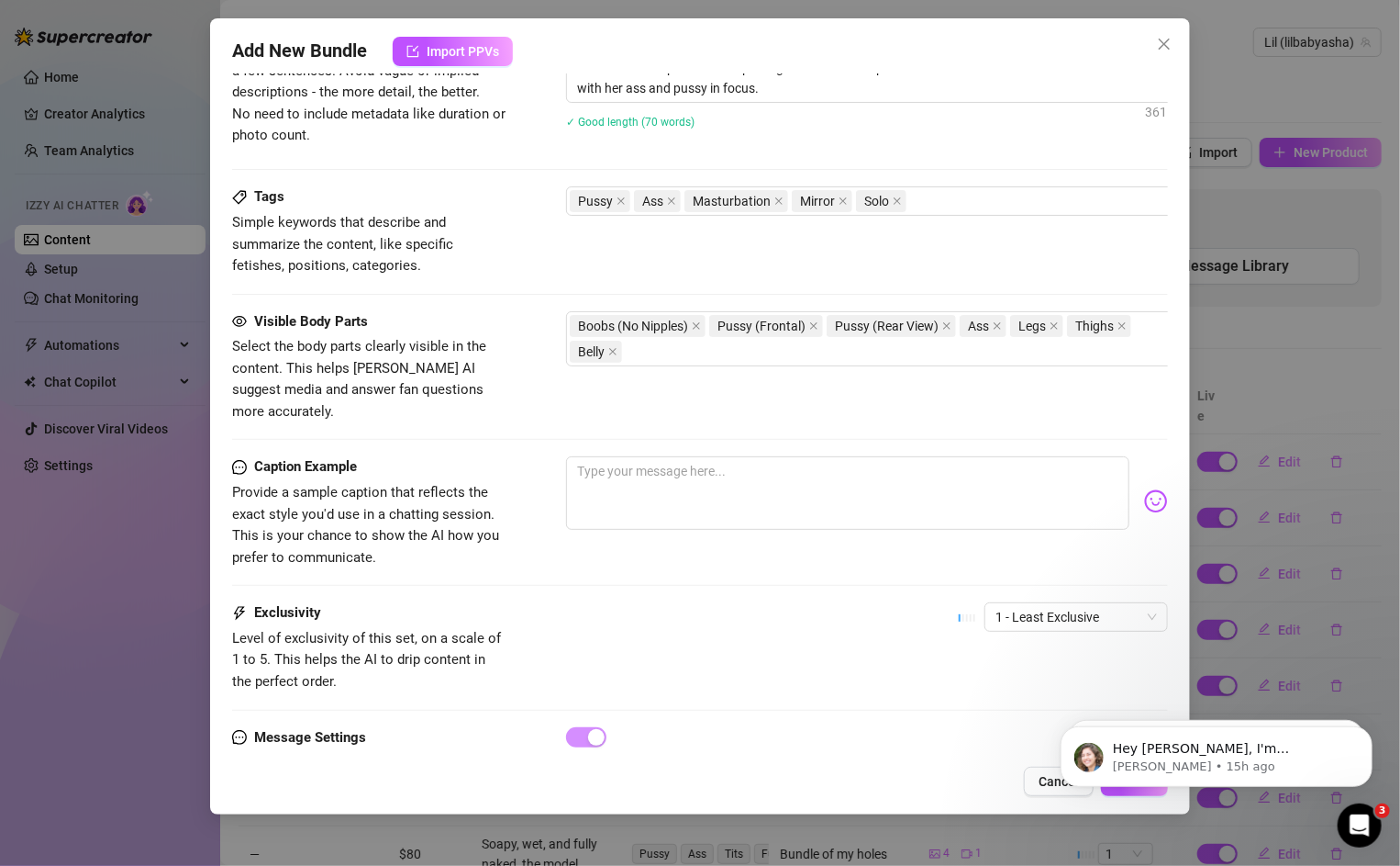
scroll to position [861, 0]
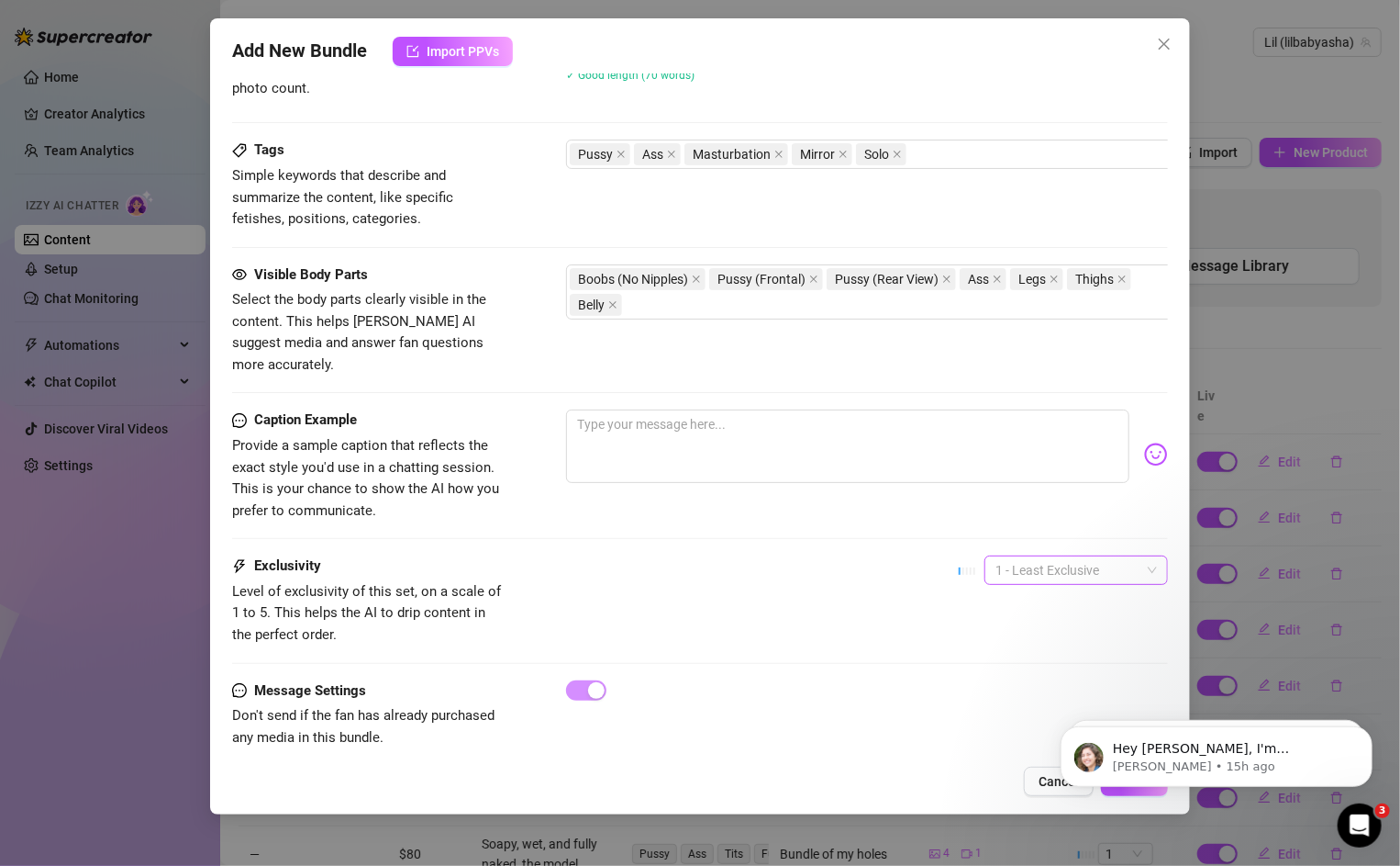
click at [1055, 556] on span "1 - Least Exclusive" at bounding box center [1075, 570] width 161 height 28
click html "Hey [PERSON_NAME], I'm [PERSON_NAME], your go-to person for anything you may ne…"
click at [1049, 556] on span "1 - Least Exclusive" at bounding box center [1075, 570] width 161 height 28
click html "Hey [PERSON_NAME], I'm [PERSON_NAME], your go-to person for anything you may ne…"
click at [1029, 556] on span "1 - Least Exclusive" at bounding box center [1075, 570] width 161 height 28
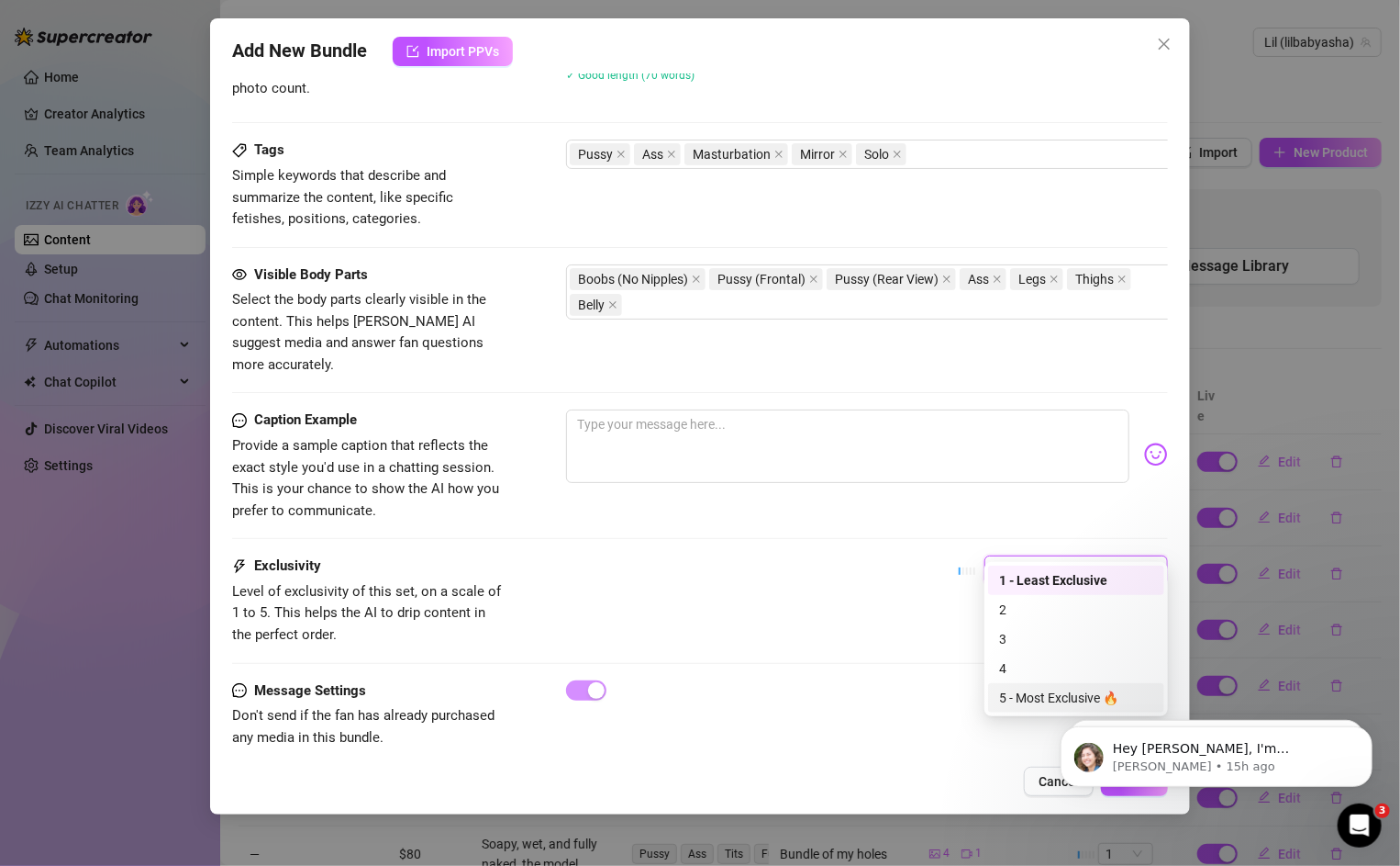
click at [1033, 693] on div "5 - Most Exclusive 🔥" at bounding box center [1076, 698] width 154 height 20
click at [1118, 789] on body "Hey [PERSON_NAME], I'm [PERSON_NAME], your go-to person for anything you may ne…" at bounding box center [1216, 750] width 352 height 114
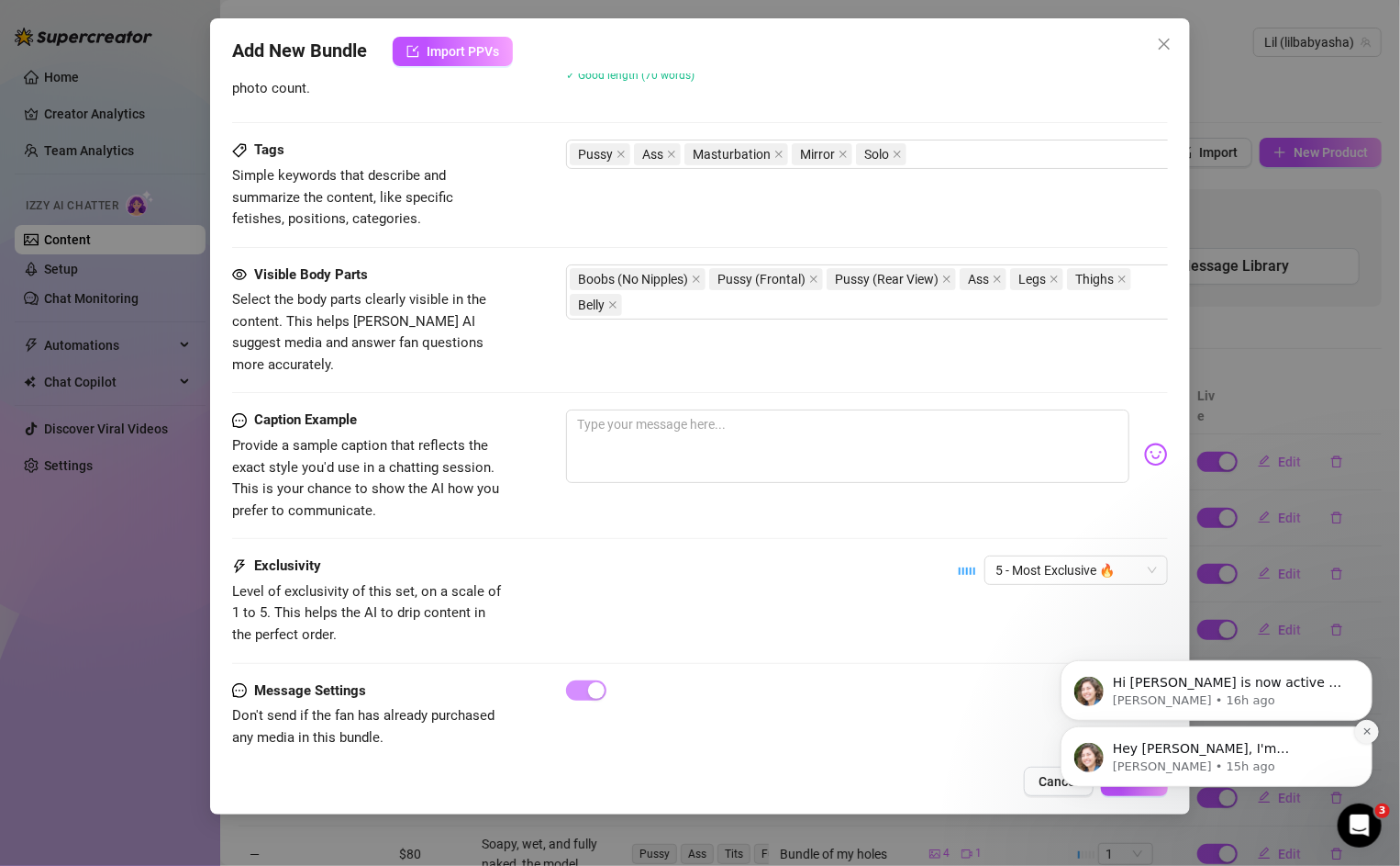
click at [1362, 739] on button "Dismiss notification" at bounding box center [1366, 730] width 24 height 24
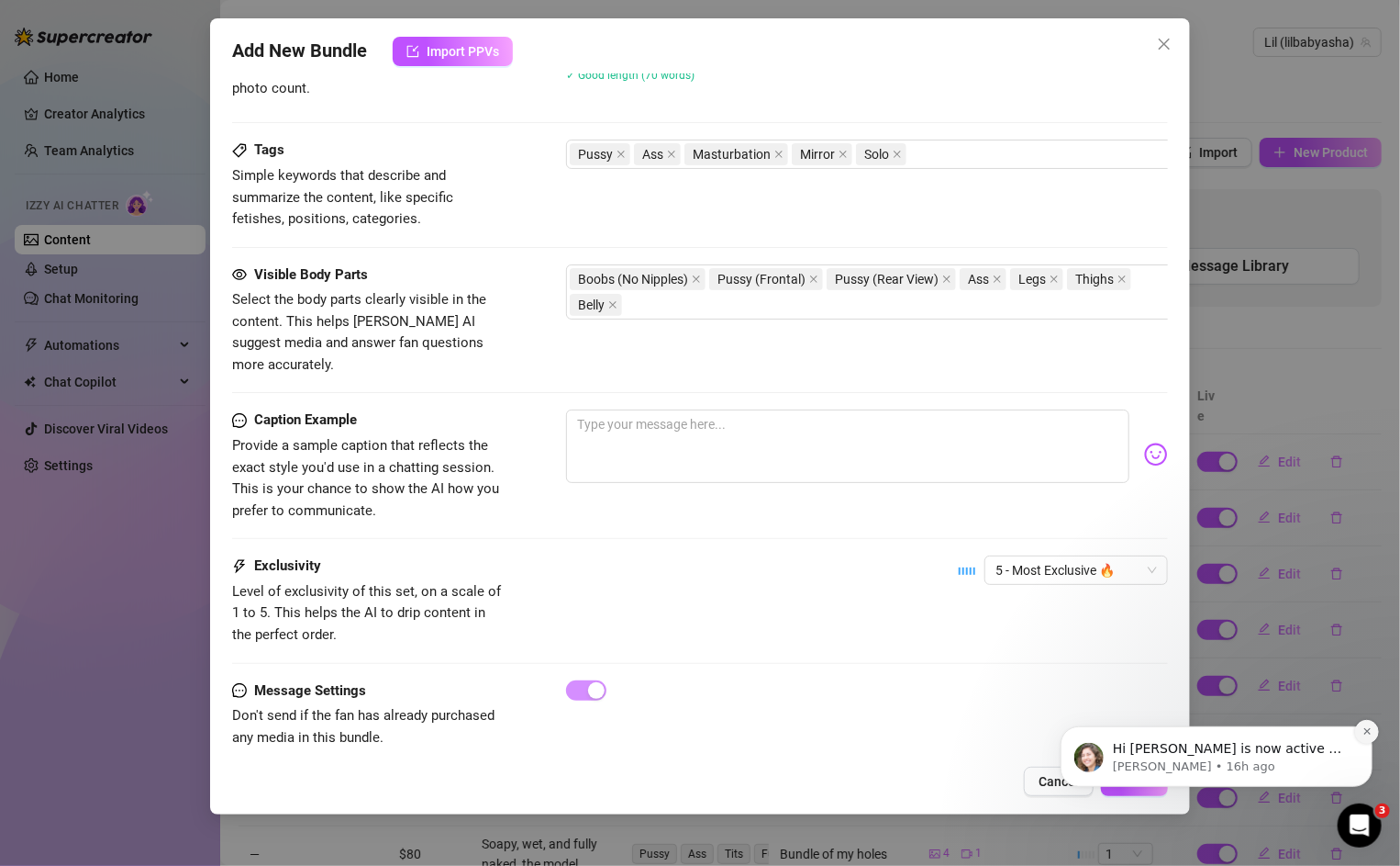
click at [1364, 730] on icon "Dismiss notification" at bounding box center [1366, 730] width 10 height 10
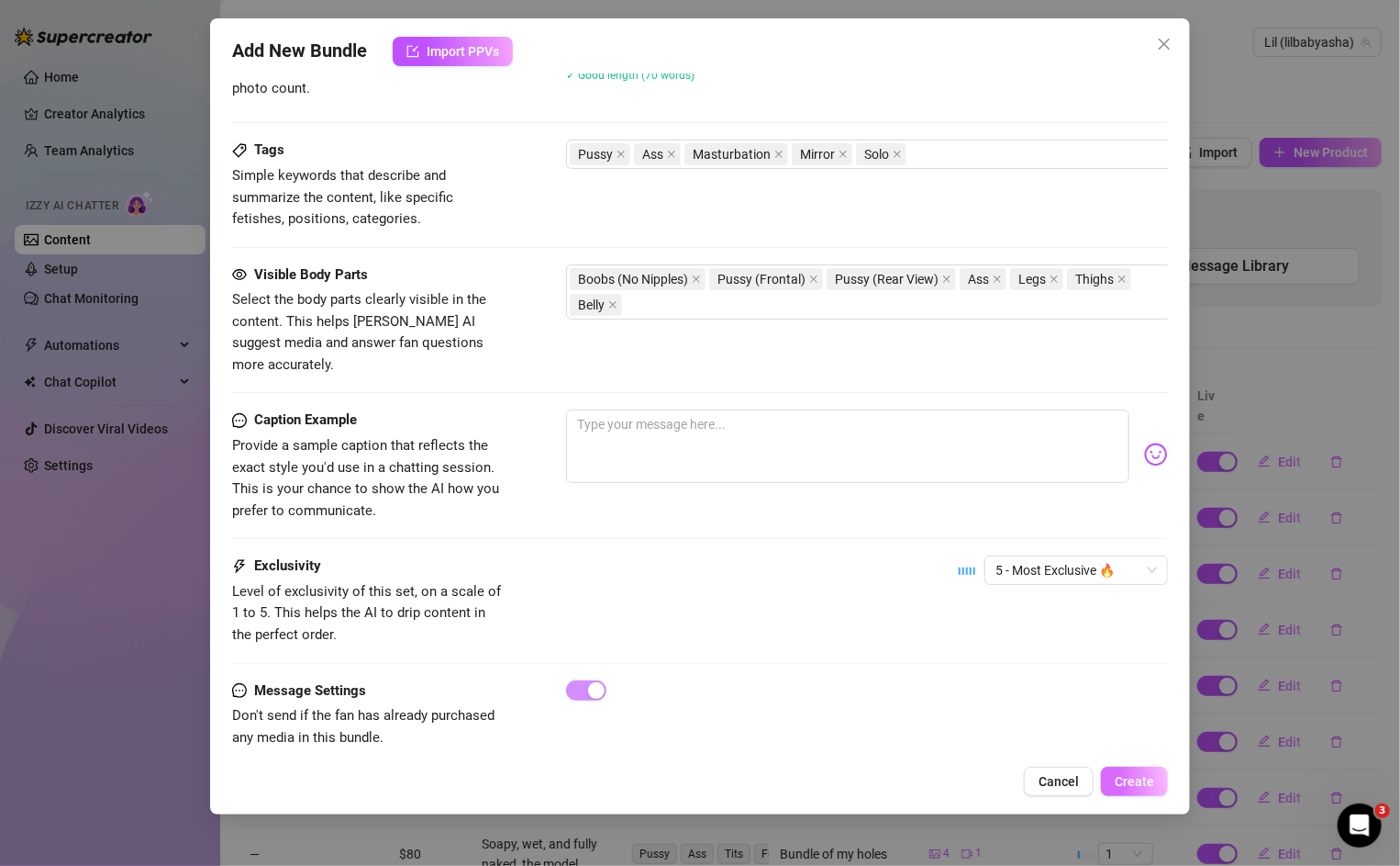
click at [1139, 775] on span "Create" at bounding box center [1135, 781] width 40 height 15
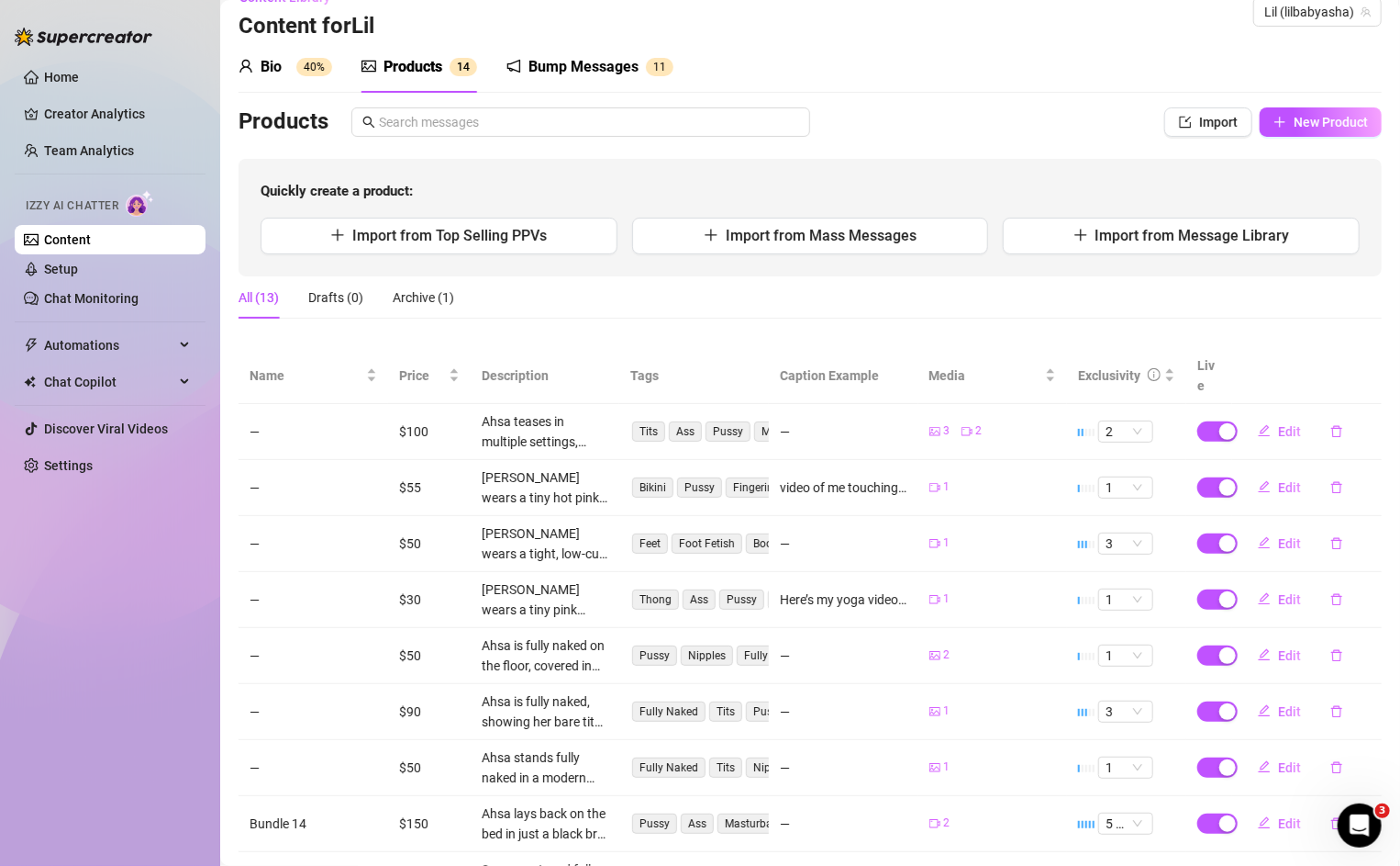
scroll to position [0, 0]
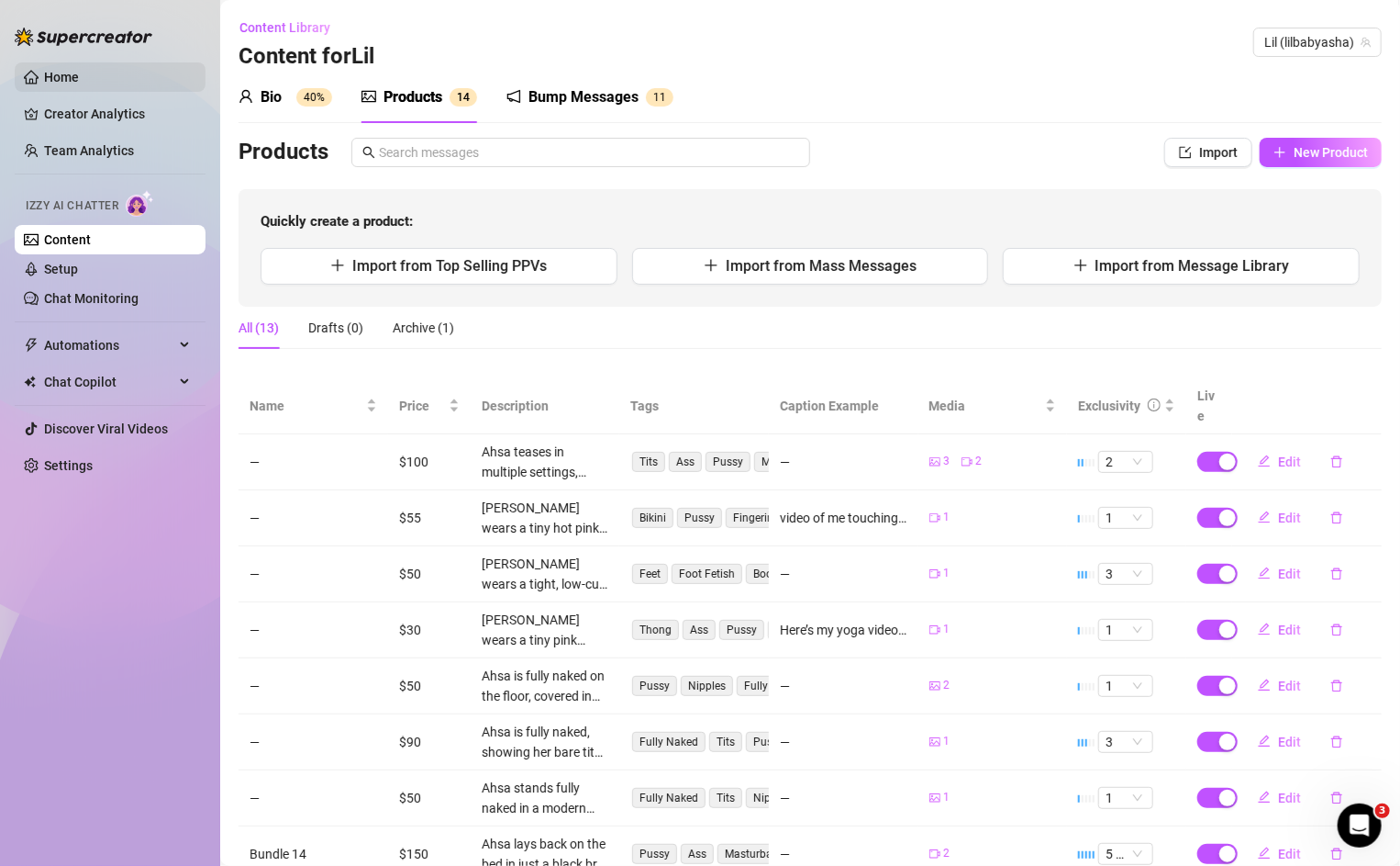
click at [72, 82] on link "Home" at bounding box center [61, 76] width 35 height 15
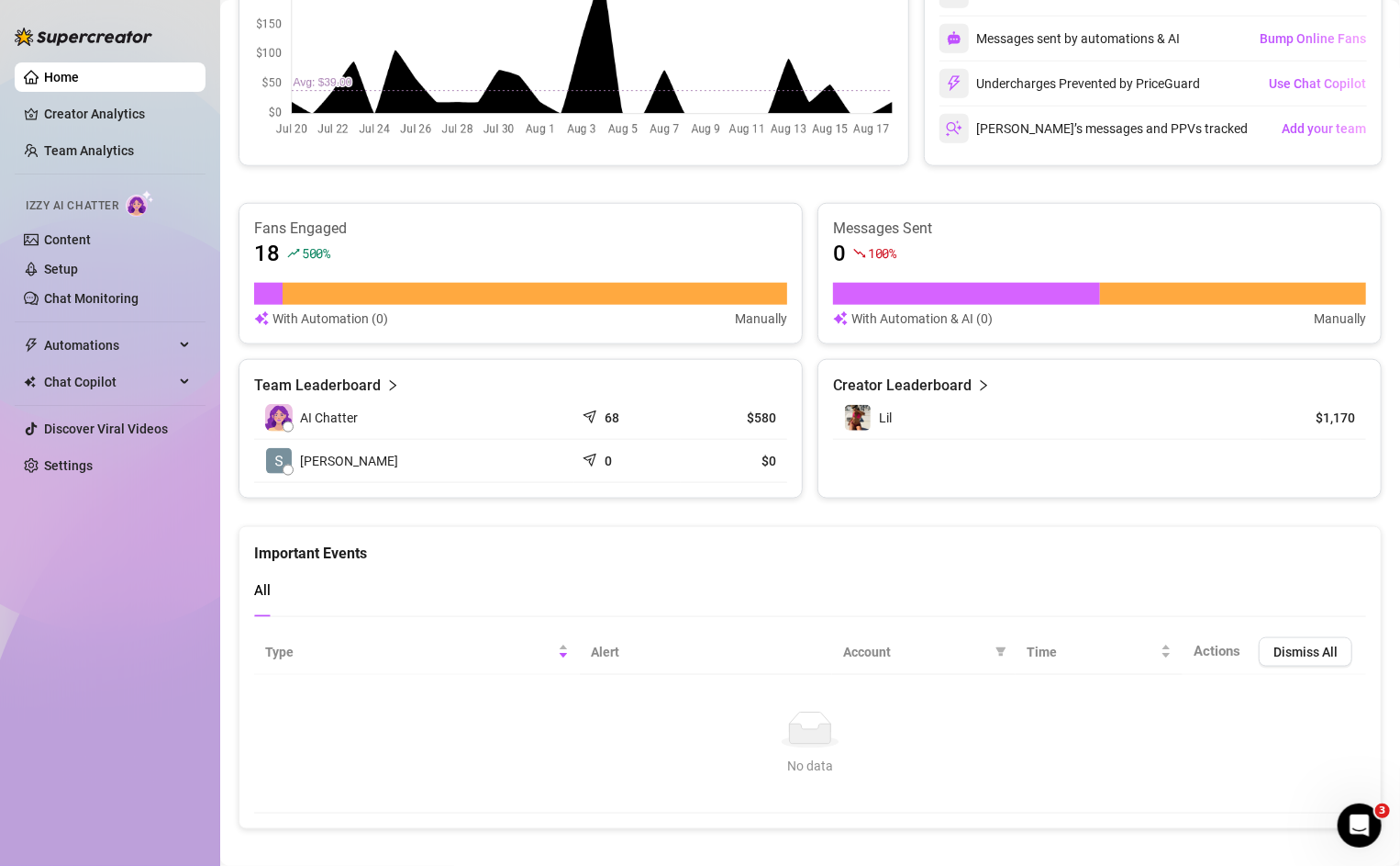
scroll to position [868, 0]
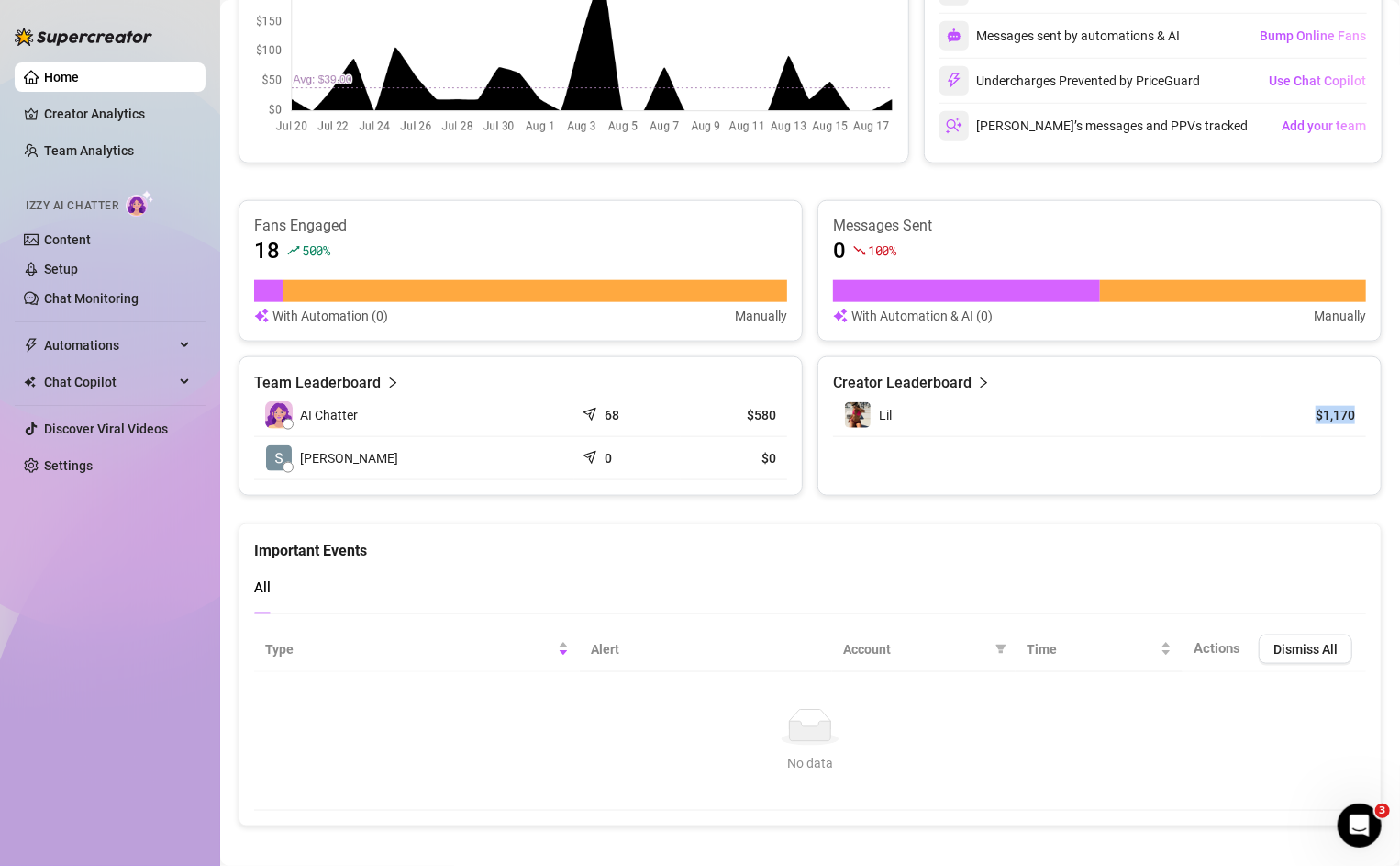
drag, startPoint x: 1315, startPoint y: 408, endPoint x: 1360, endPoint y: 415, distance: 45.5
click at [1360, 415] on td "$1,170" at bounding box center [1313, 416] width 106 height 44
drag, startPoint x: 726, startPoint y: 405, endPoint x: 782, endPoint y: 409, distance: 56.1
click at [782, 409] on td "$580" at bounding box center [734, 416] width 107 height 44
click at [541, 395] on td "AI Chatter" at bounding box center [415, 416] width 321 height 44
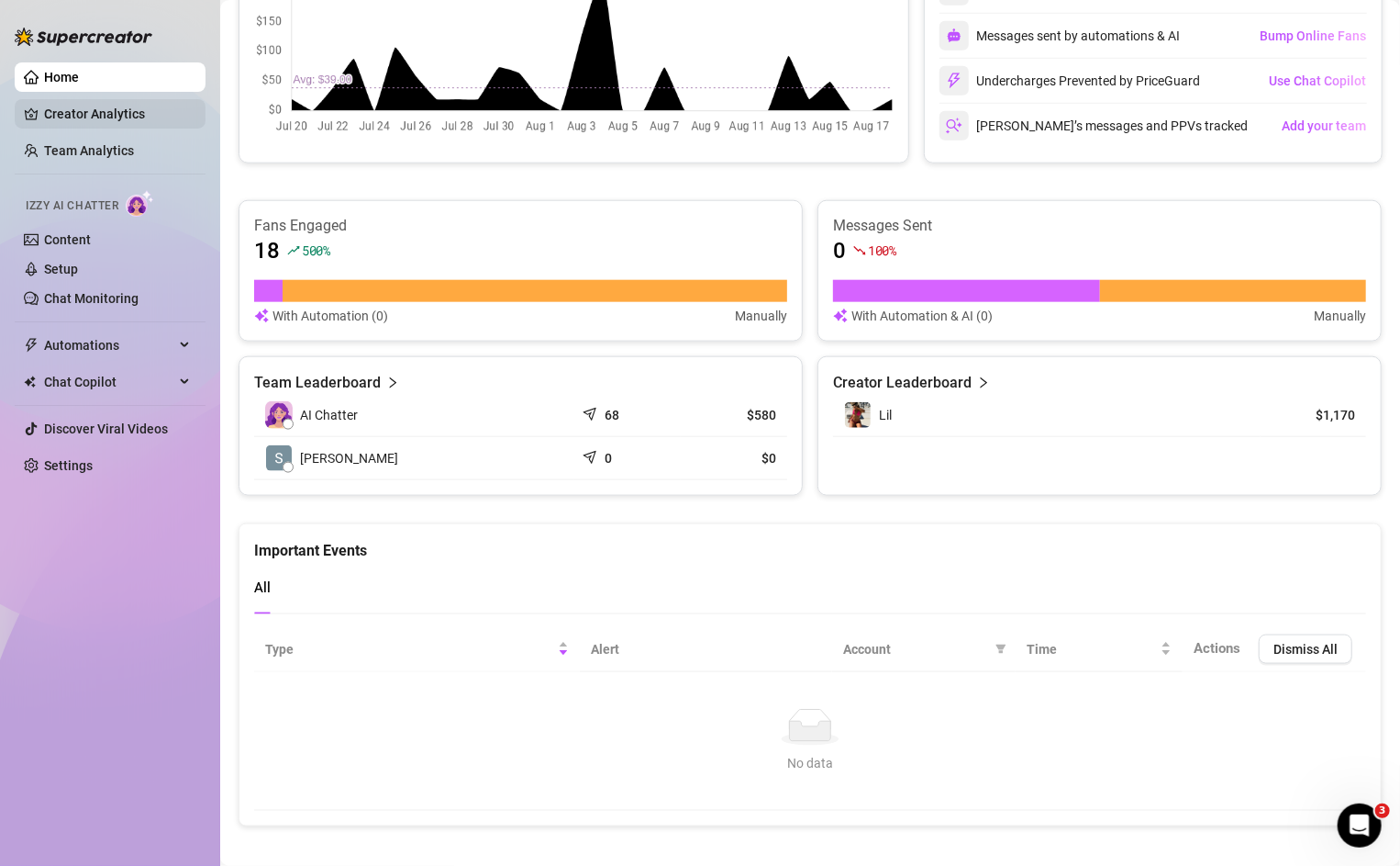
click at [95, 108] on link "Creator Analytics" at bounding box center [118, 114] width 146 height 30
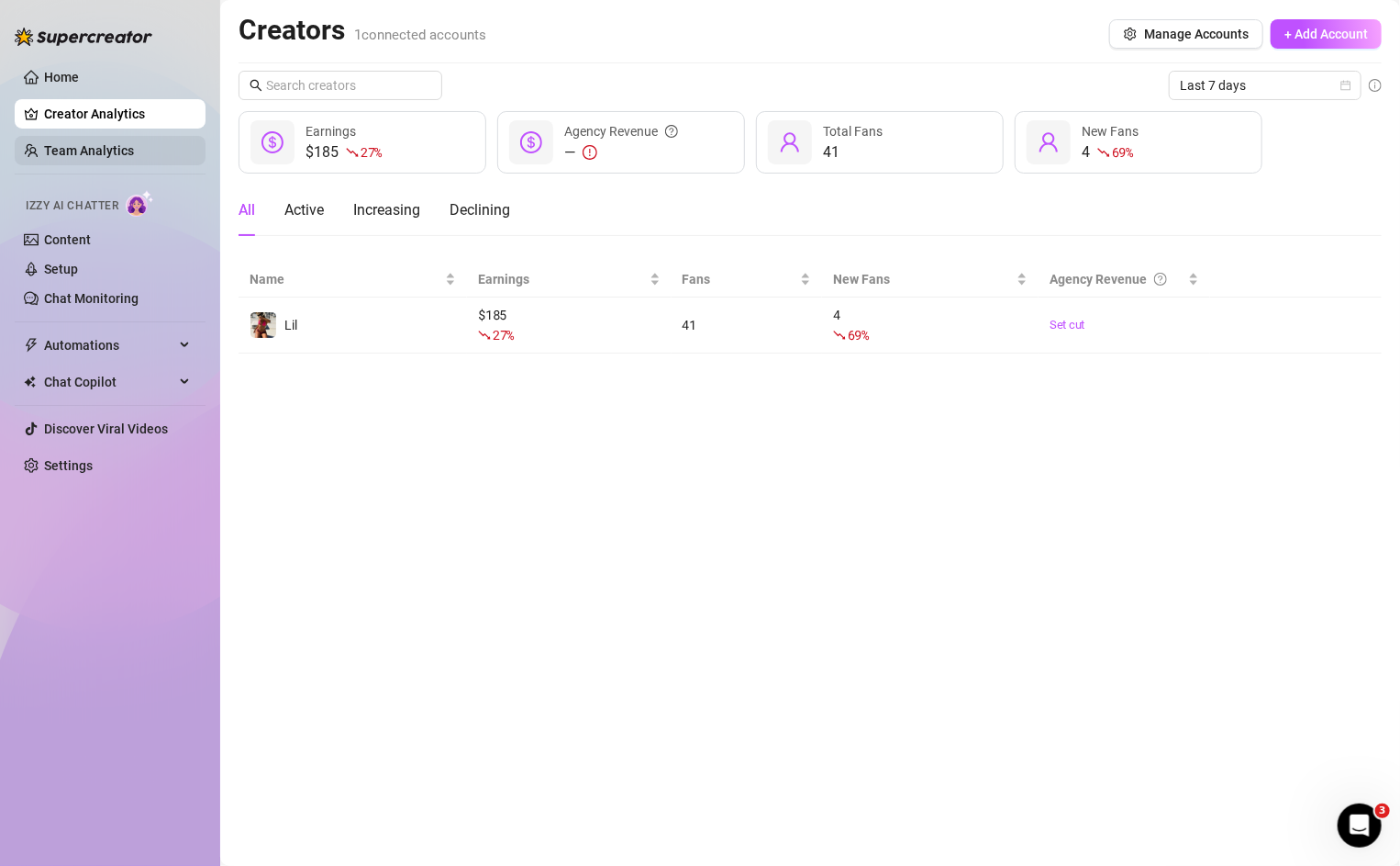
click at [95, 151] on link "Team Analytics" at bounding box center [89, 150] width 90 height 15
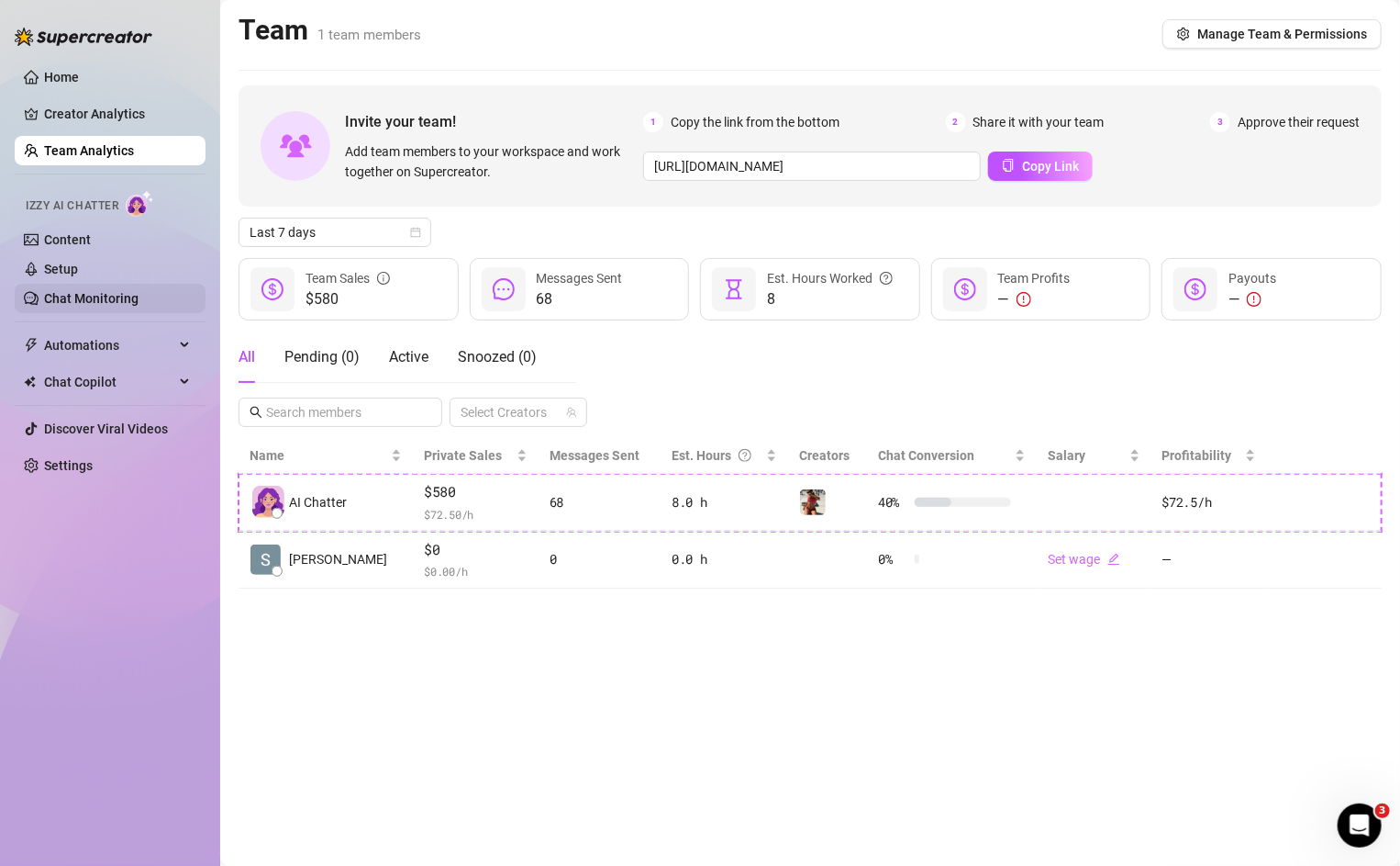
click at [74, 295] on link "Chat Monitoring" at bounding box center [92, 298] width 95 height 15
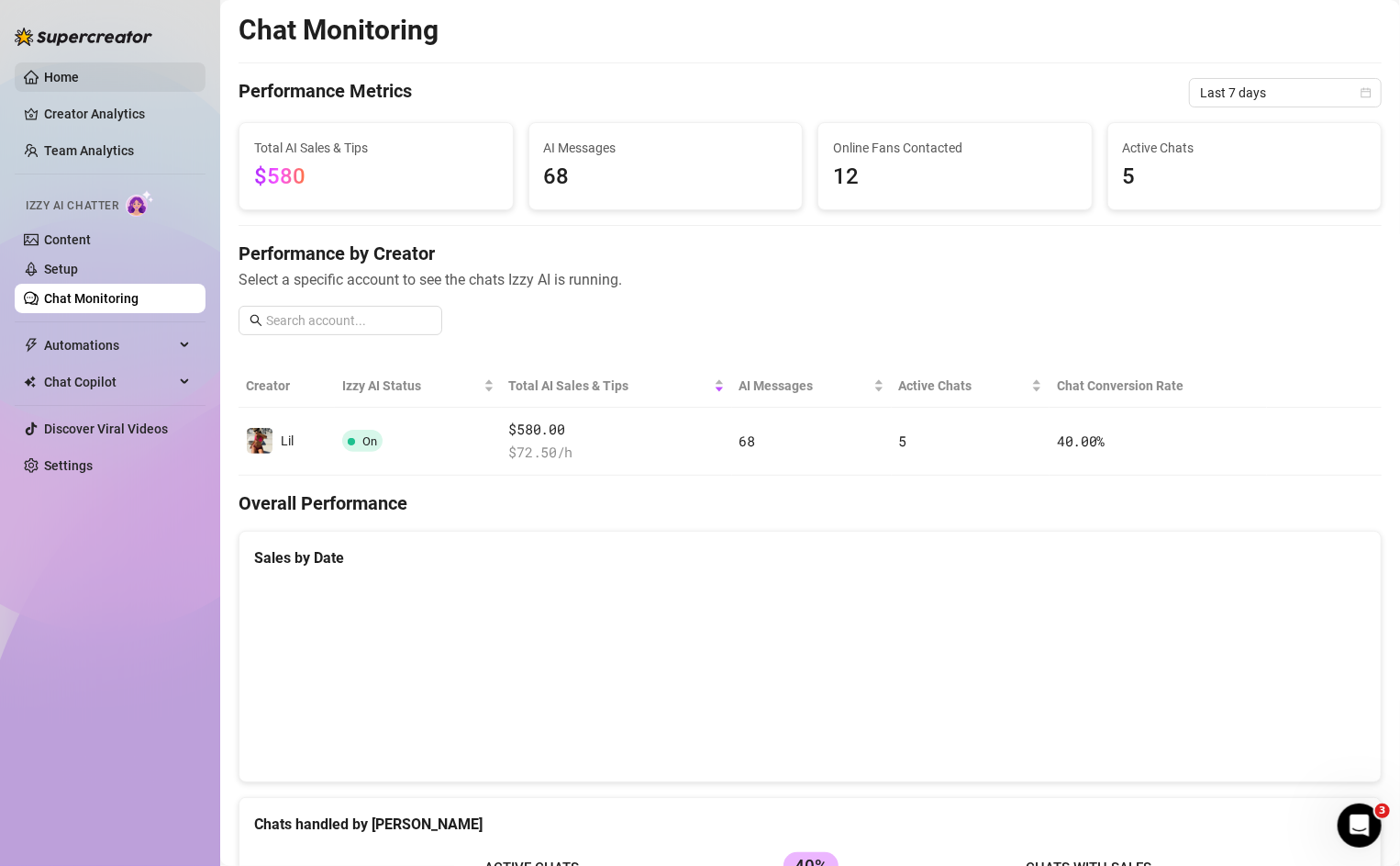
click at [60, 71] on link "Home" at bounding box center [61, 76] width 35 height 15
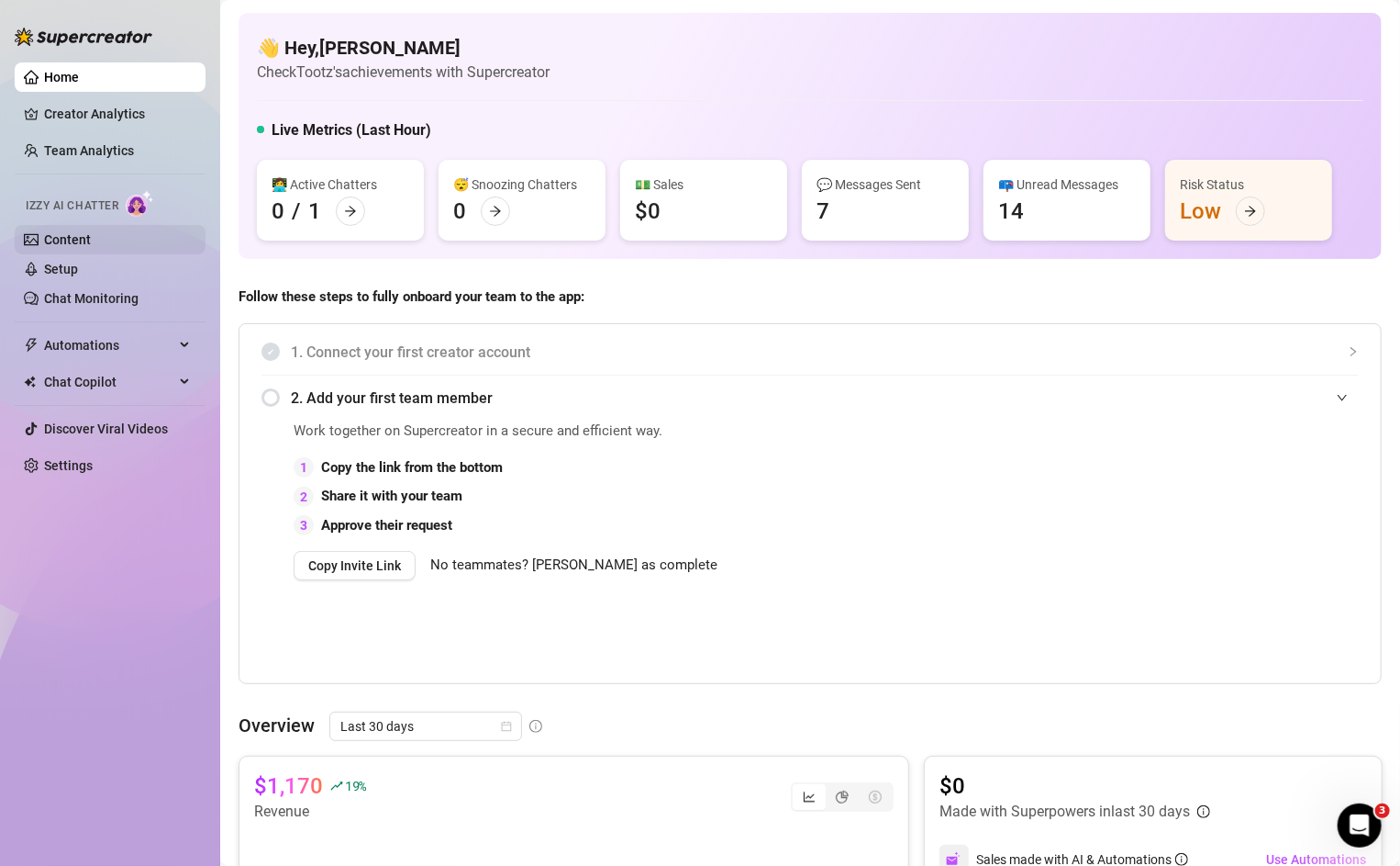
click at [47, 246] on link "Content" at bounding box center [67, 240] width 47 height 15
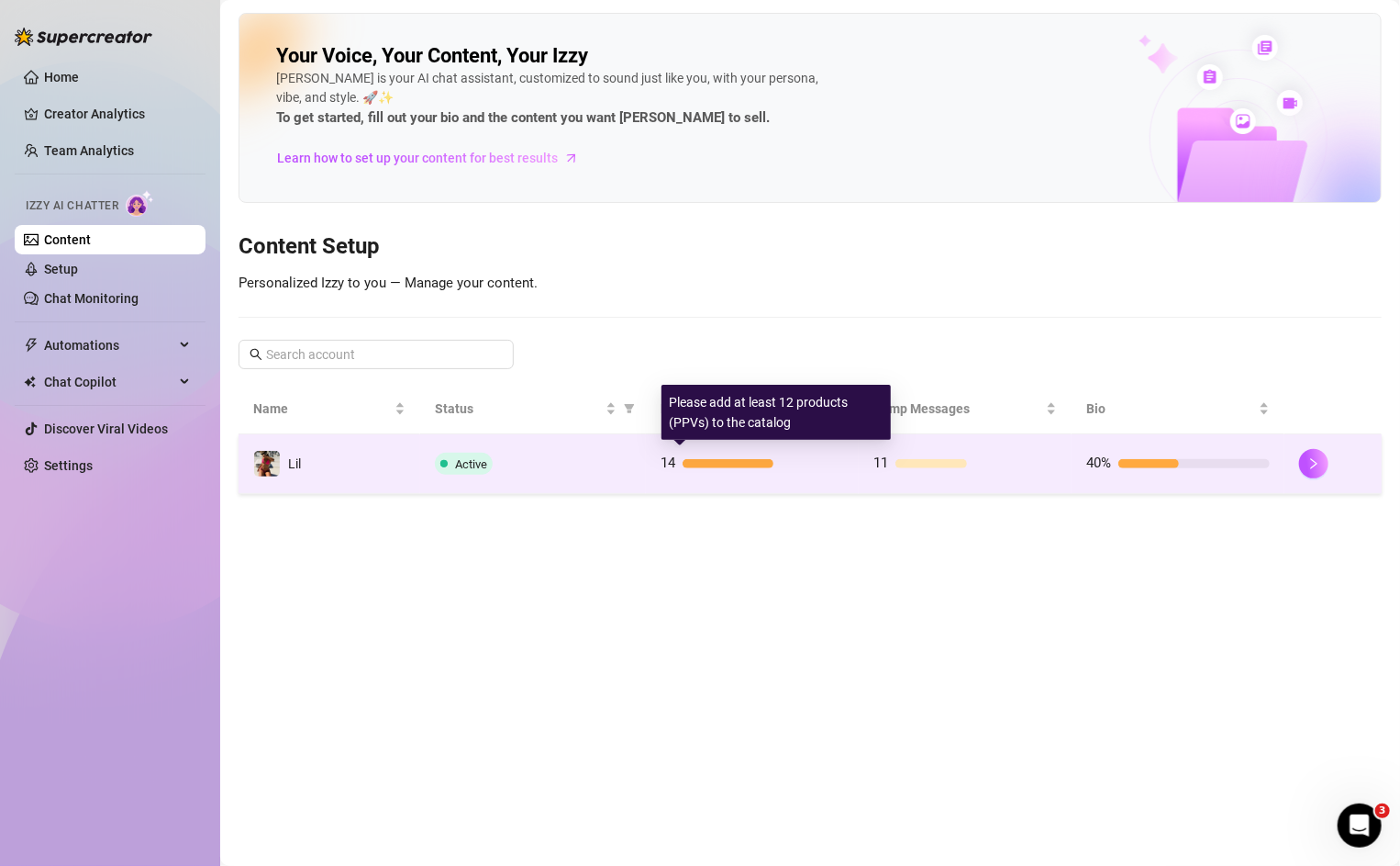
click at [710, 462] on div at bounding box center [728, 463] width 91 height 9
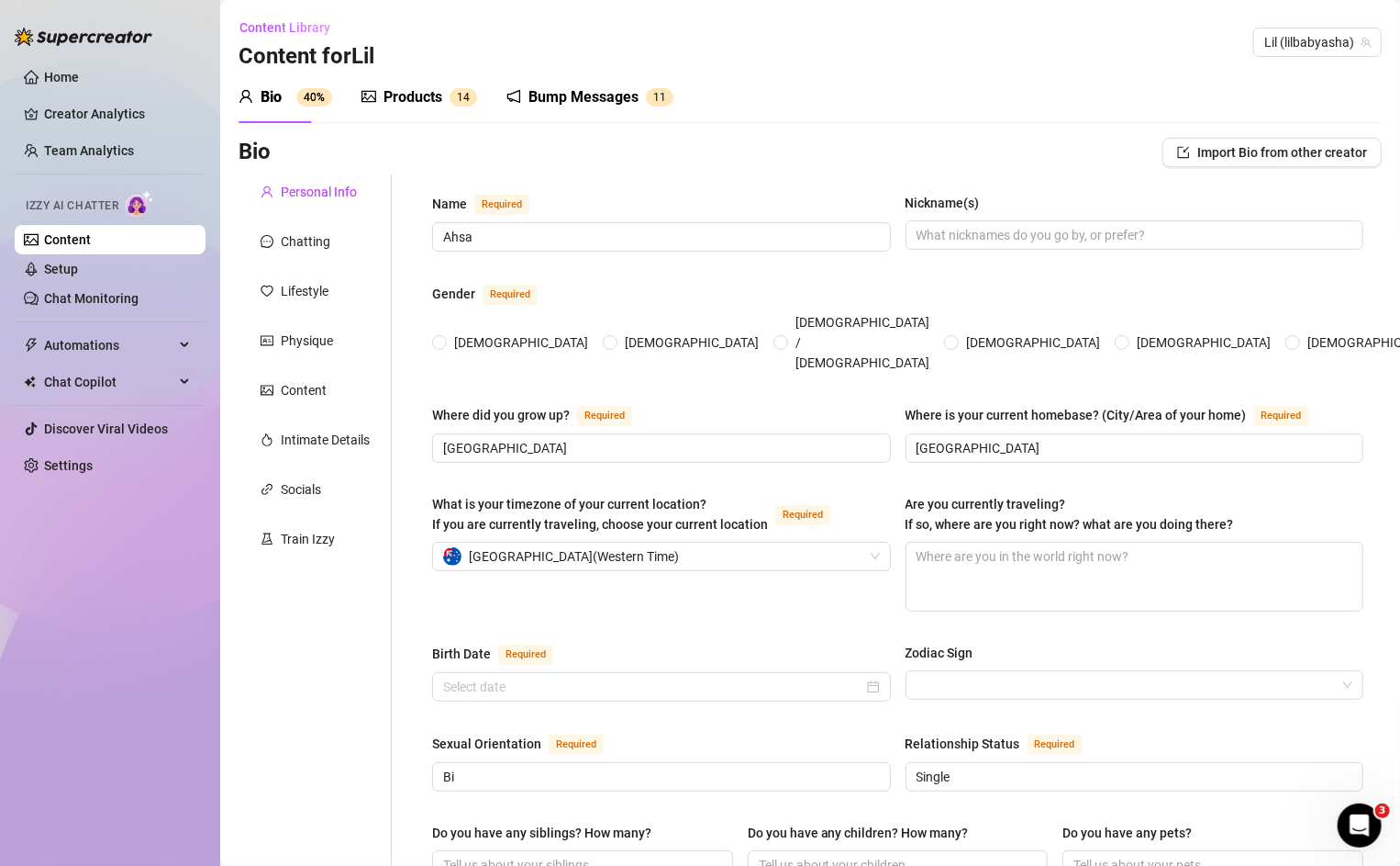
radio input "true"
type input "[DATE]"
click at [419, 92] on div "Products" at bounding box center [413, 97] width 58 height 22
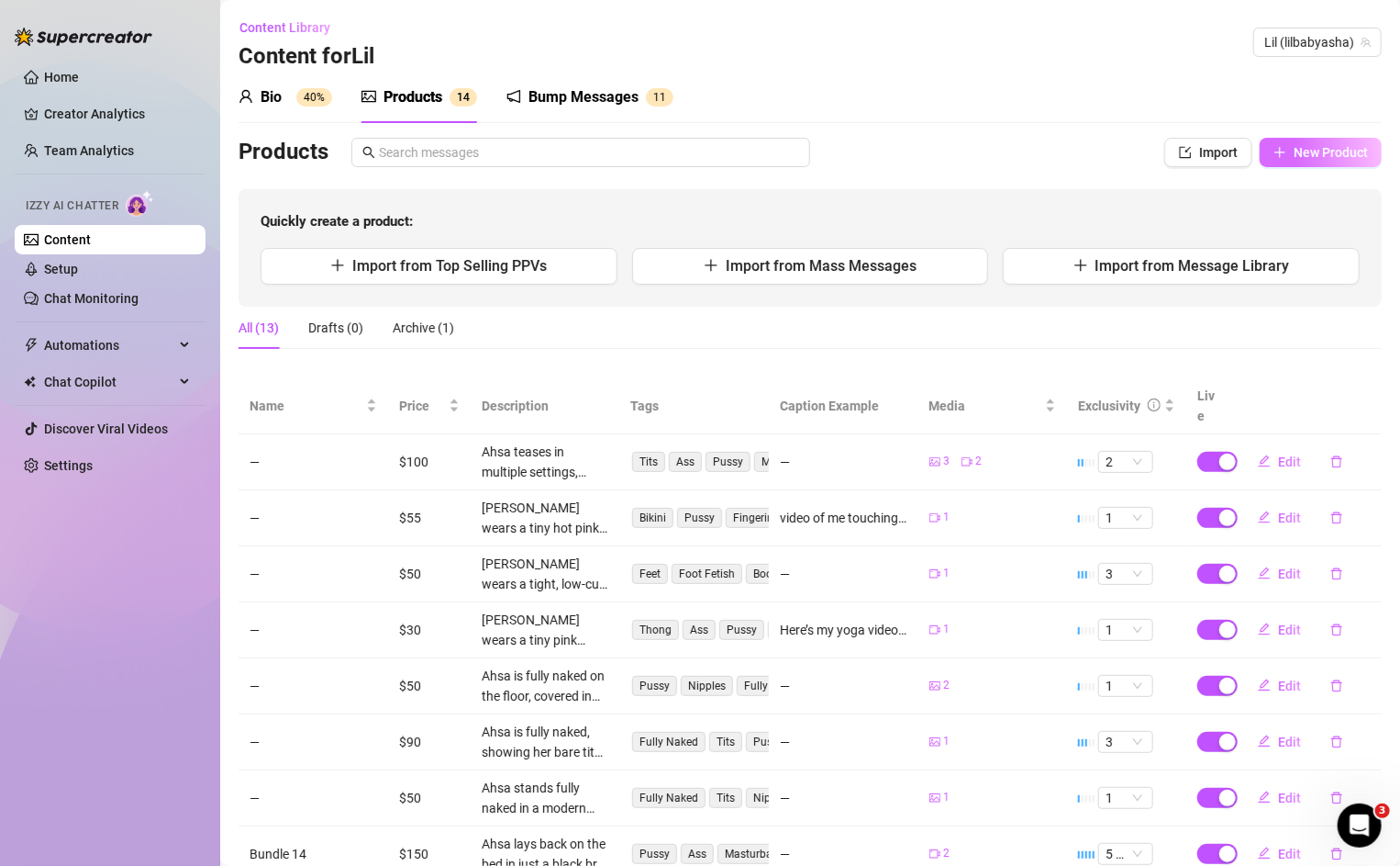
click at [1284, 152] on icon "plus" at bounding box center [1279, 151] width 13 height 13
type textarea "Type your message here..."
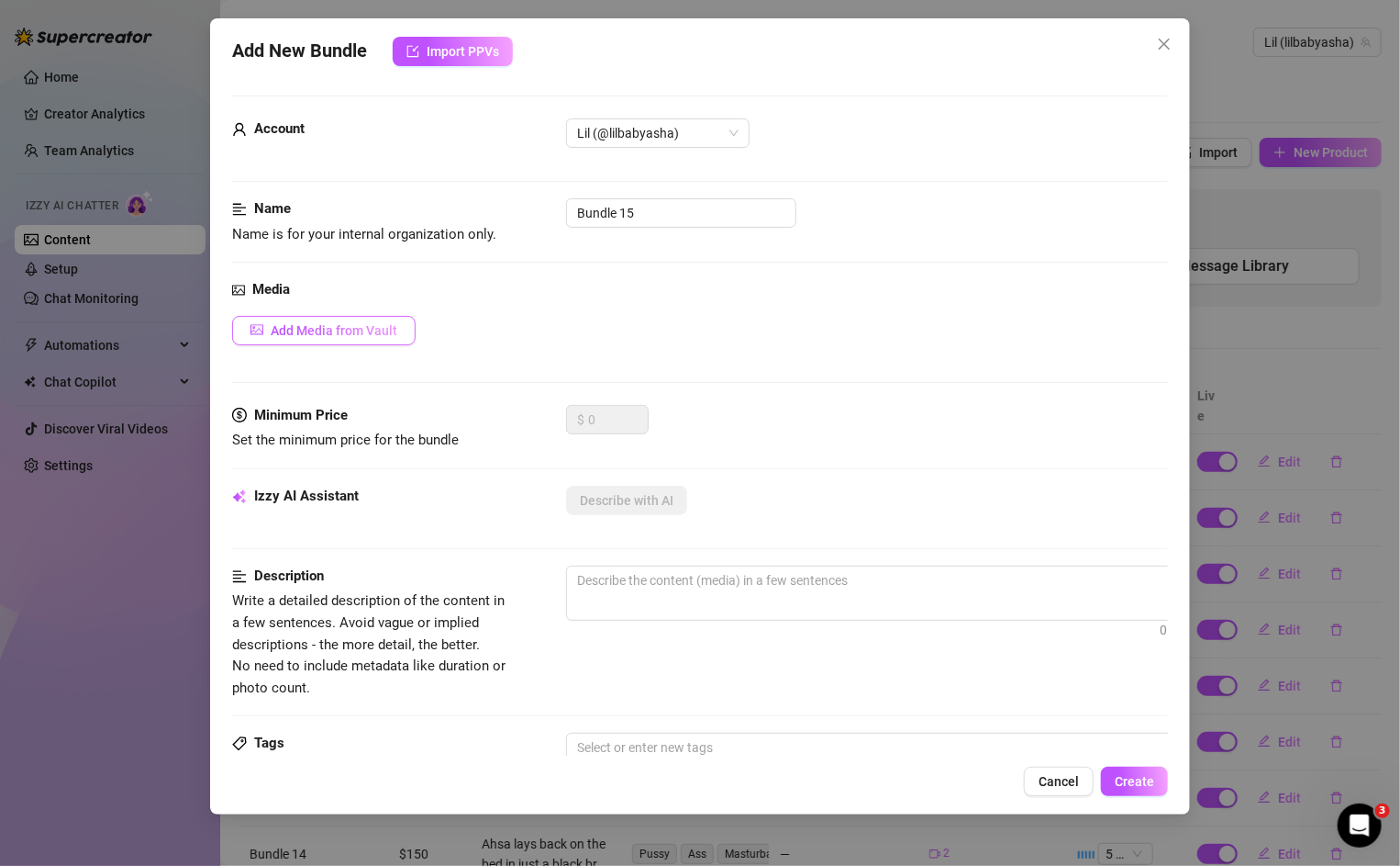
click at [387, 337] on button "Add Media from Vault" at bounding box center [324, 331] width 183 height 30
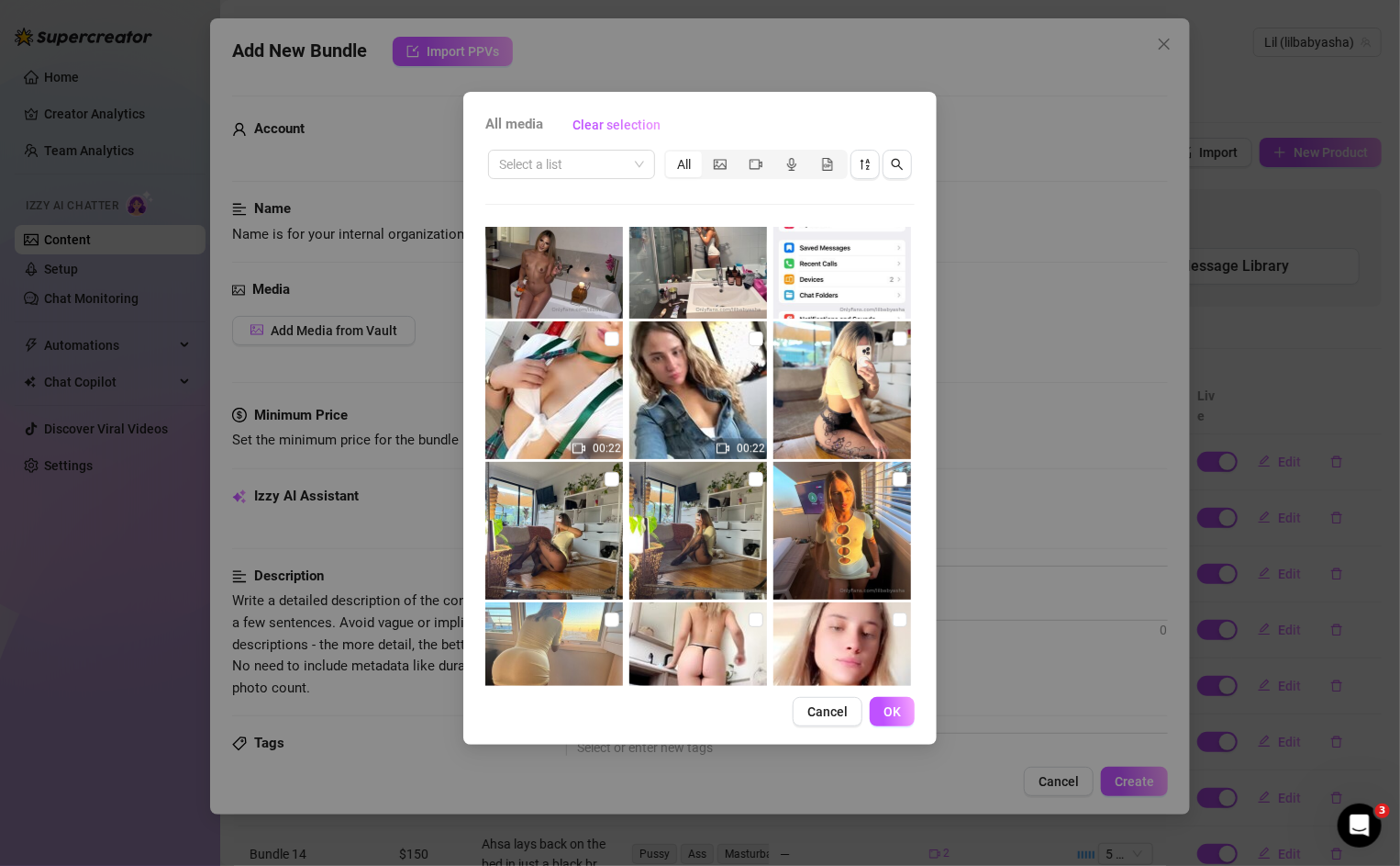
scroll to position [2564, 0]
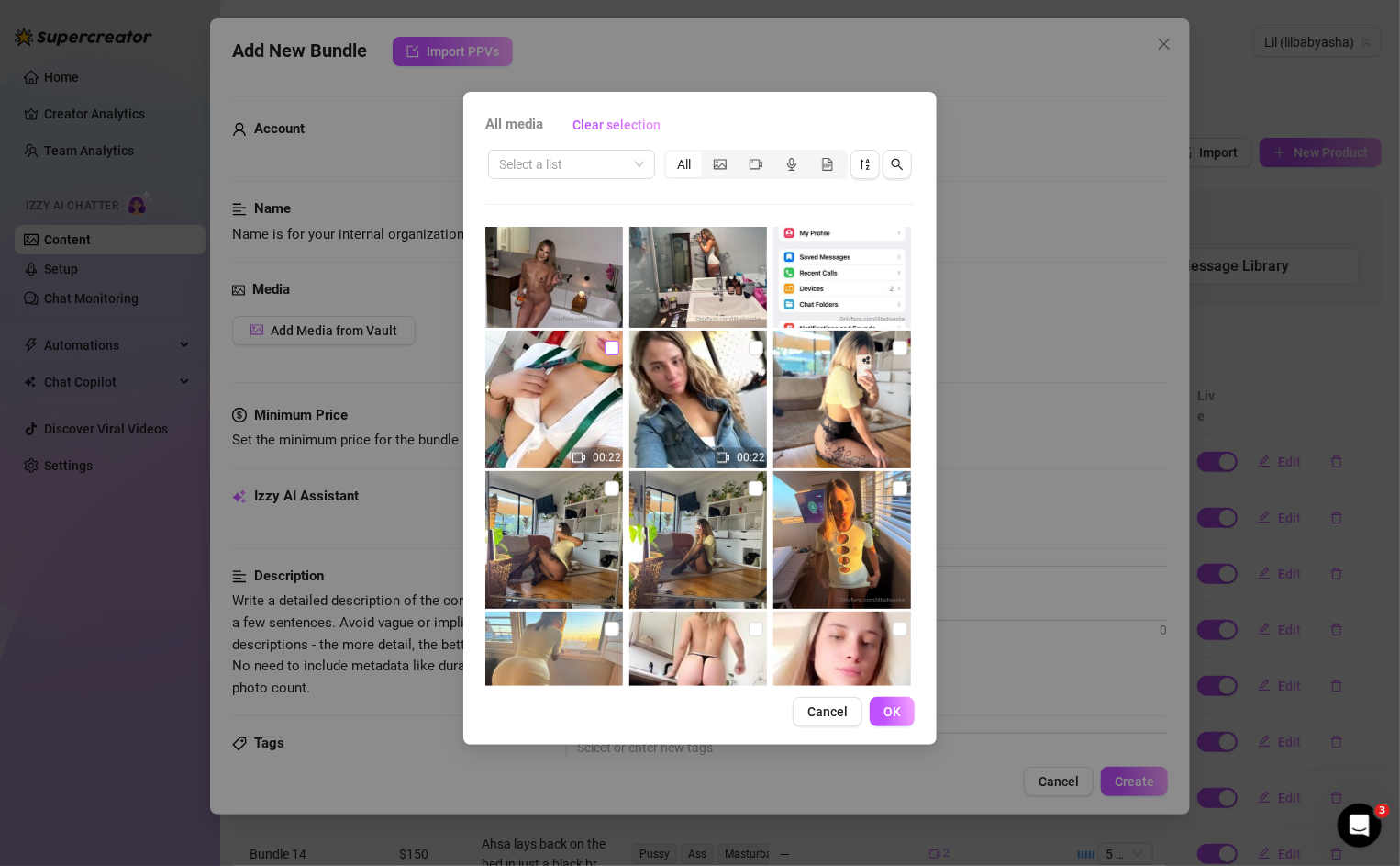
click at [609, 350] on input "checkbox" at bounding box center [611, 347] width 15 height 15
checkbox input "true"
click at [888, 706] on span "OK" at bounding box center [892, 711] width 18 height 15
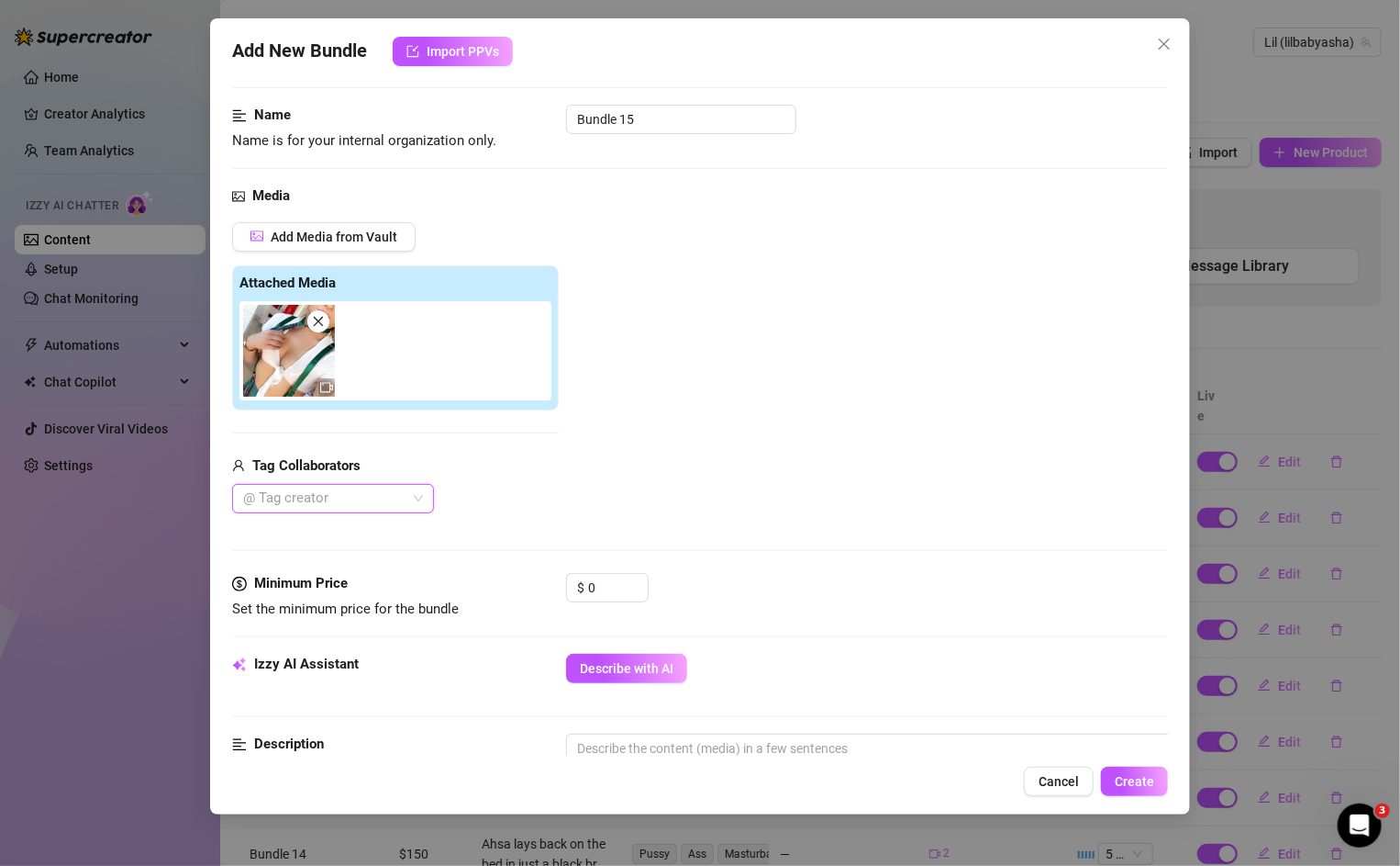
scroll to position [116, 0]
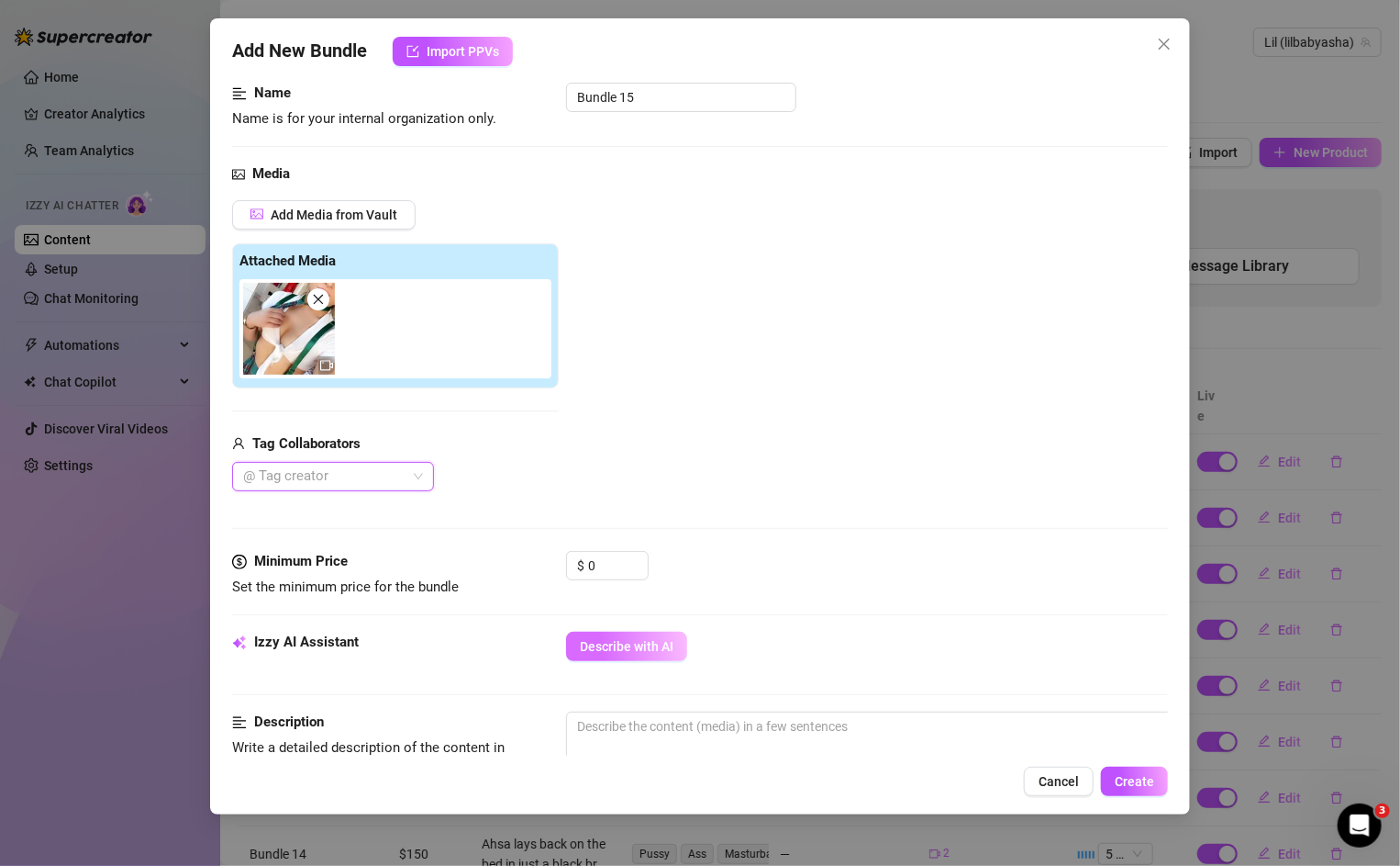
click at [636, 634] on button "Describe with AI" at bounding box center [626, 646] width 121 height 30
type textarea "Ahsa"
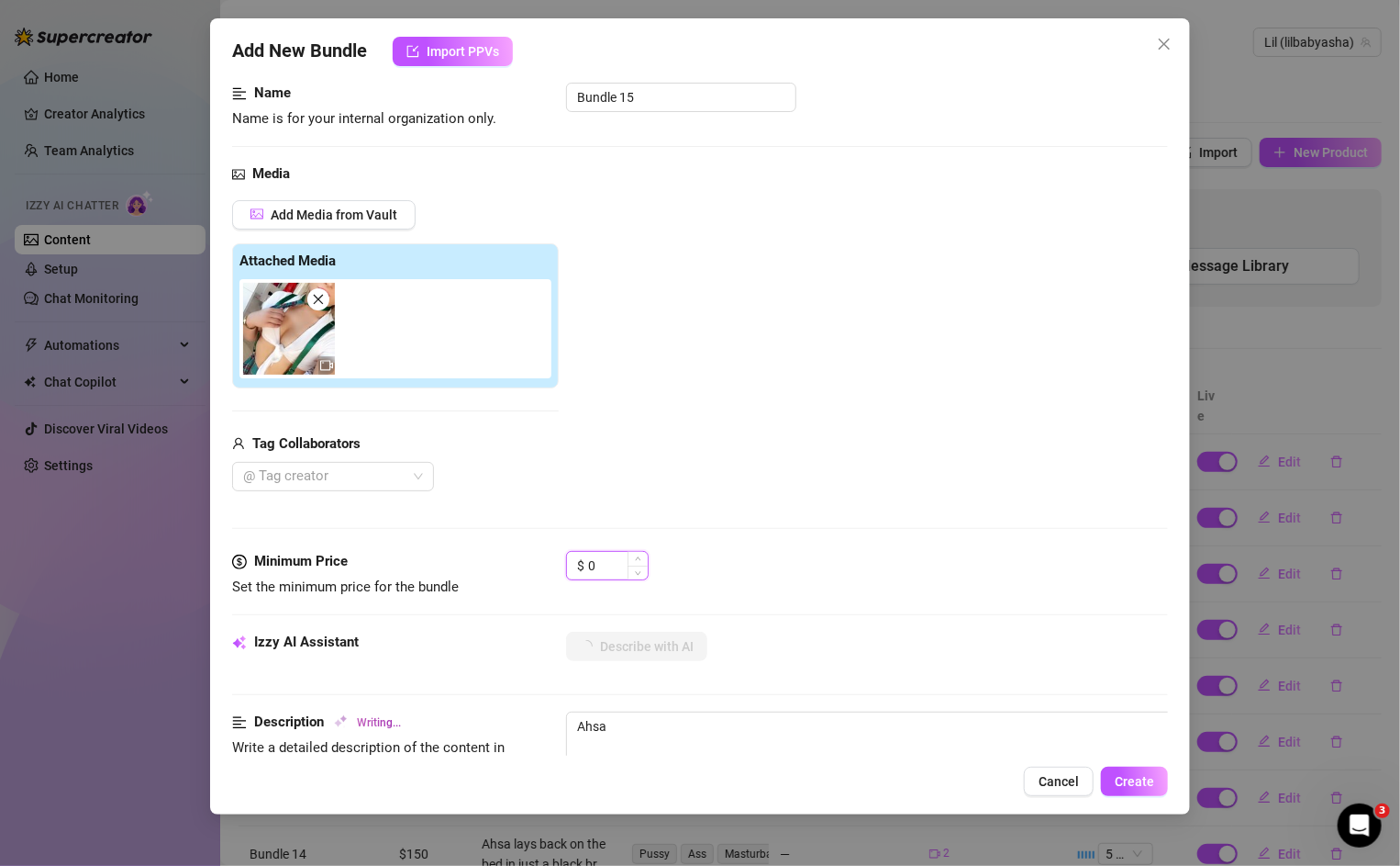
type textarea "Ahsa teases"
type textarea "Ahsa teases in"
drag, startPoint x: 615, startPoint y: 562, endPoint x: 586, endPoint y: 562, distance: 29.0
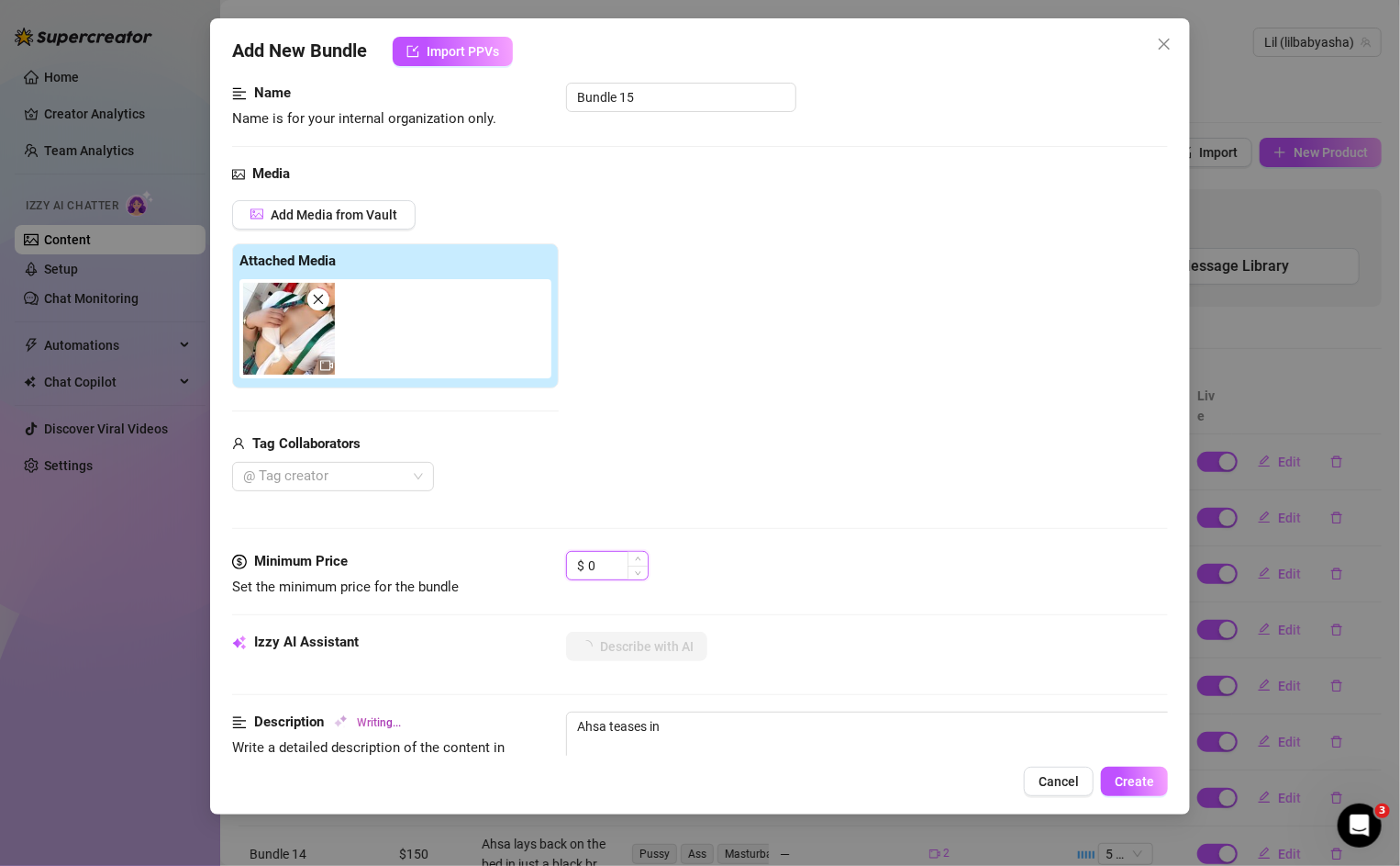
click at [587, 562] on div "$ 0" at bounding box center [607, 565] width 82 height 30
type textarea "Ahsa teases in a"
type textarea "Ahsa teases in a naughty"
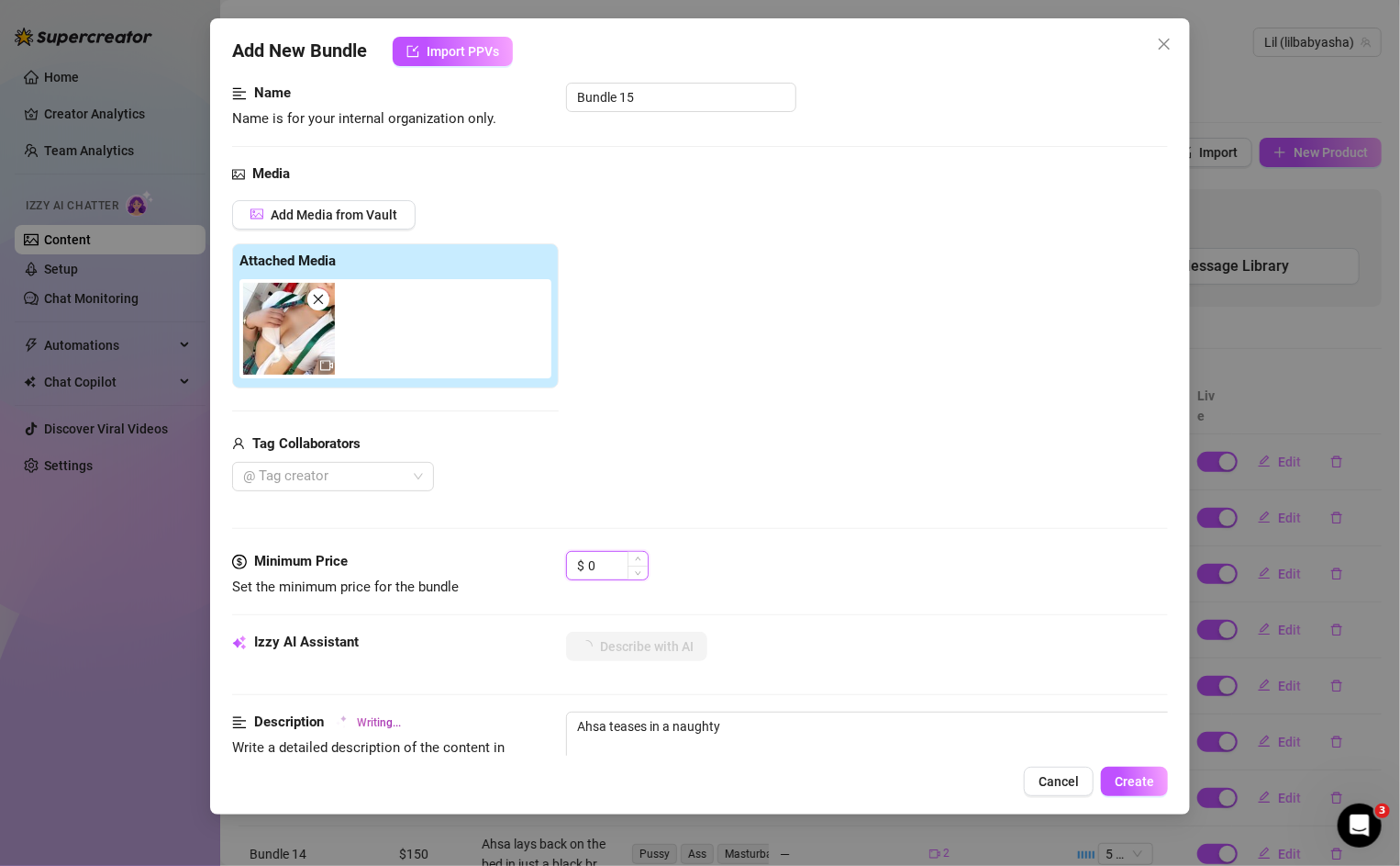
type textarea "Ahsa teases in a naughty schoolgirl"
type textarea "Ahsa teases in a naughty schoolgirl outfit"
type textarea "Ahsa teases in a naughty schoolgirl outfit with"
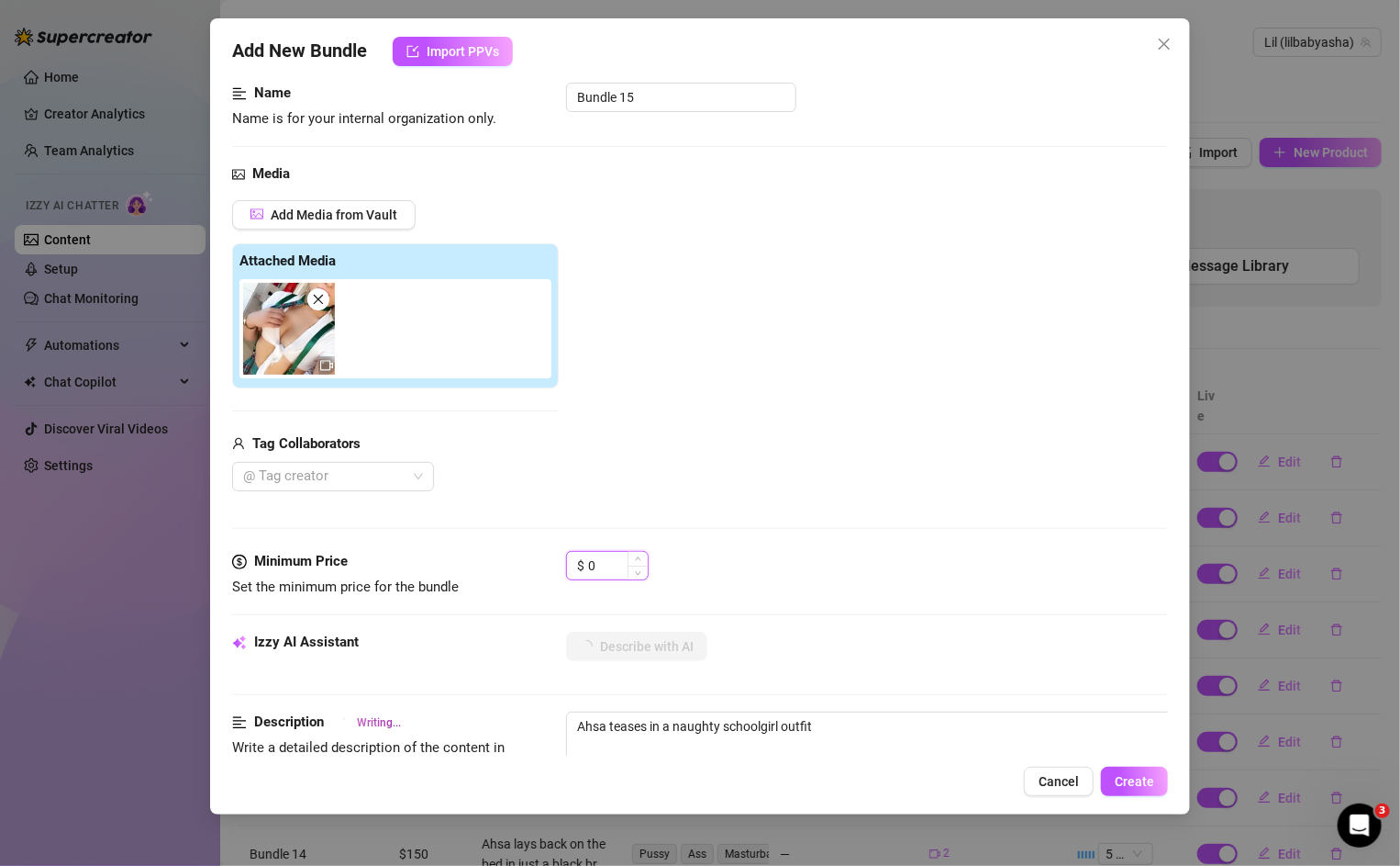
type textarea "Ahsa teases in a naughty schoolgirl outfit with"
type textarea "Ahsa teases in a naughty schoolgirl outfit with a"
type textarea "Ahsa teases in a naughty schoolgirl outfit with a short"
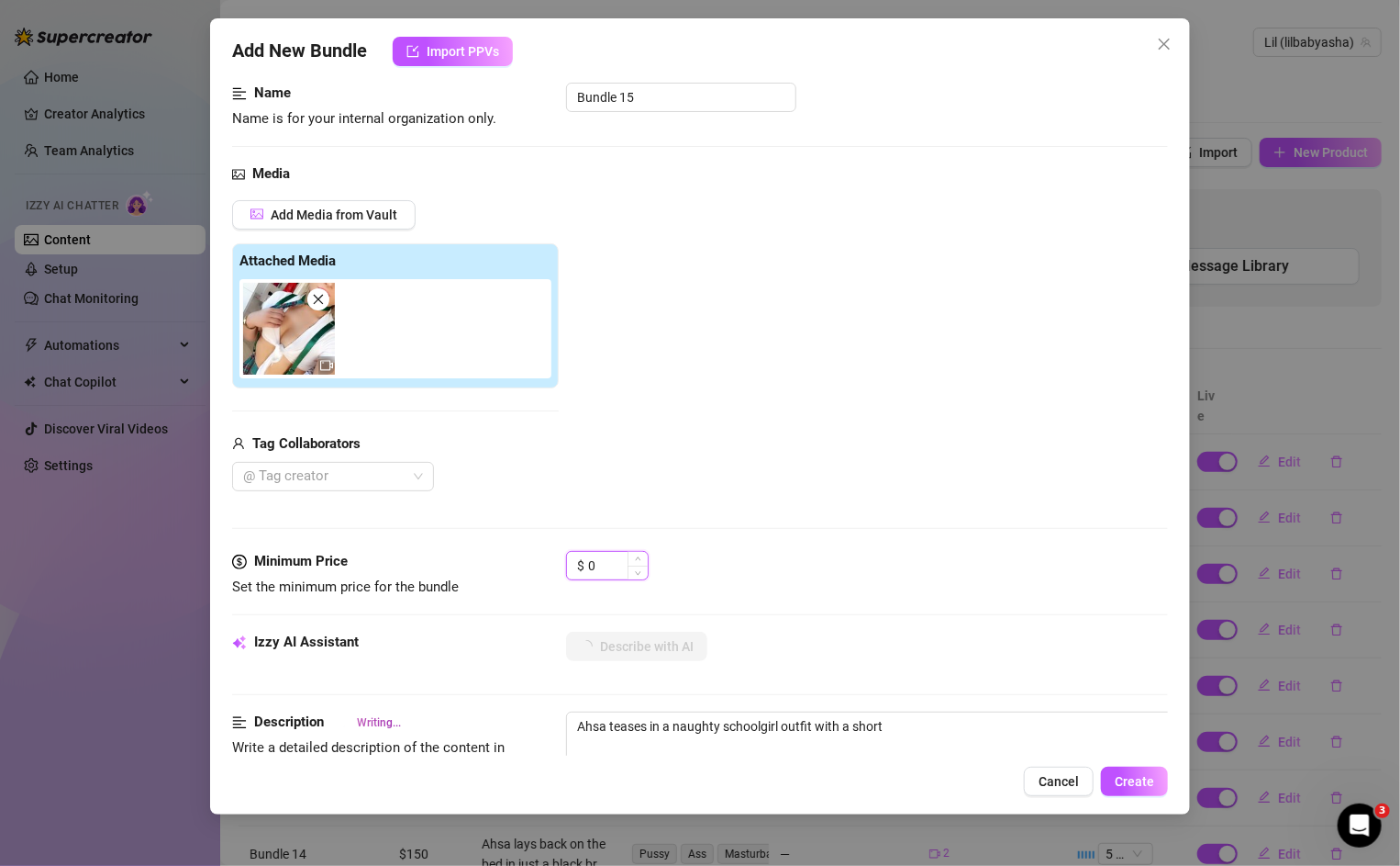
type textarea "Ahsa teases in a naughty schoolgirl outfit with a short green"
type textarea "Ahsa teases in a naughty schoolgirl outfit with a short green plaid"
type textarea "Ahsa teases in a naughty schoolgirl outfit with a short green plaid skirt,"
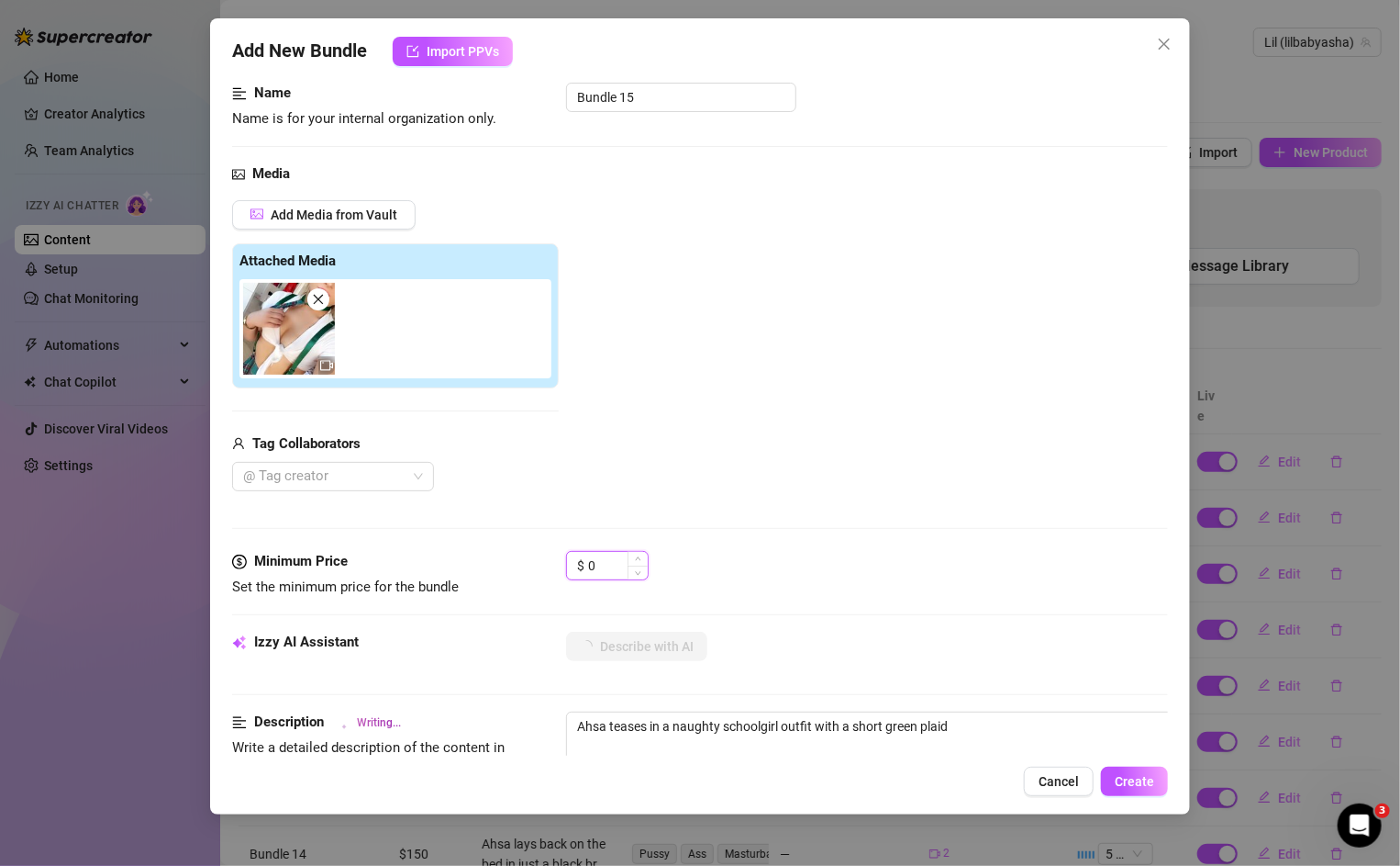
type textarea "Ahsa teases in a naughty schoolgirl outfit with a short green plaid skirt,"
type textarea "Ahsa teases in a naughty schoolgirl outfit with a short green plaid skirt, white"
type textarea "Ahsa teases in a naughty schoolgirl outfit with a short green plaid skirt, whit…"
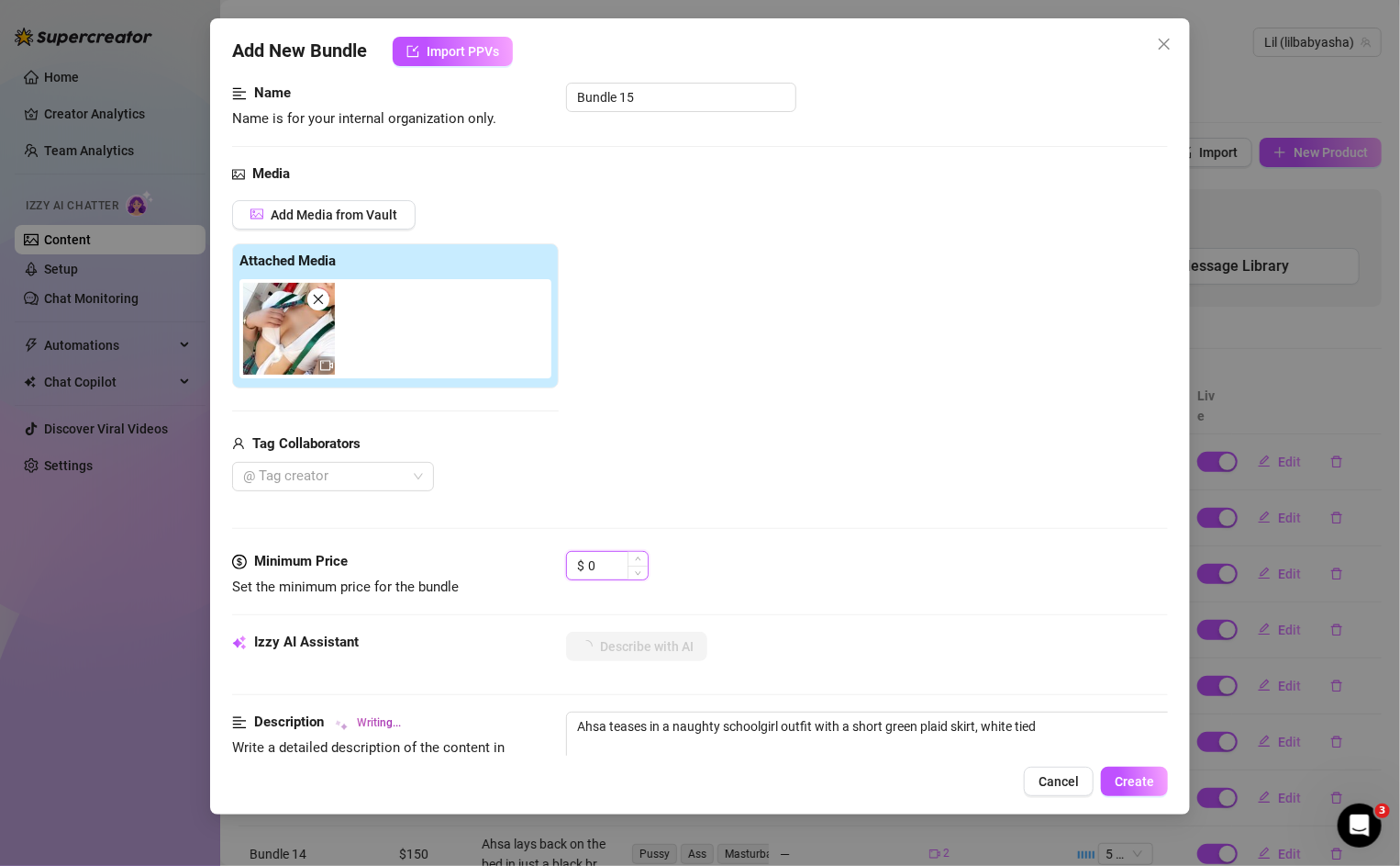
type textarea "Ahsa teases in a naughty schoolgirl outfit with a short green plaid skirt, whit…"
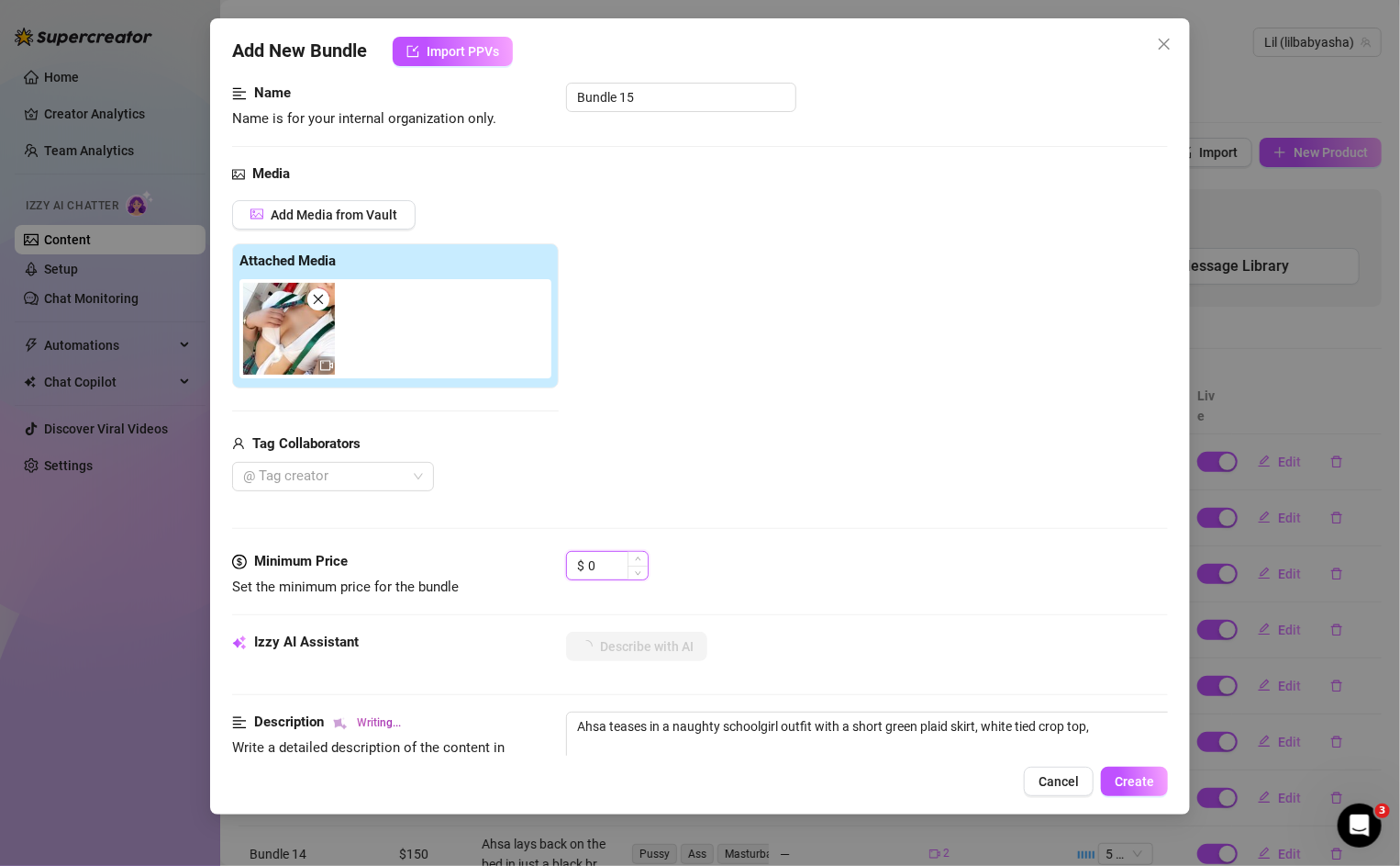
type textarea "Ahsa teases in a naughty schoolgirl outfit with a short green plaid skirt, whit…"
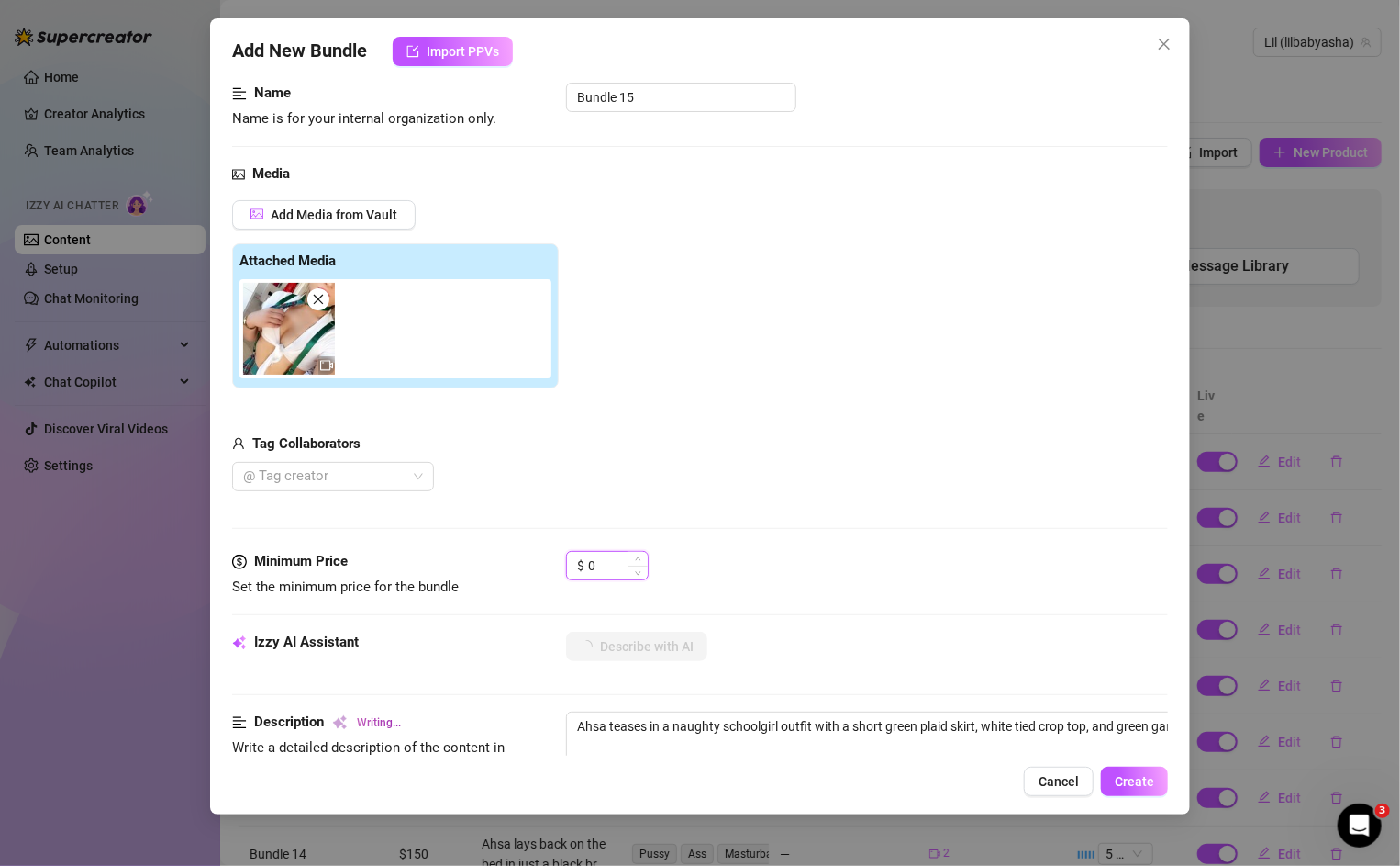
type textarea "Ahsa teases in a naughty schoolgirl outfit with a short green plaid skirt, whit…"
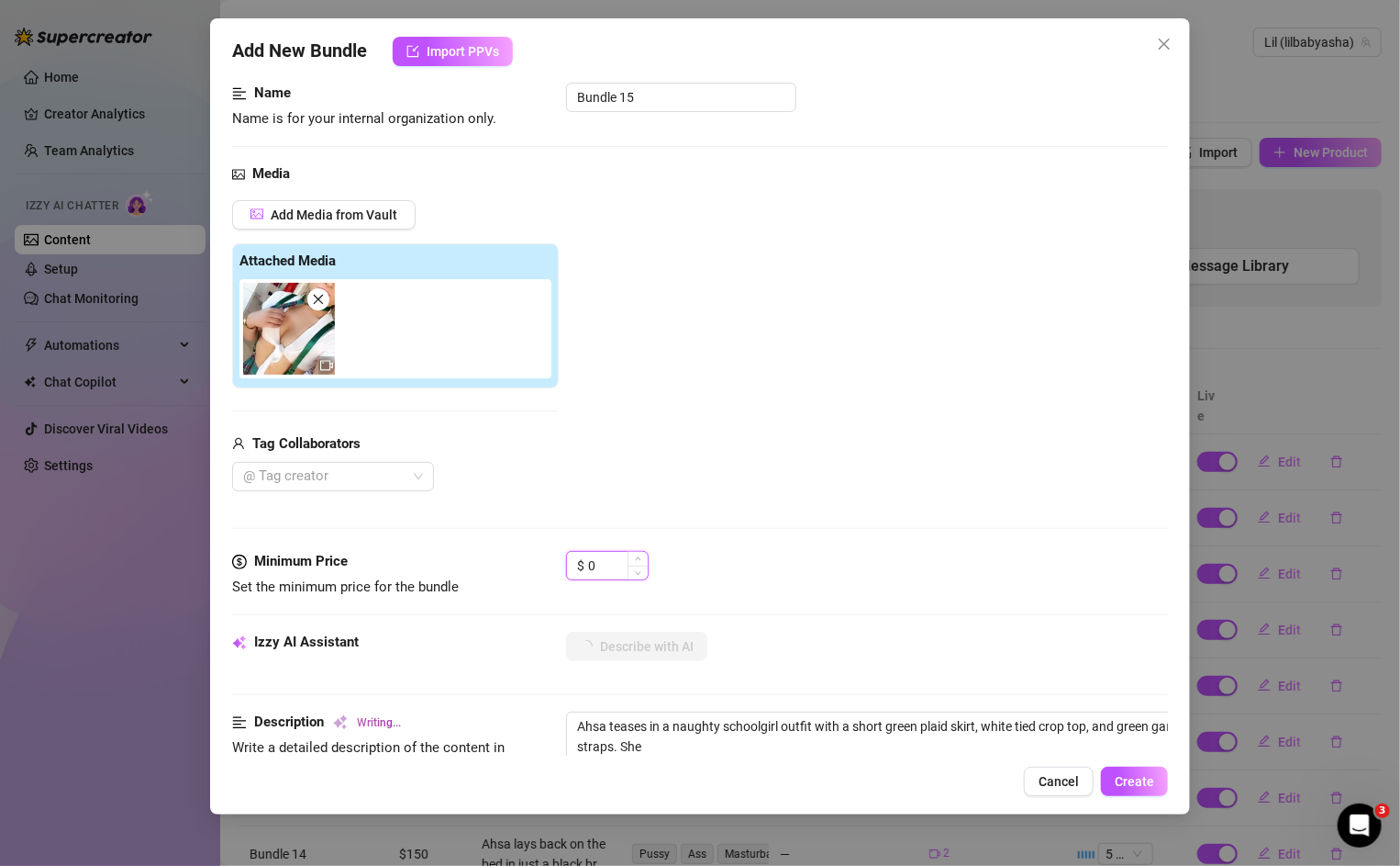
type textarea "Ahsa teases in a naughty schoolgirl outfit with a short green plaid skirt, whit…"
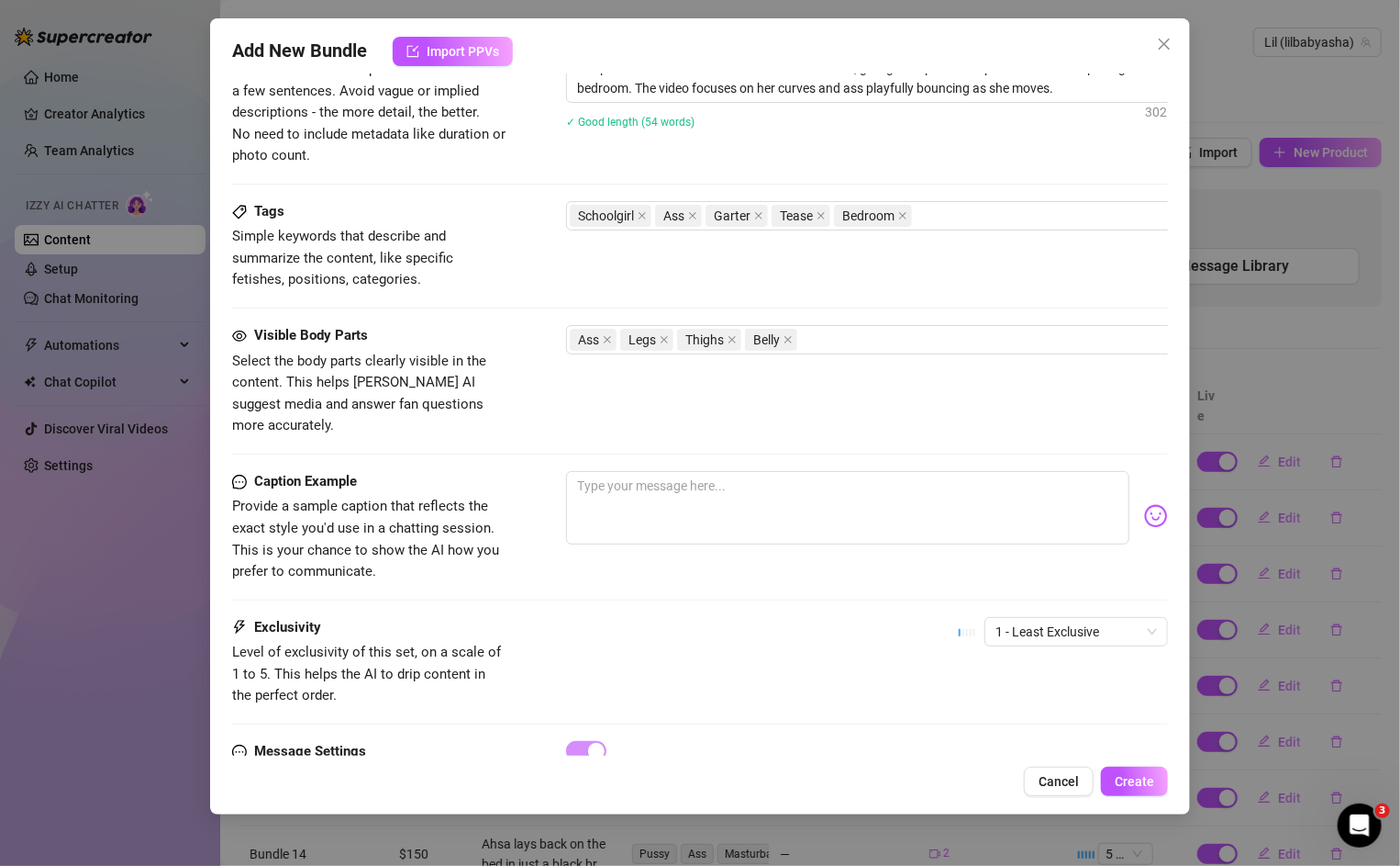
scroll to position [813, 0]
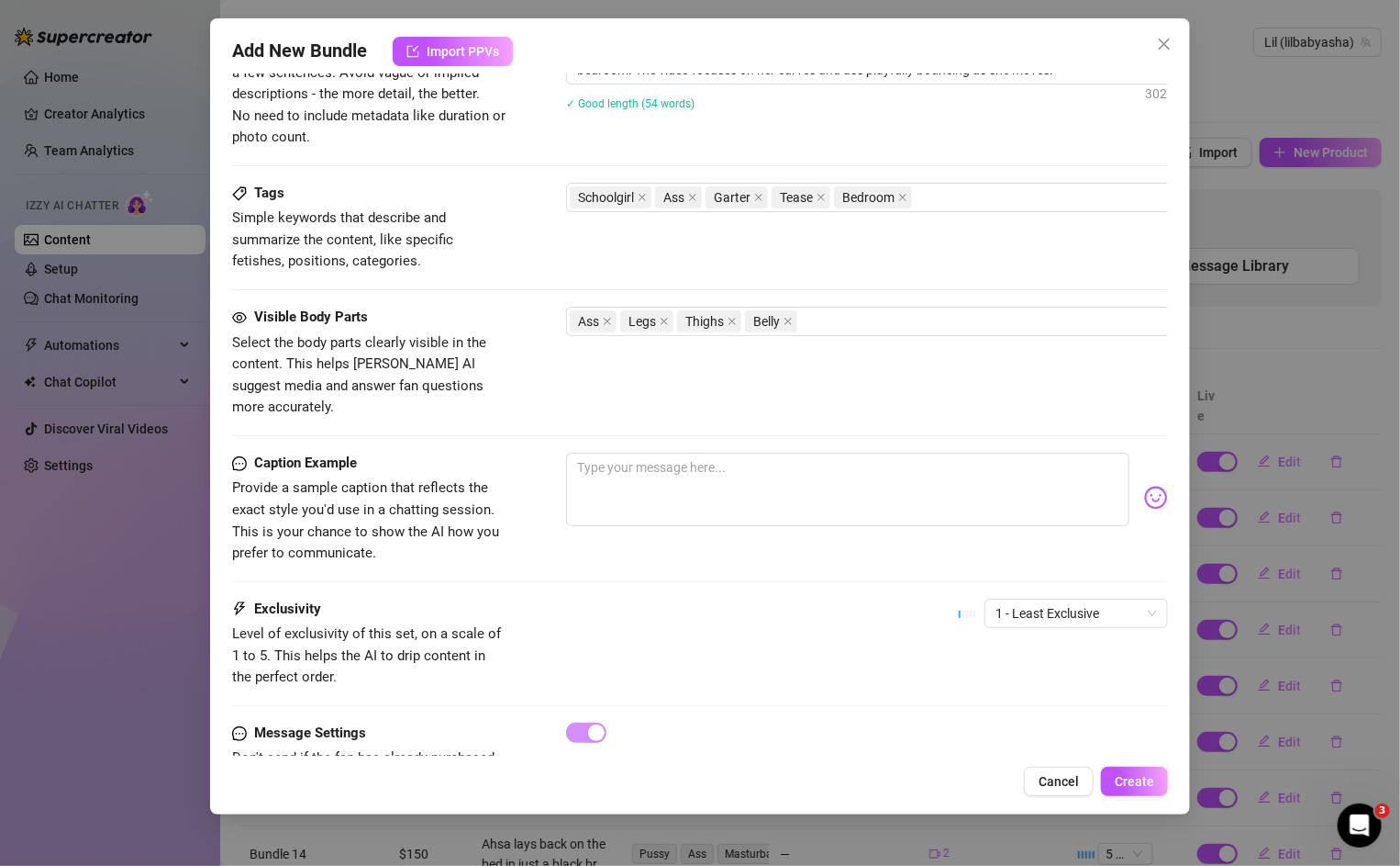
click at [1043, 611] on div "1 - Least Exclusive" at bounding box center [1063, 622] width 209 height 46
click at [1042, 603] on div "1 - Least Exclusive" at bounding box center [1063, 622] width 209 height 46
click at [1040, 600] on span "1 - Least Exclusive" at bounding box center [1075, 614] width 161 height 28
click at [1040, 683] on div "3" at bounding box center [1076, 683] width 154 height 20
click at [1147, 786] on span "Create" at bounding box center [1135, 781] width 40 height 15
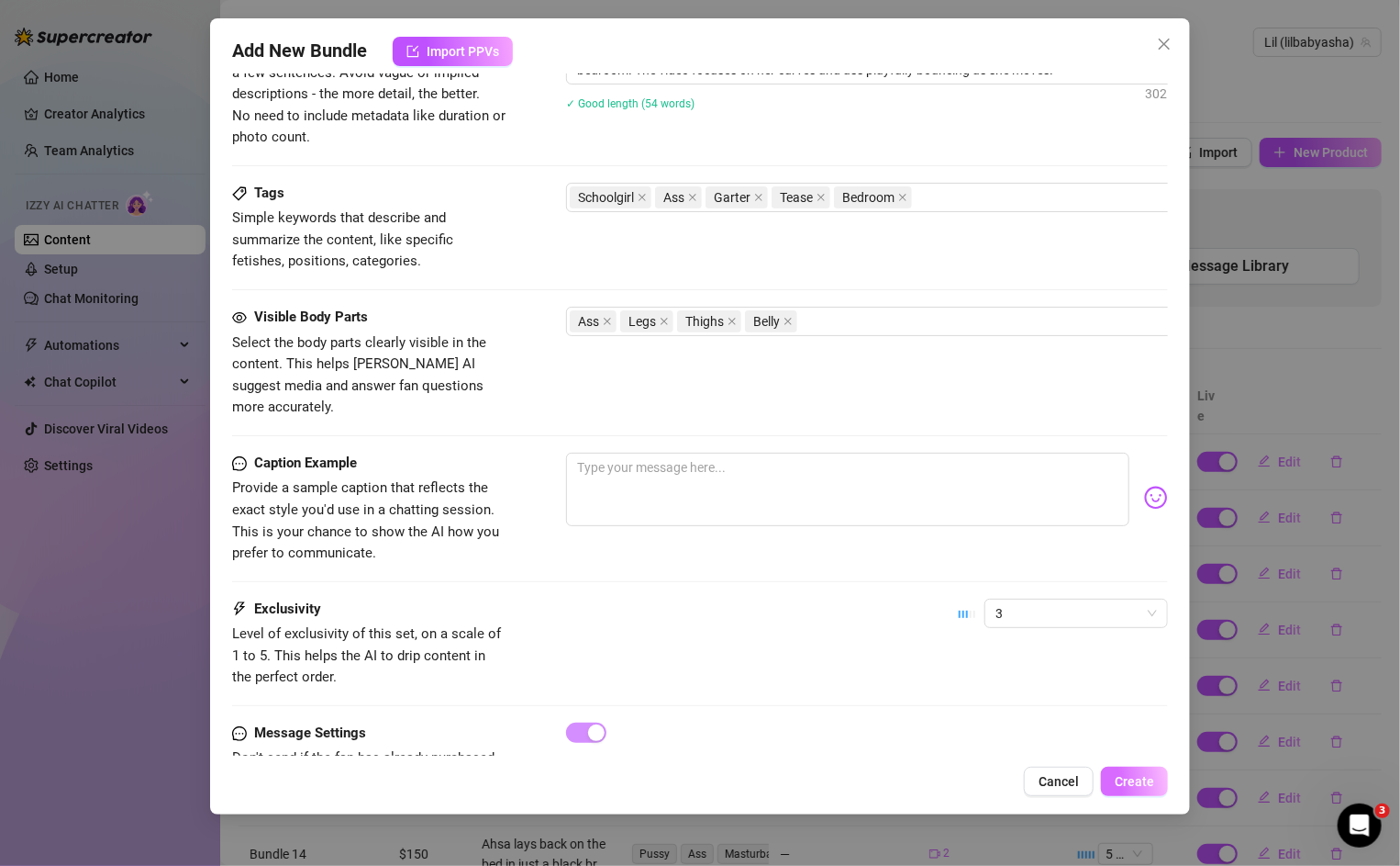
click at [1126, 779] on span "Create" at bounding box center [1135, 781] width 40 height 15
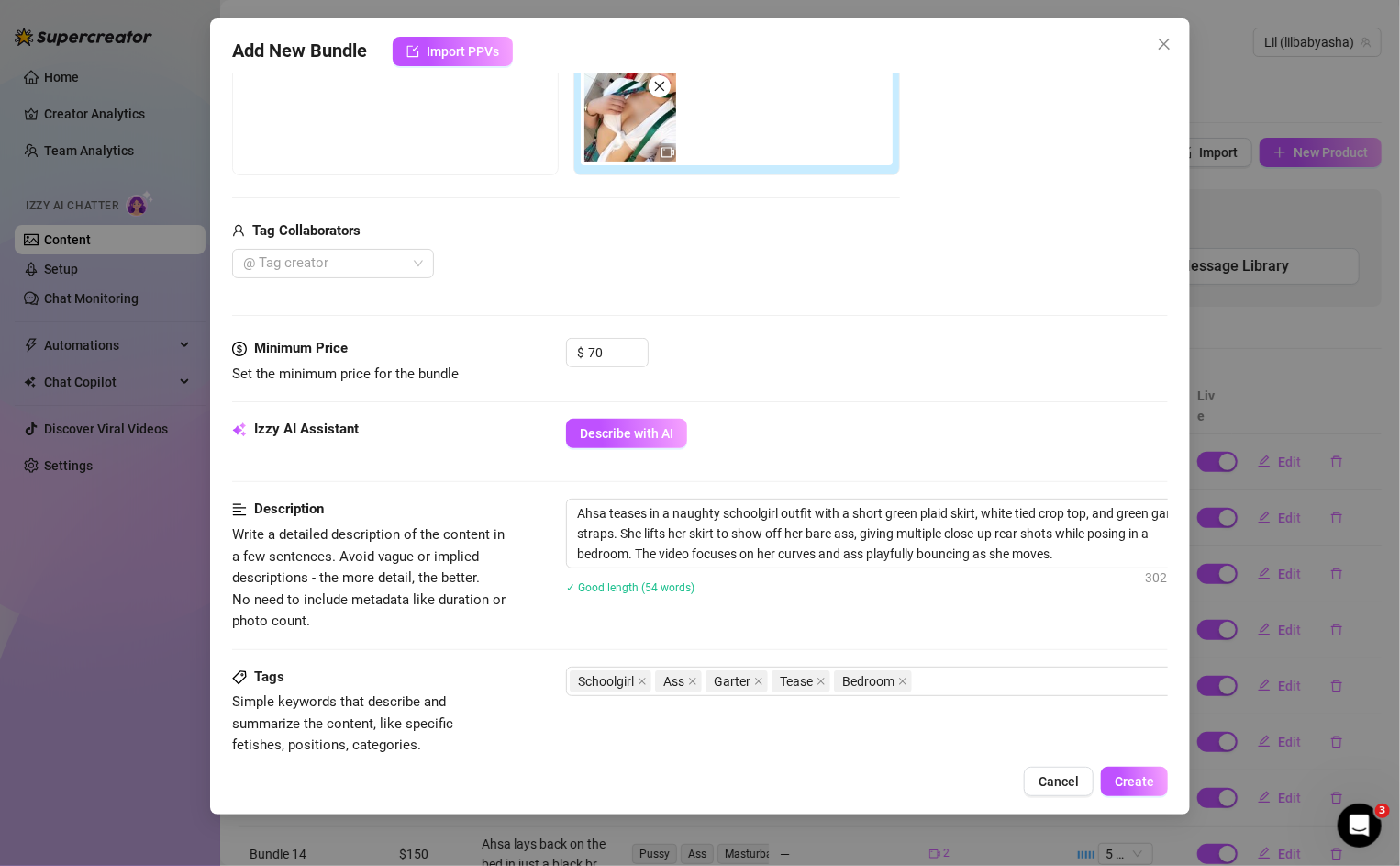
scroll to position [328, 0]
drag, startPoint x: 777, startPoint y: 511, endPoint x: 733, endPoint y: 508, distance: 44.1
click at [733, 508] on textarea "Ahsa teases in a naughty schoolgirl outfit with a short green plaid skirt, whit…" at bounding box center [887, 533] width 640 height 68
click at [756, 512] on textarea "Ahsa teases in a naughty schoolgirl outfit with a short green plaid skirt, whit…" at bounding box center [887, 533] width 640 height 68
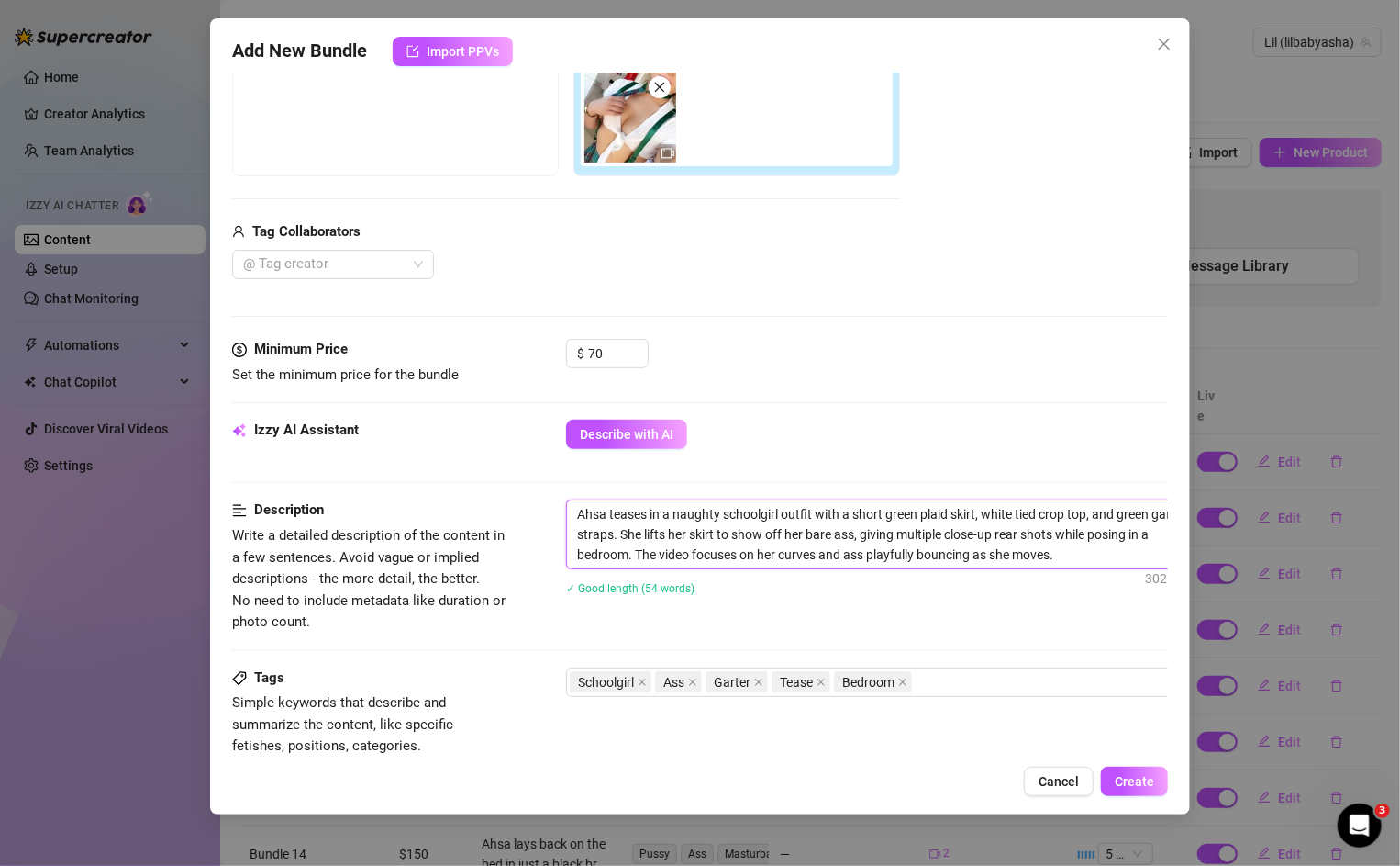
click at [758, 512] on textarea "Ahsa teases in a naughty schoolgirl outfit with a short green plaid skirt, whit…" at bounding box center [887, 533] width 640 height 68
click at [724, 511] on textarea "Ahsa teases in a naughtylgirl outfit with a short green plaid skirt, white tied…" at bounding box center [887, 533] width 640 height 68
click at [1133, 776] on span "Create" at bounding box center [1135, 781] width 40 height 15
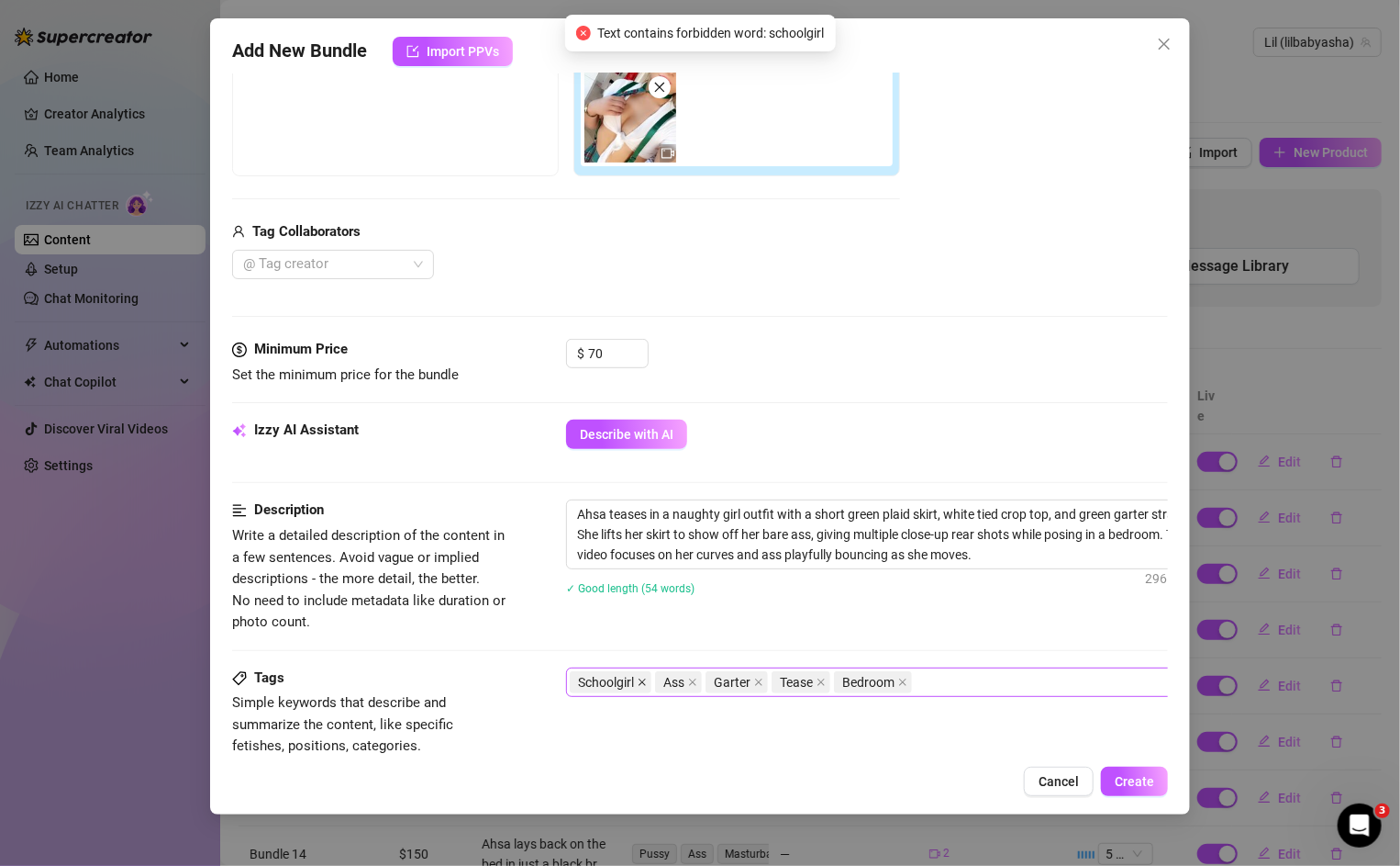
click at [639, 681] on icon "close" at bounding box center [642, 681] width 9 height 9
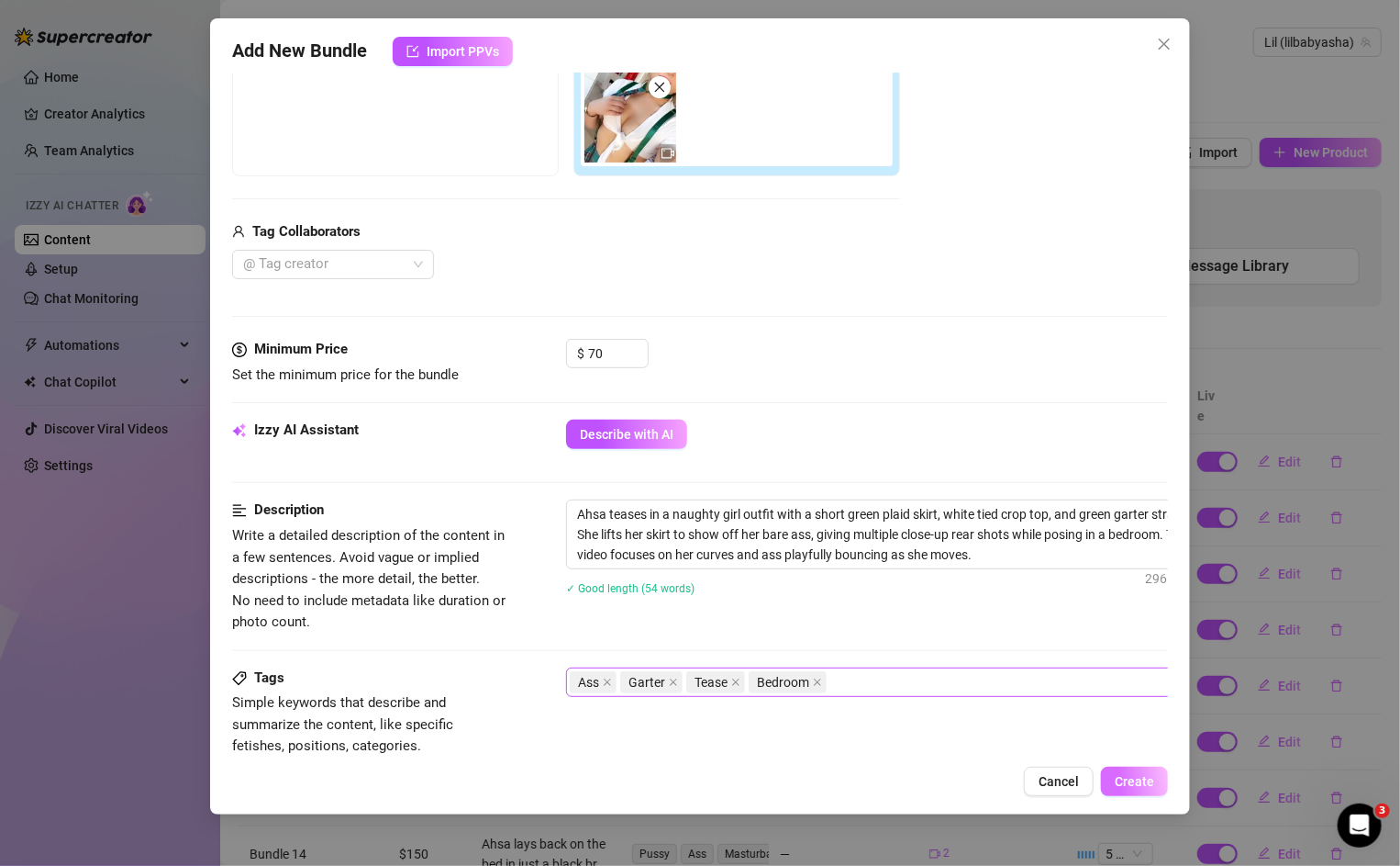
click at [1138, 775] on span "Create" at bounding box center [1135, 781] width 40 height 15
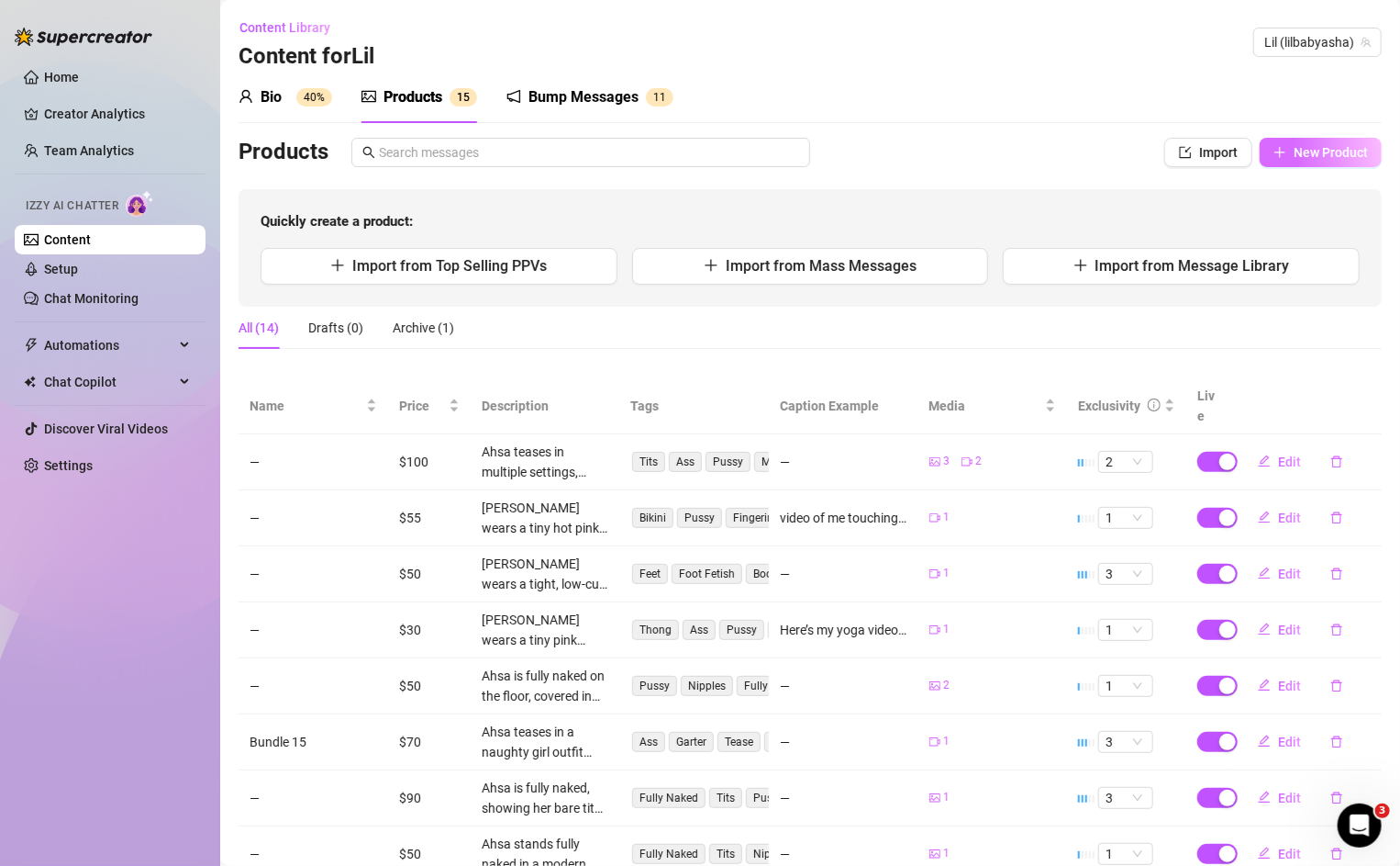
click at [1274, 156] on icon "plus" at bounding box center [1279, 151] width 13 height 13
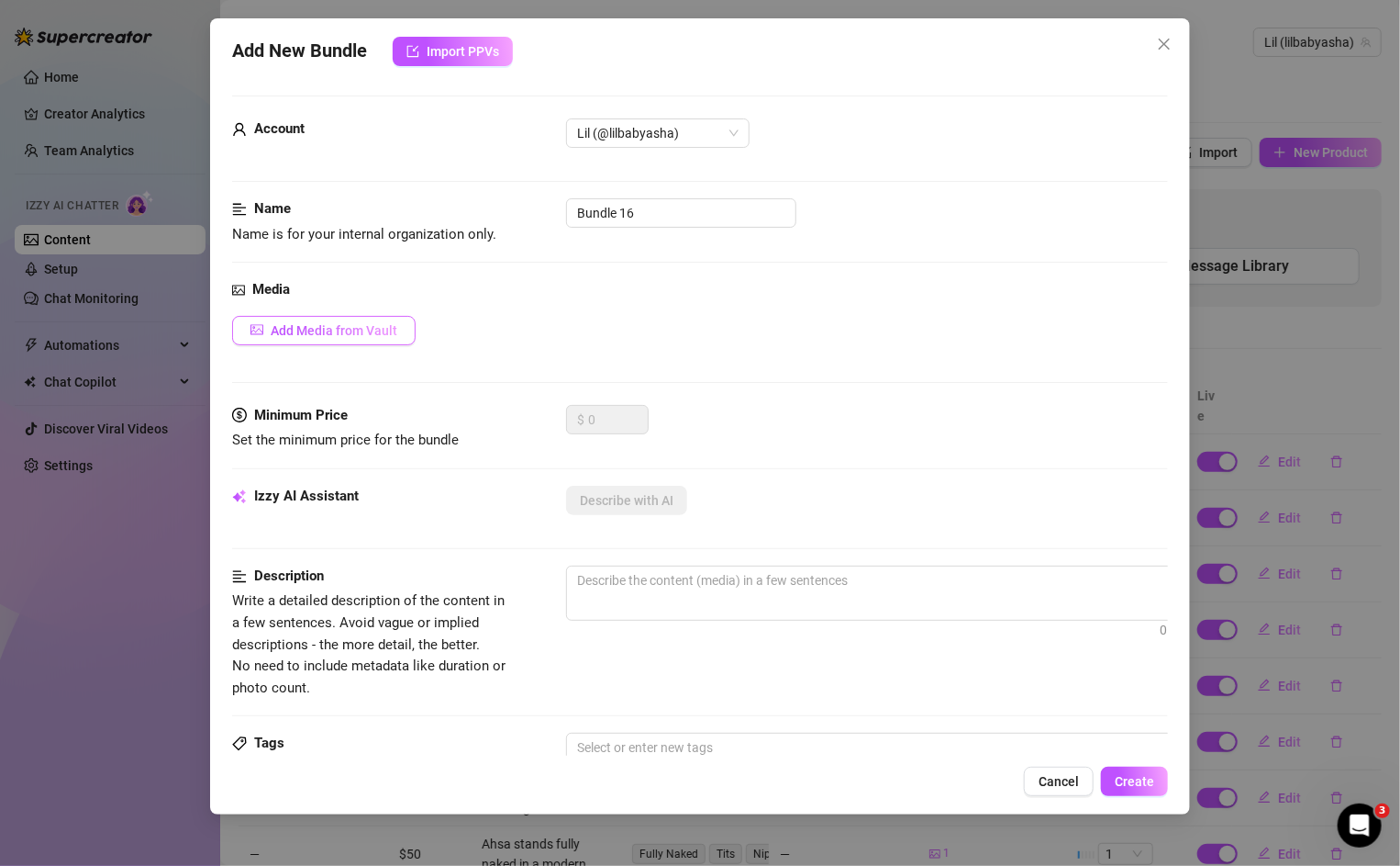
click at [400, 338] on button "Add Media from Vault" at bounding box center [324, 331] width 183 height 30
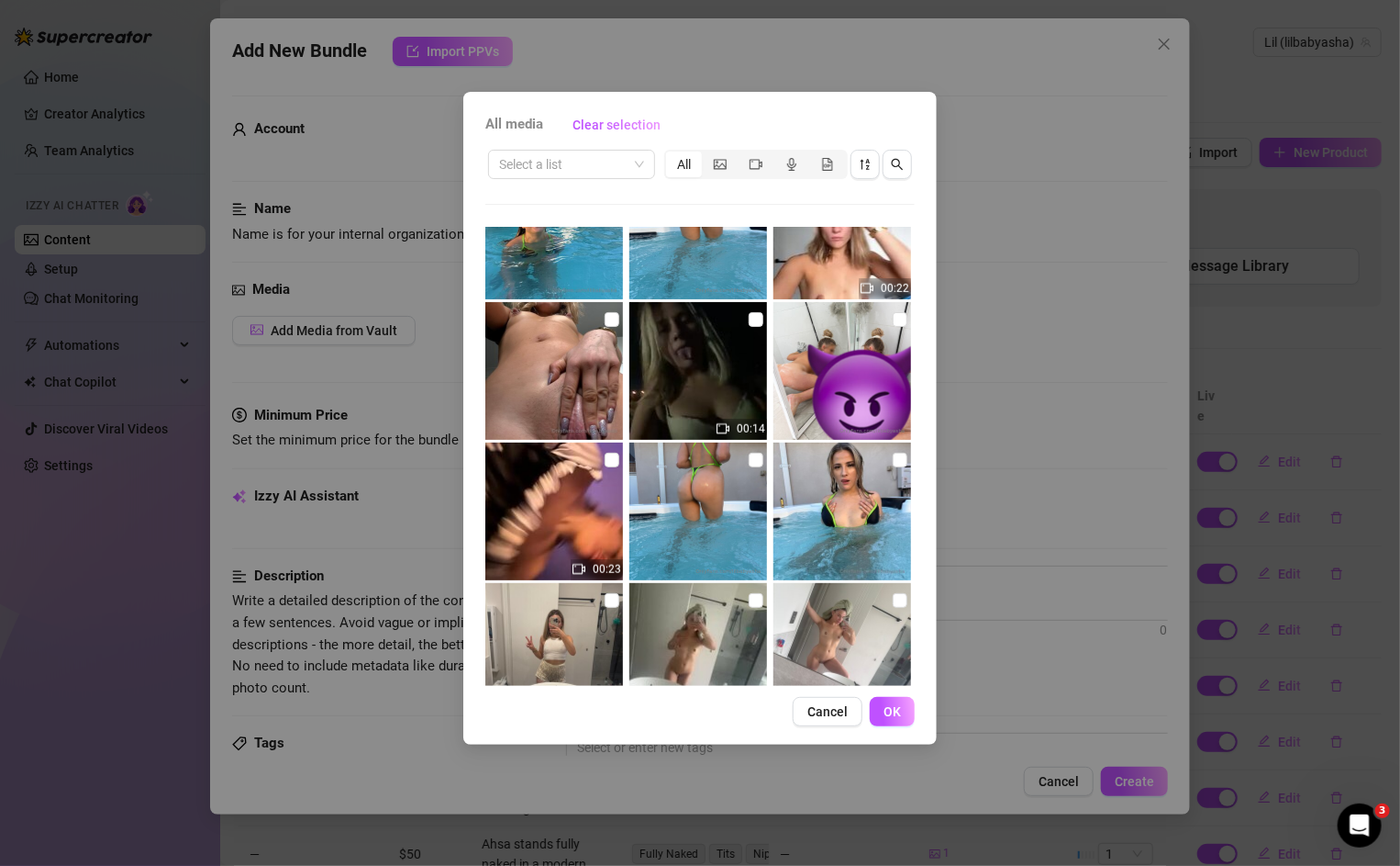
scroll to position [4276, 0]
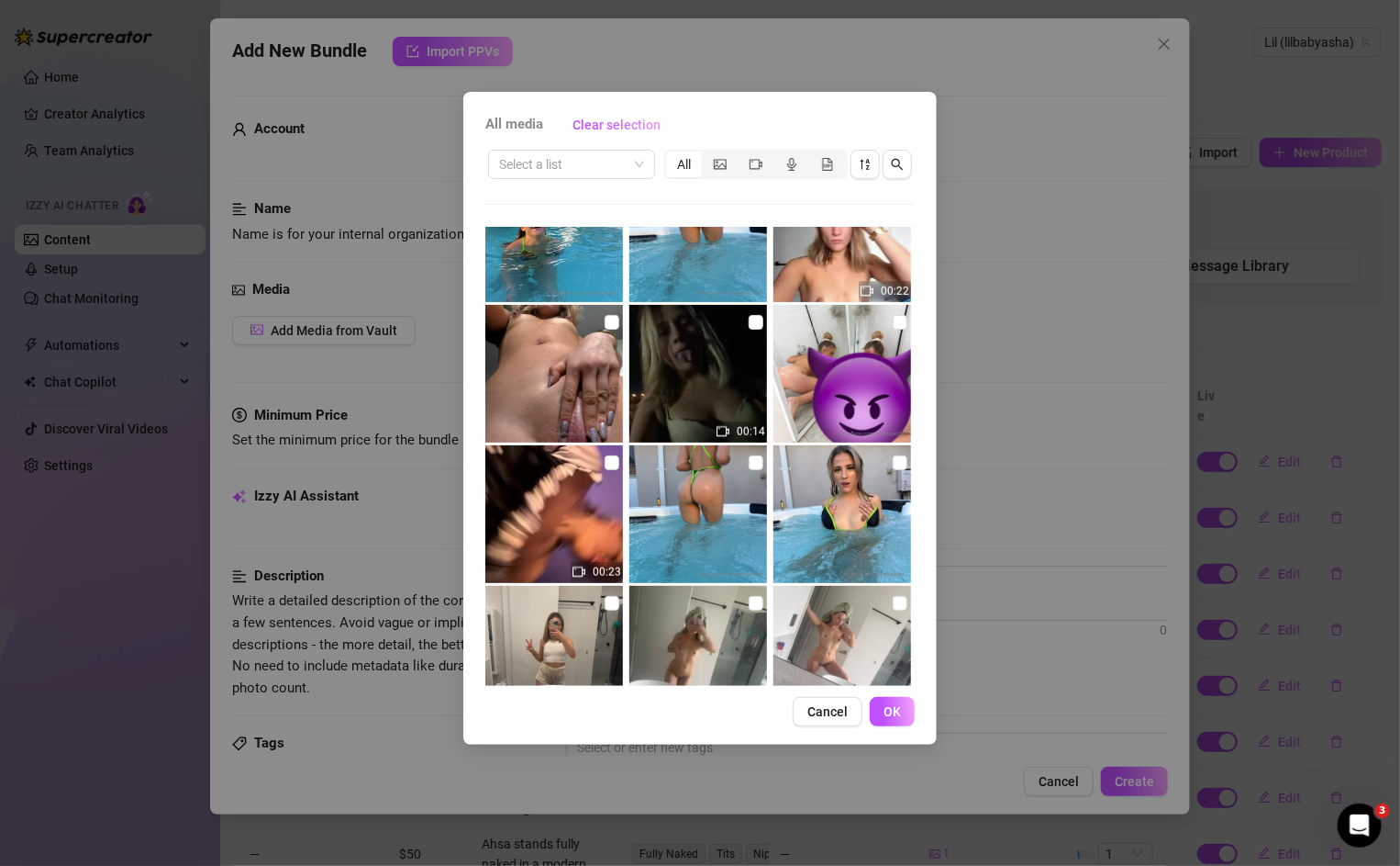
click at [598, 467] on img at bounding box center [554, 514] width 138 height 138
click at [611, 464] on input "checkbox" at bounding box center [611, 462] width 15 height 15
click at [898, 722] on button "OK" at bounding box center [891, 712] width 45 height 30
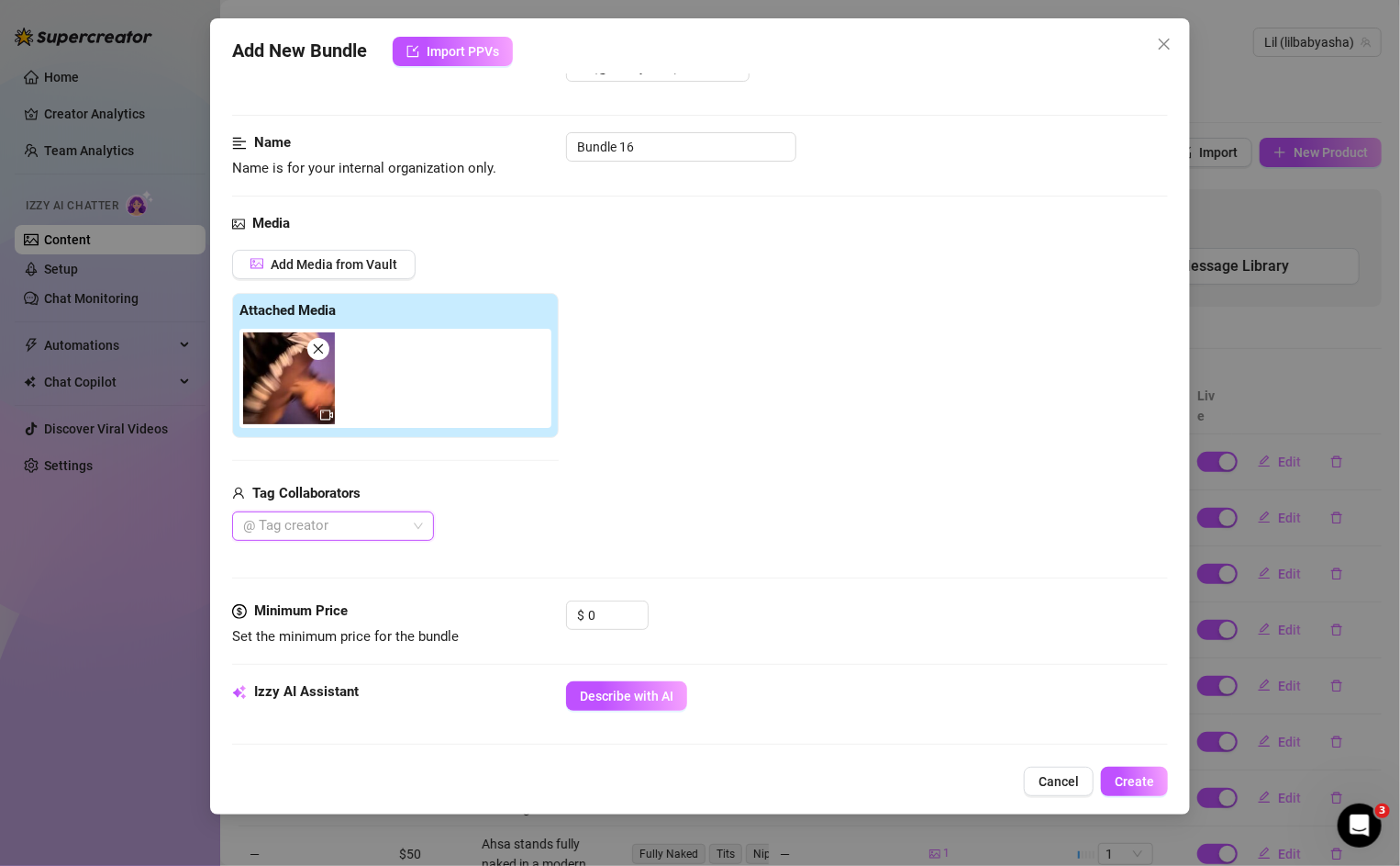
scroll to position [82, 0]
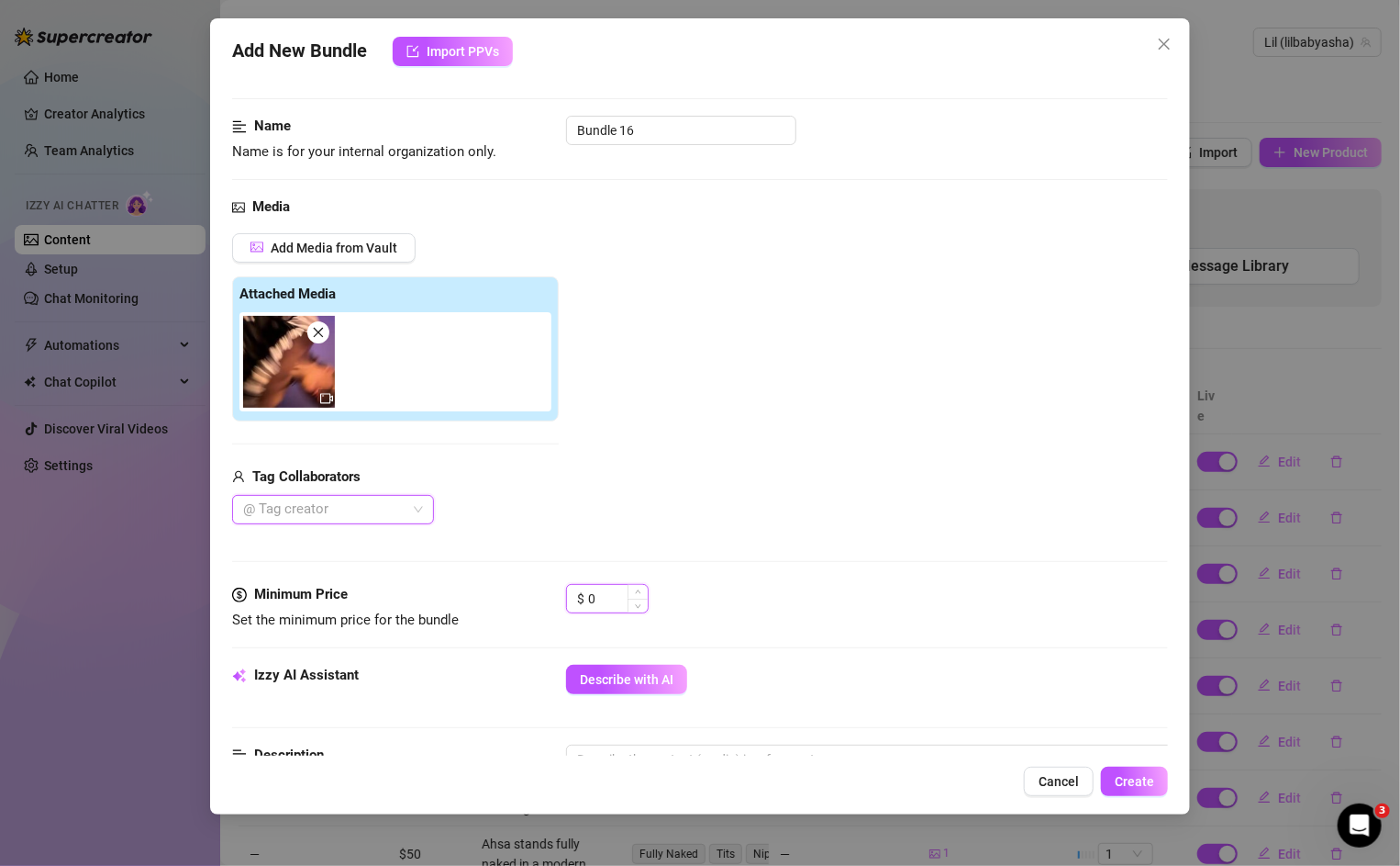
click at [613, 601] on input "0" at bounding box center [618, 599] width 59 height 28
drag, startPoint x: 613, startPoint y: 601, endPoint x: 571, endPoint y: 598, distance: 42.1
click at [573, 599] on div "$ 0" at bounding box center [607, 599] width 82 height 30
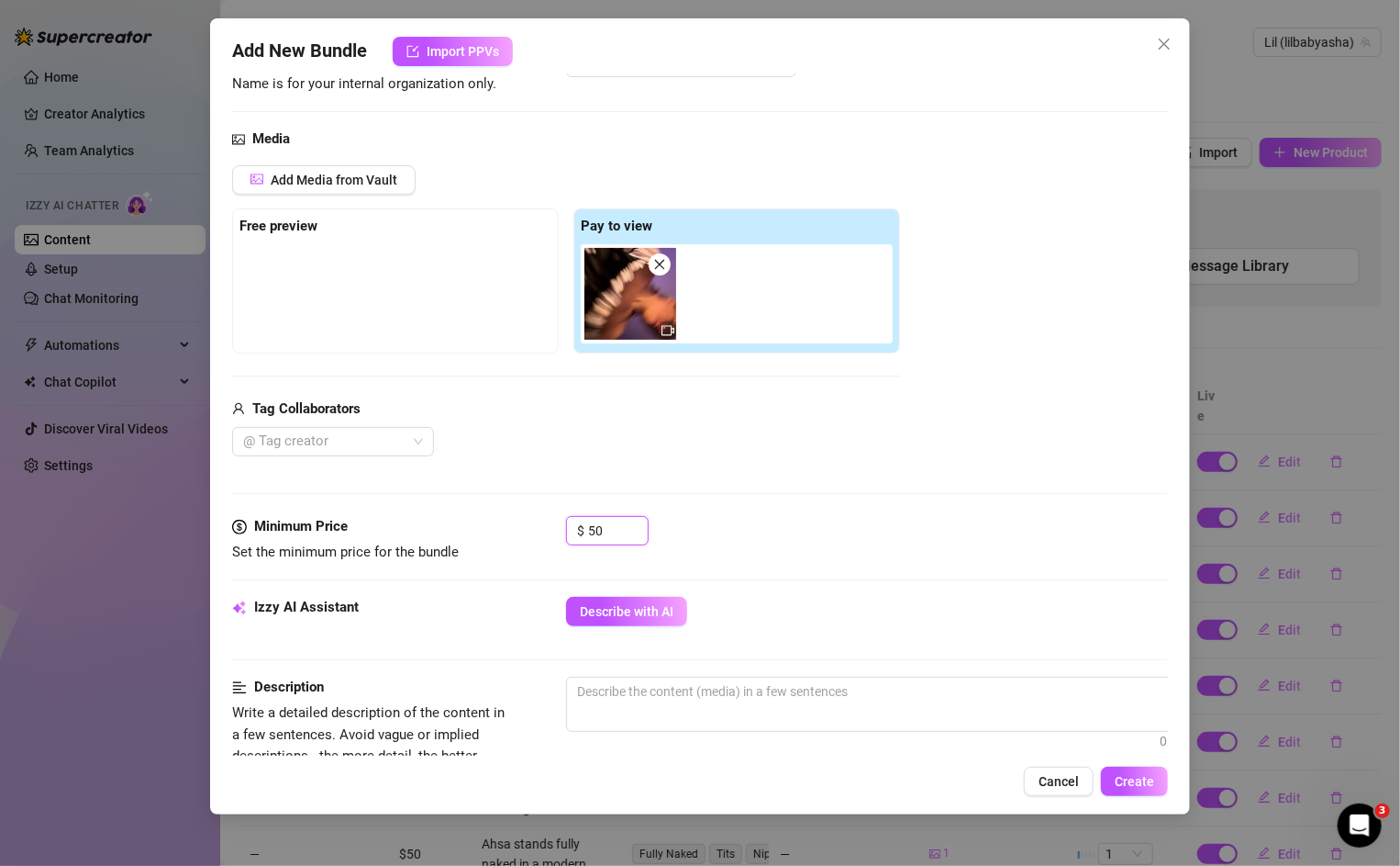
scroll to position [158, 0]
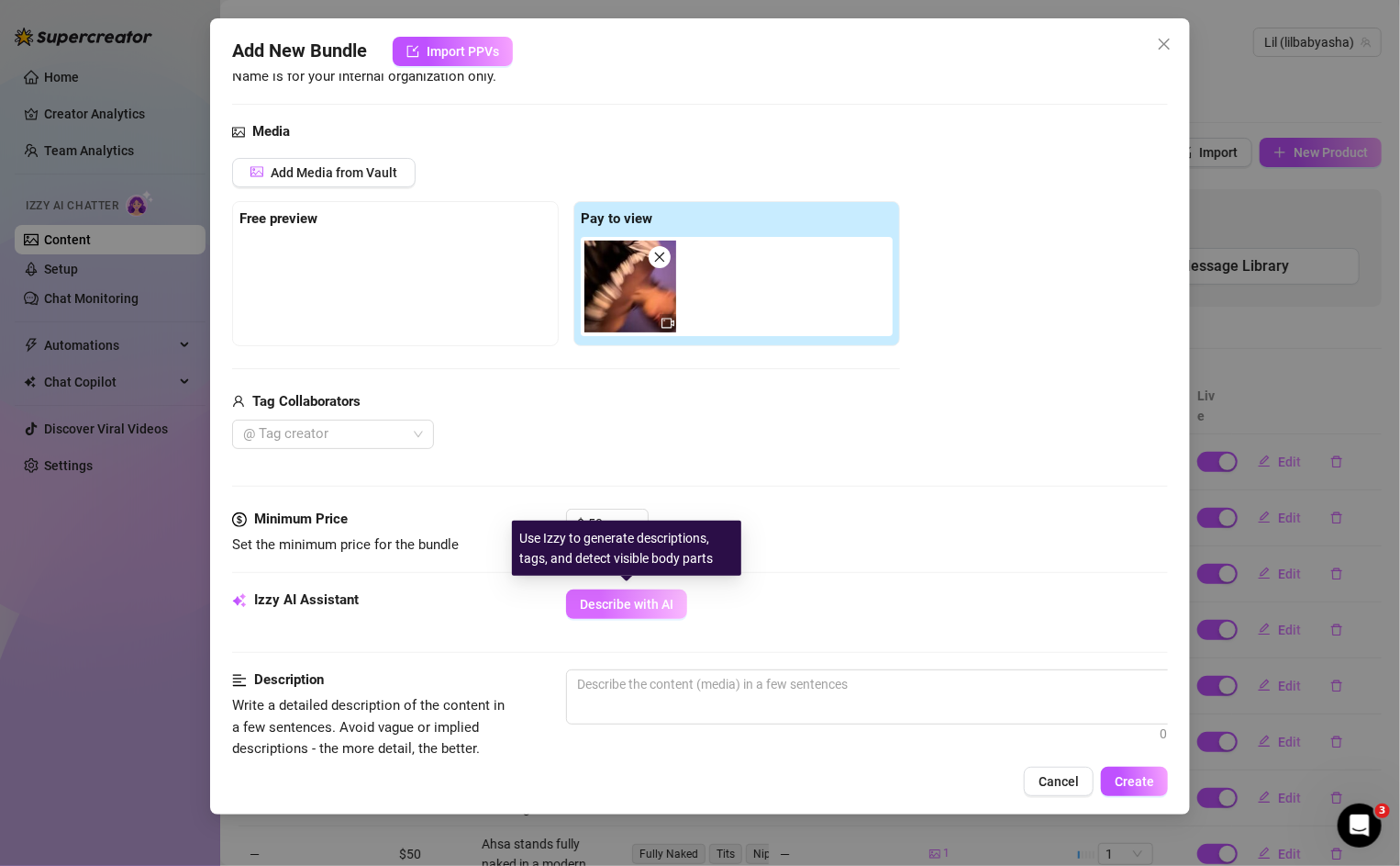
click at [655, 607] on span "Describe with AI" at bounding box center [626, 604] width 94 height 15
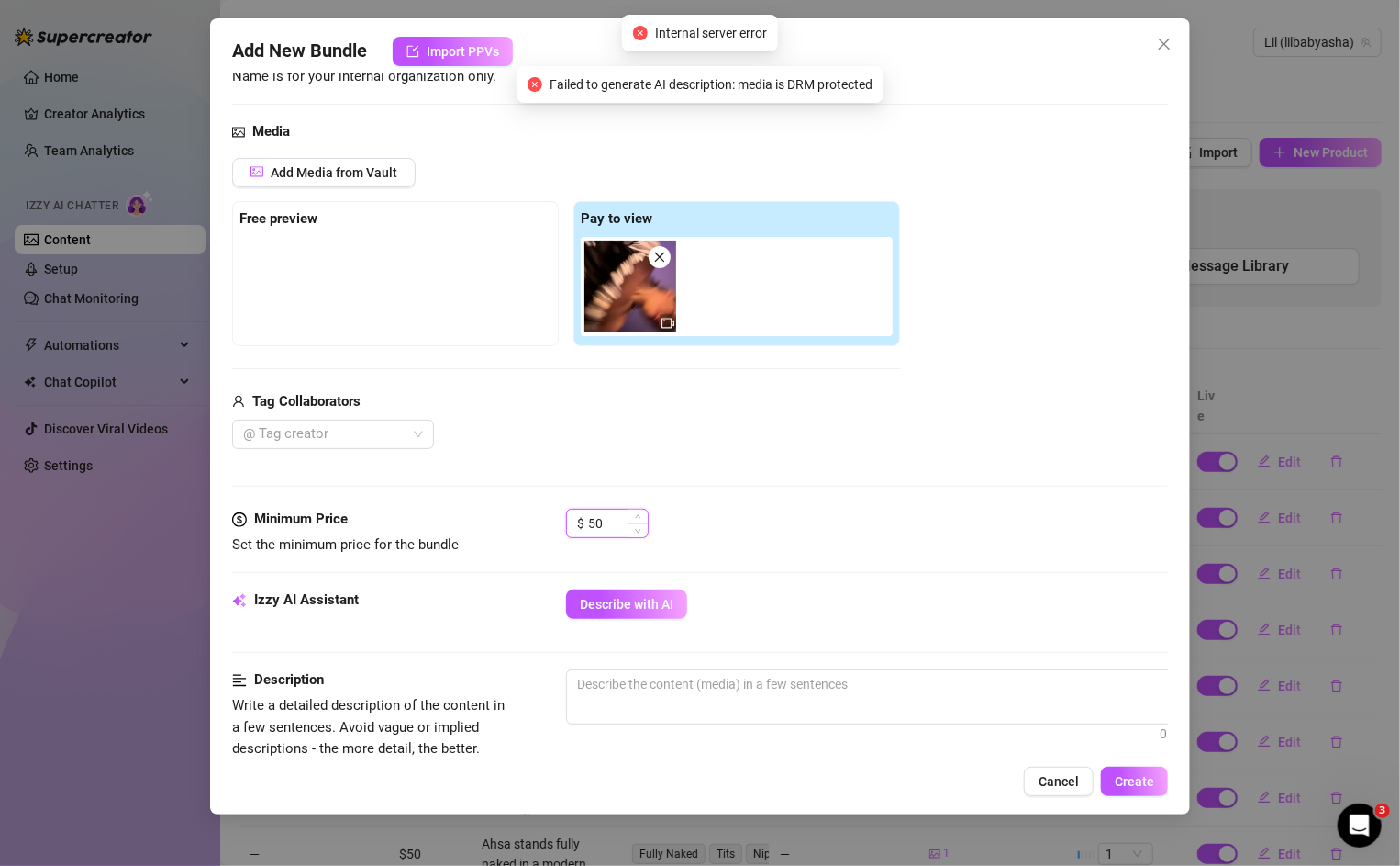
drag, startPoint x: 604, startPoint y: 521, endPoint x: 589, endPoint y: 521, distance: 15.0
click at [589, 521] on input "50" at bounding box center [618, 524] width 59 height 28
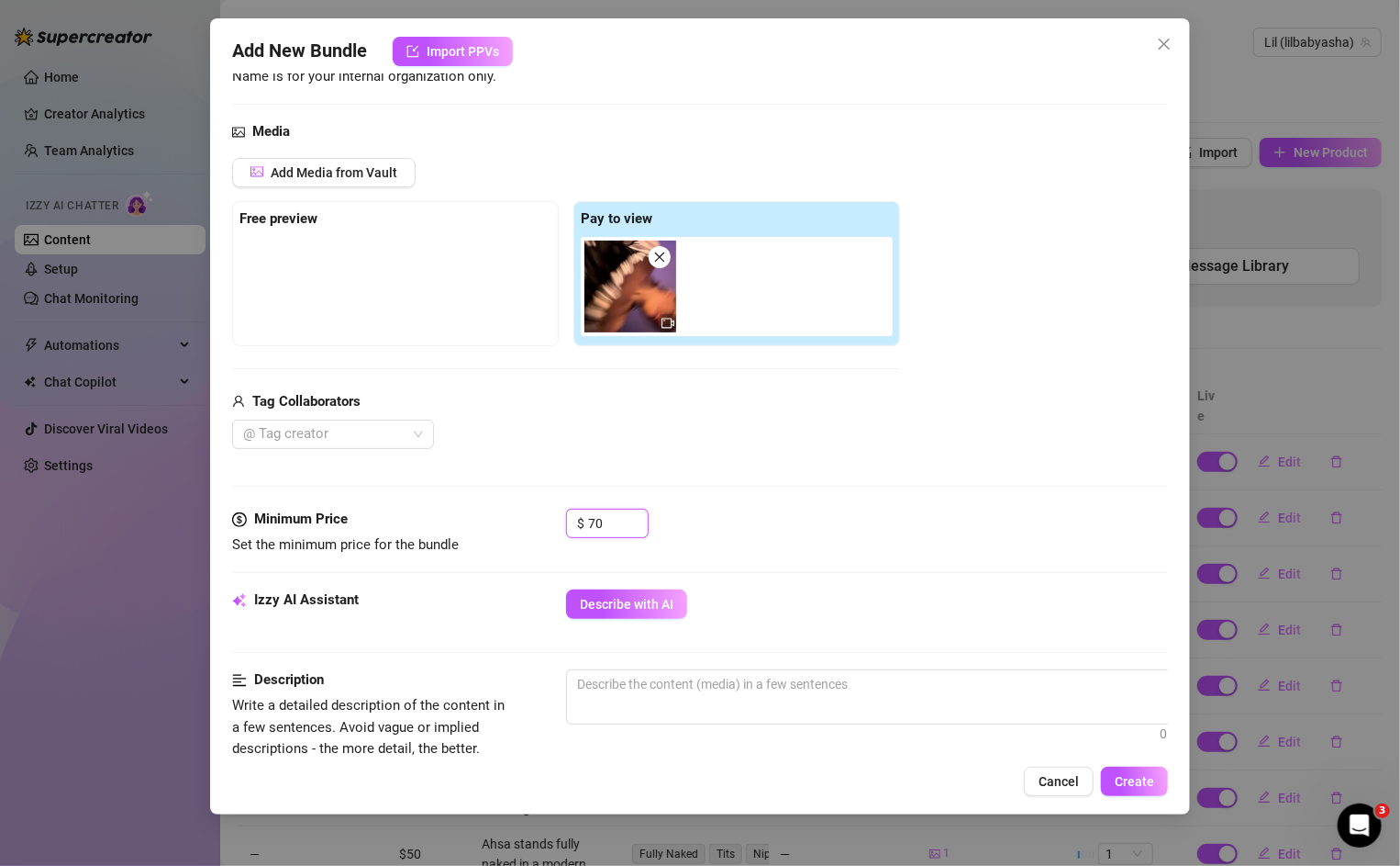
click at [607, 295] on img at bounding box center [630, 286] width 92 height 92
click at [1061, 778] on span "Cancel" at bounding box center [1059, 781] width 41 height 15
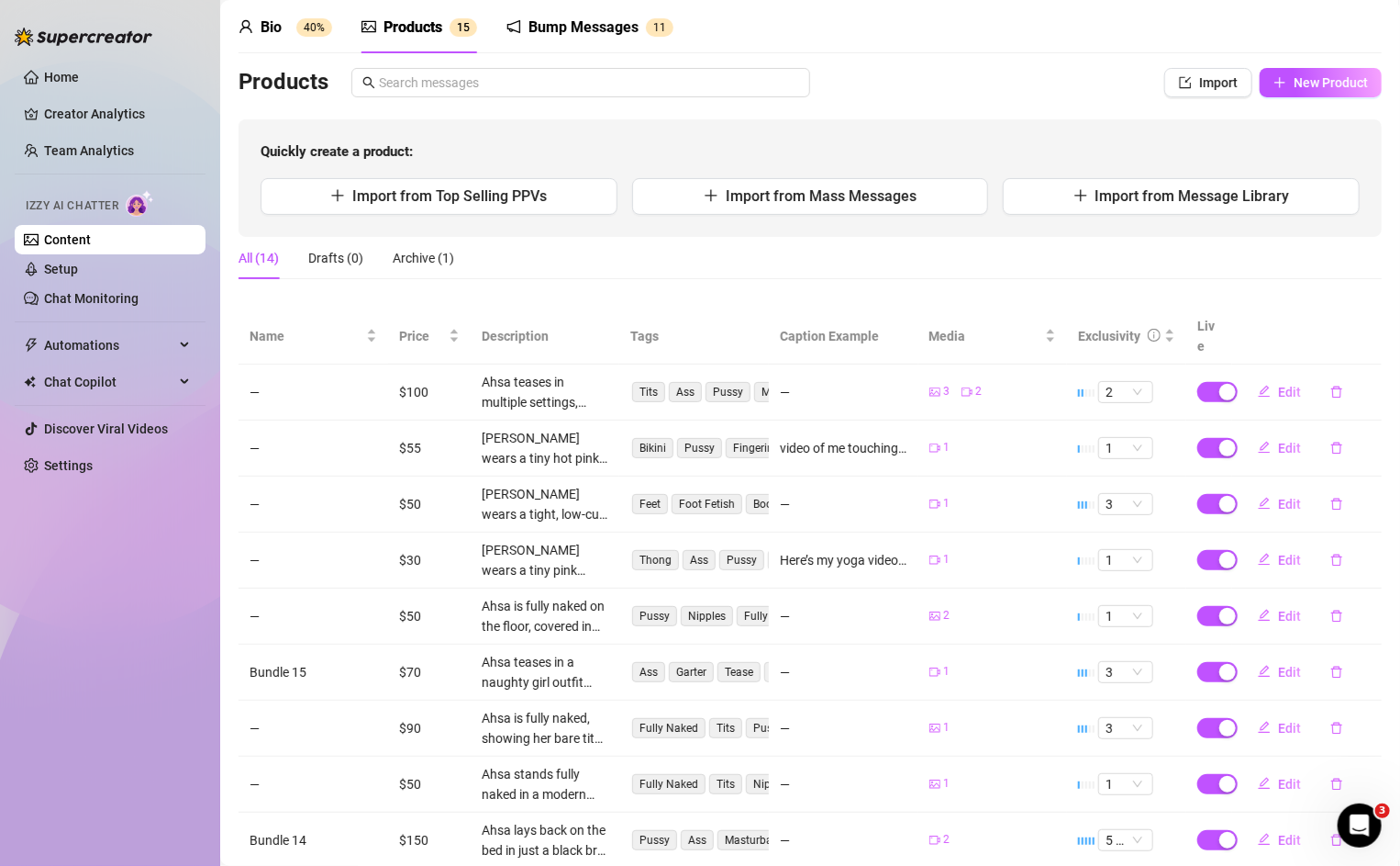
scroll to position [73, 0]
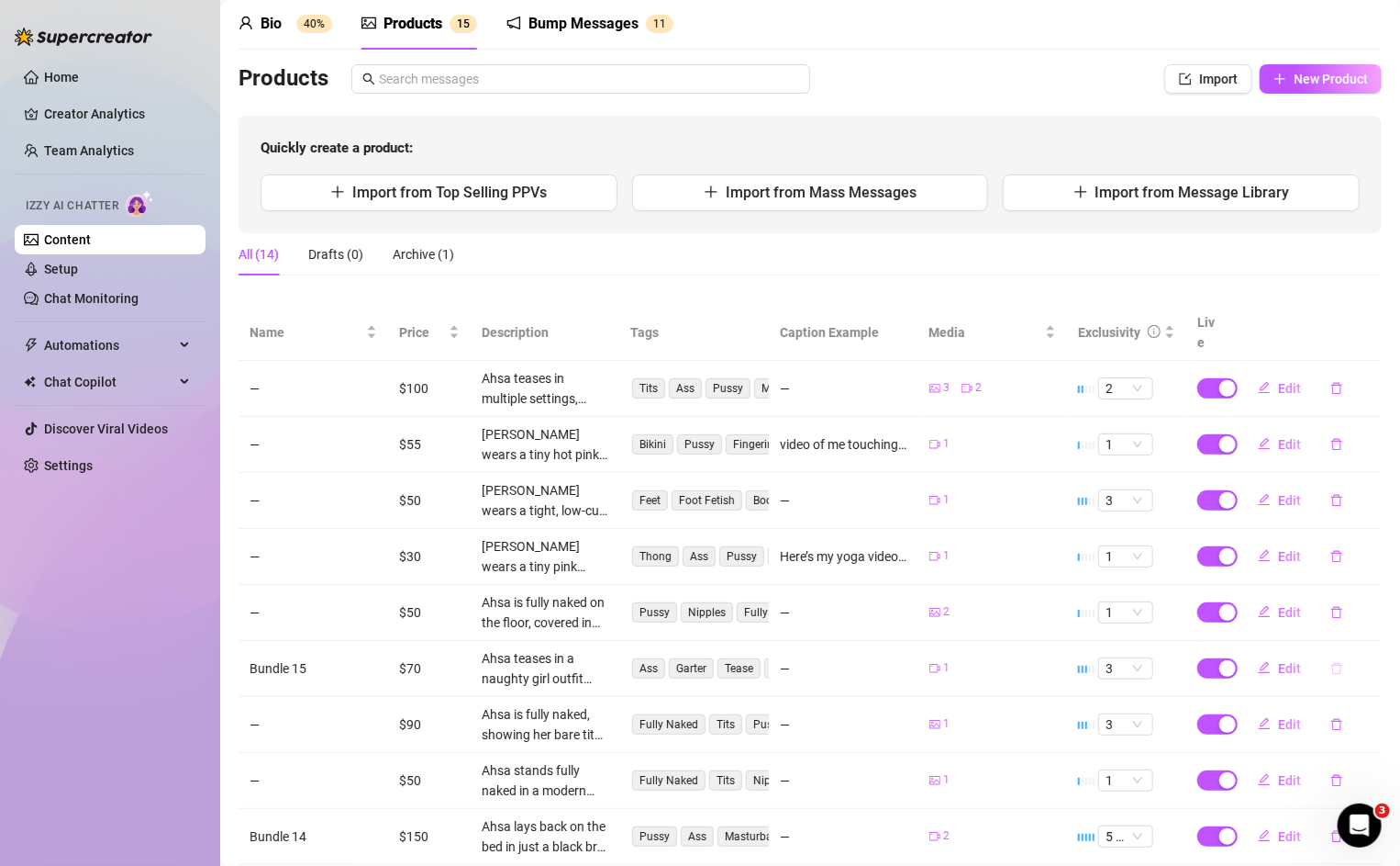
click at [1336, 662] on icon "delete" at bounding box center [1337, 668] width 13 height 13
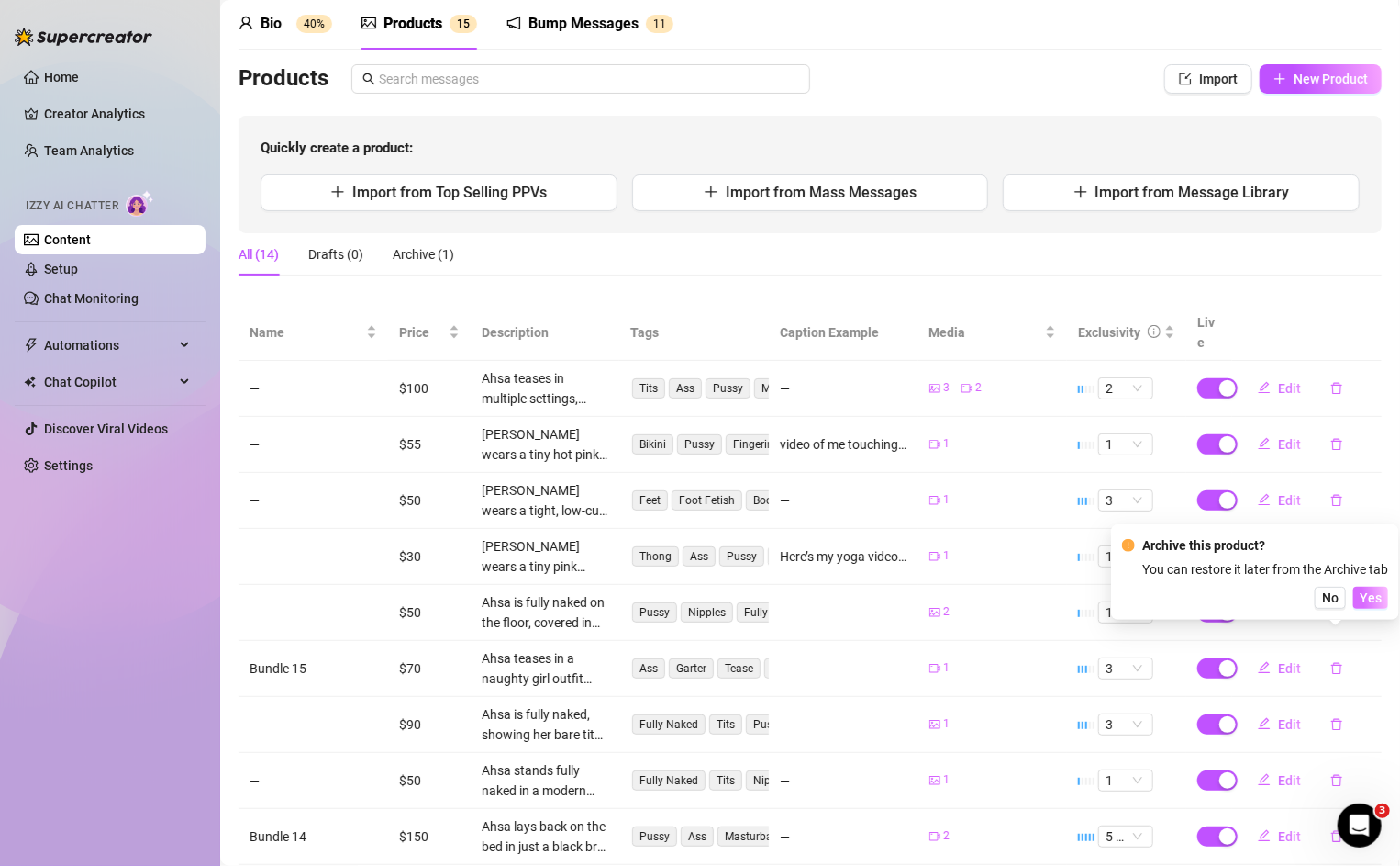
click at [1376, 592] on span "Yes" at bounding box center [1371, 597] width 22 height 15
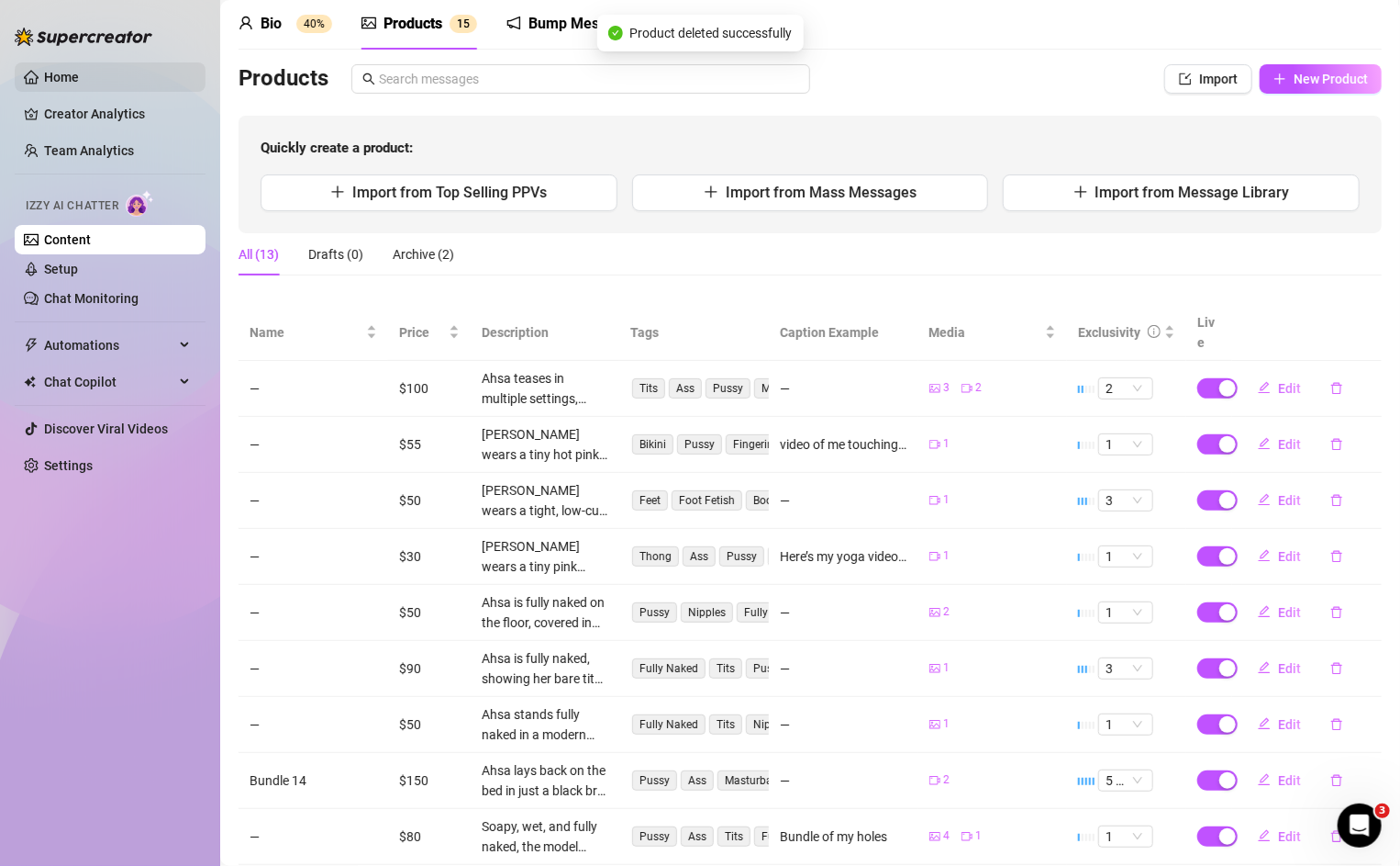
click at [65, 77] on link "Home" at bounding box center [61, 76] width 35 height 15
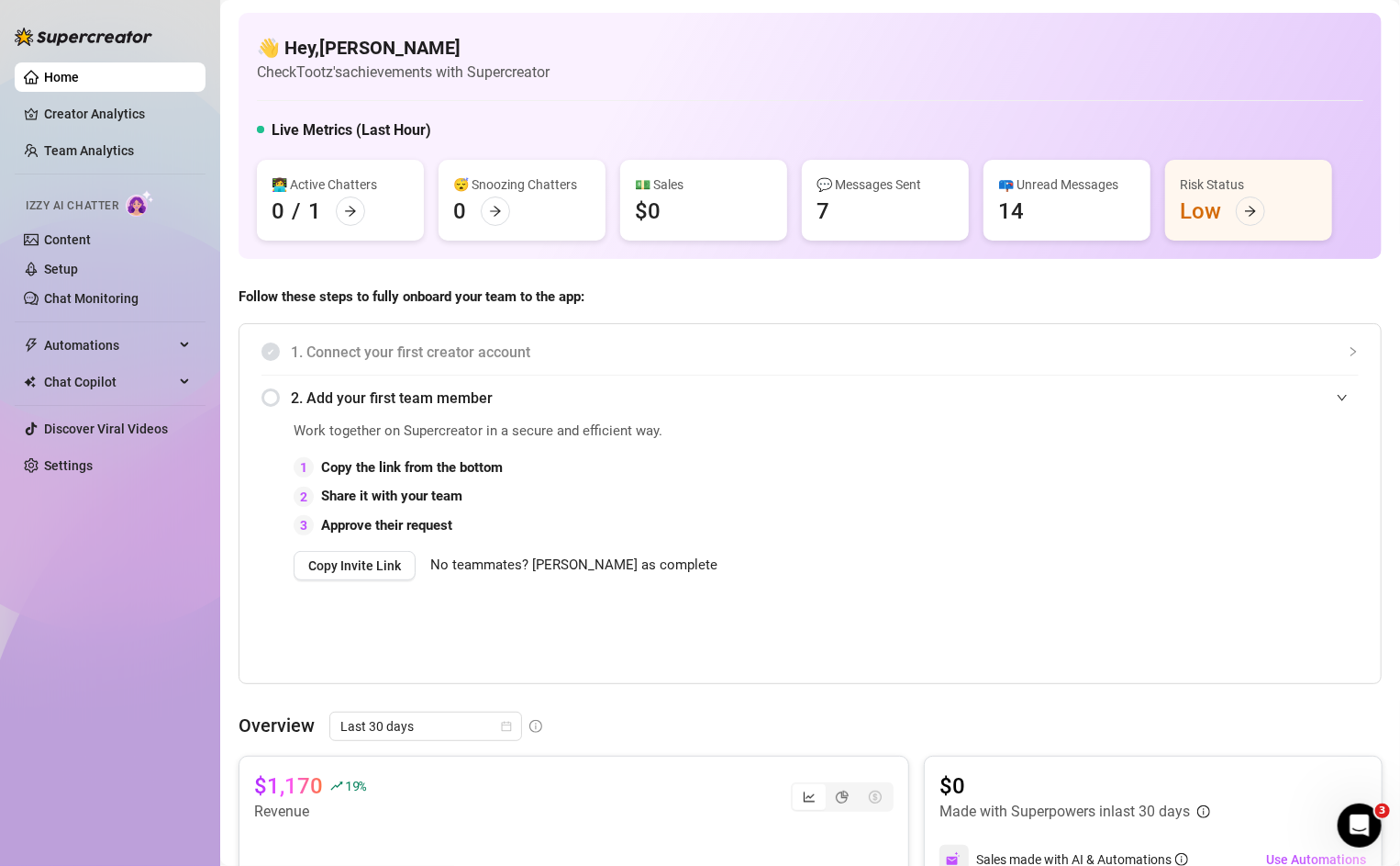
click at [66, 71] on link "Home" at bounding box center [61, 76] width 35 height 15
click at [52, 113] on link "Creator Analytics" at bounding box center [118, 114] width 146 height 30
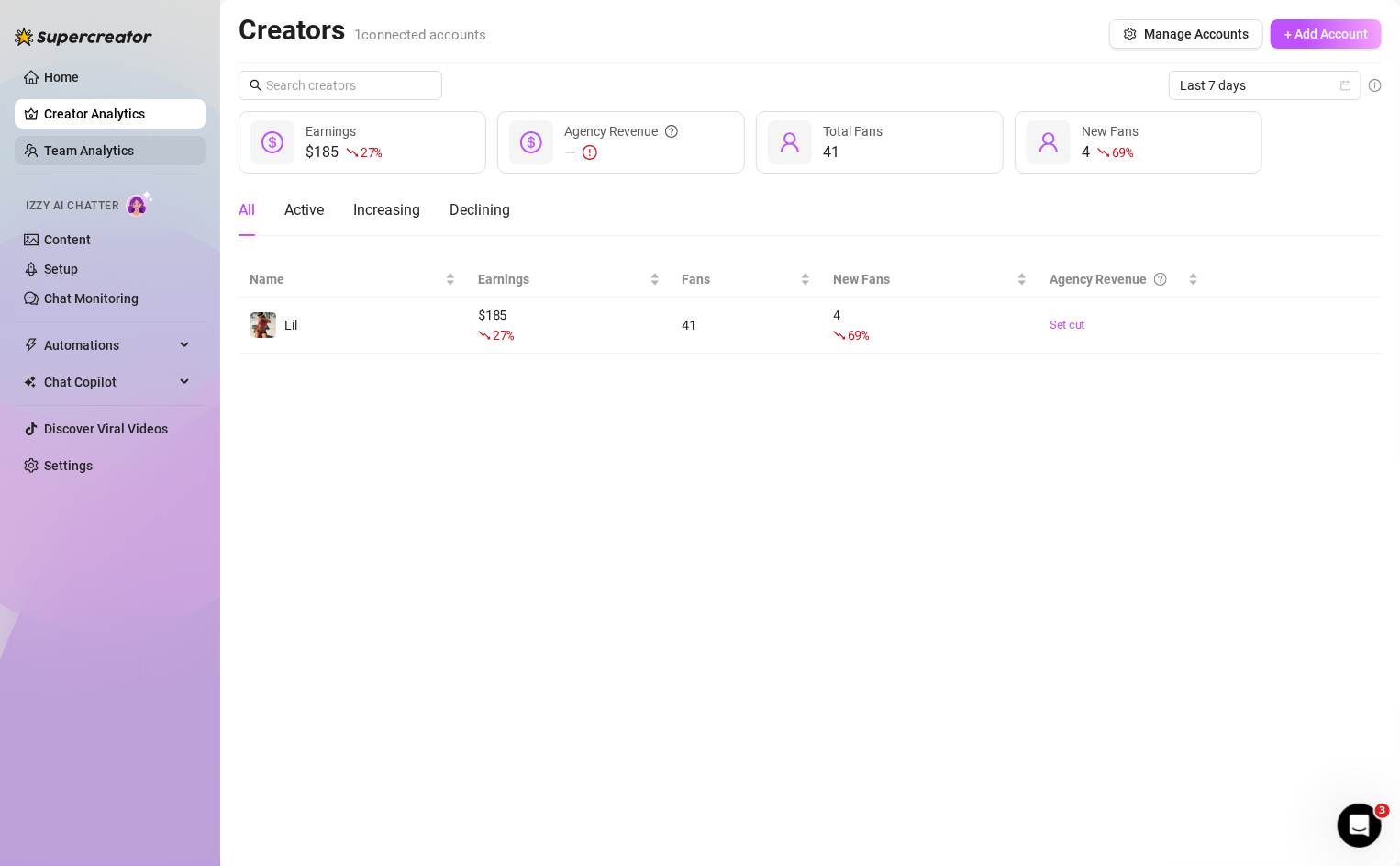
click at [57, 158] on link "Team Analytics" at bounding box center [89, 150] width 90 height 15
